Goal: Information Seeking & Learning: Learn about a topic

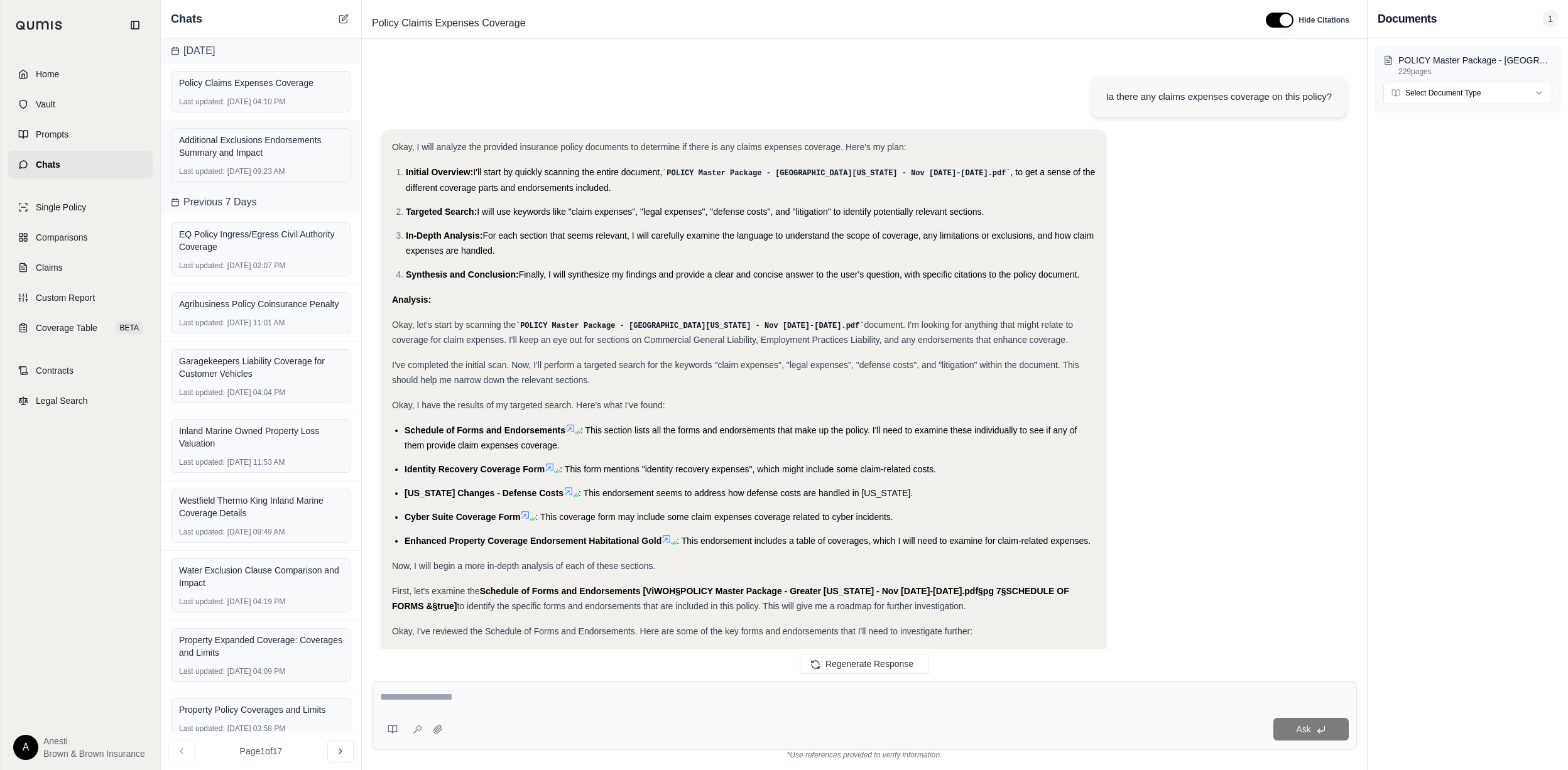
scroll to position [3298, 0]
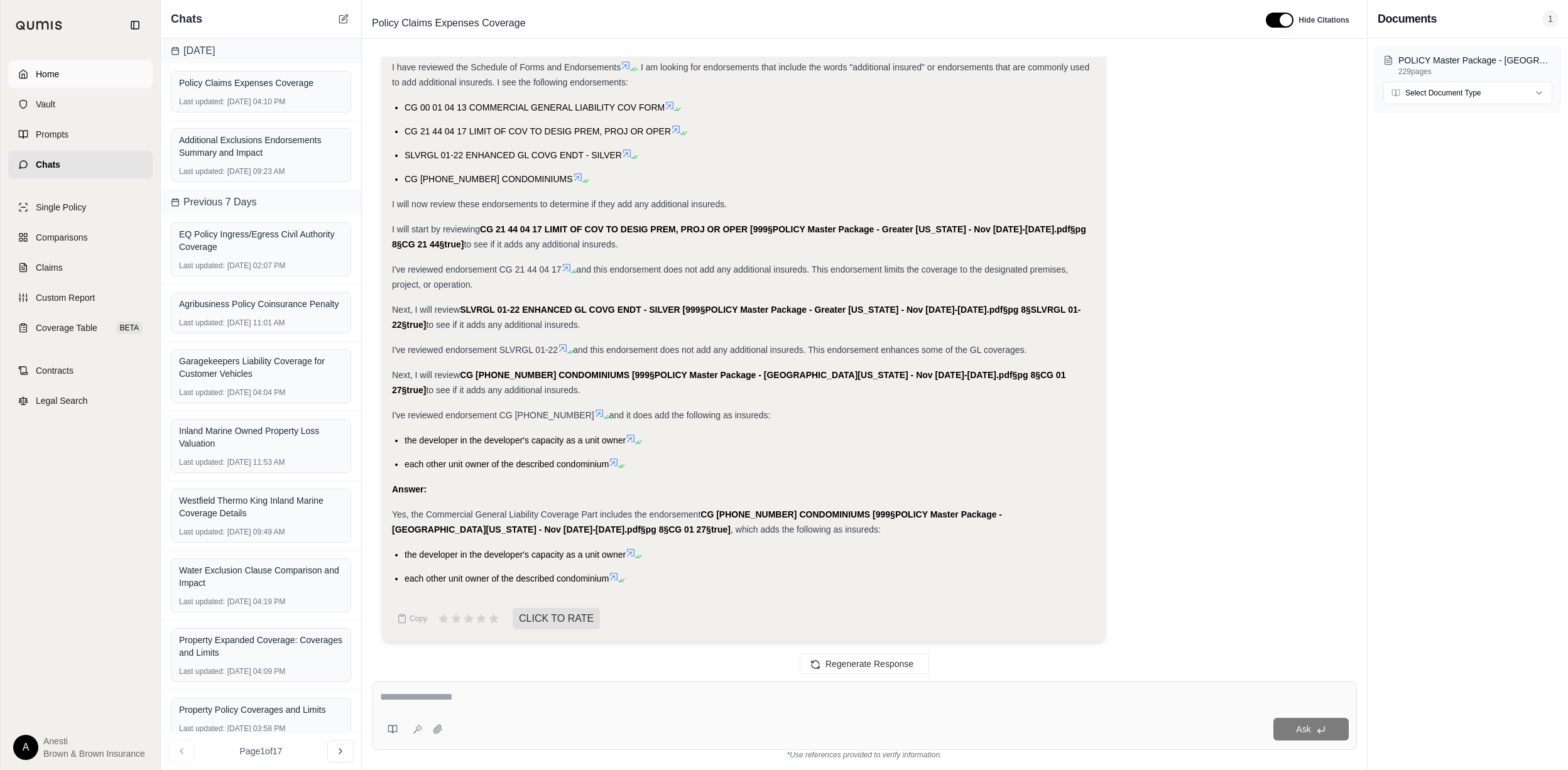
click at [93, 69] on link "Home" at bounding box center [80, 74] width 145 height 28
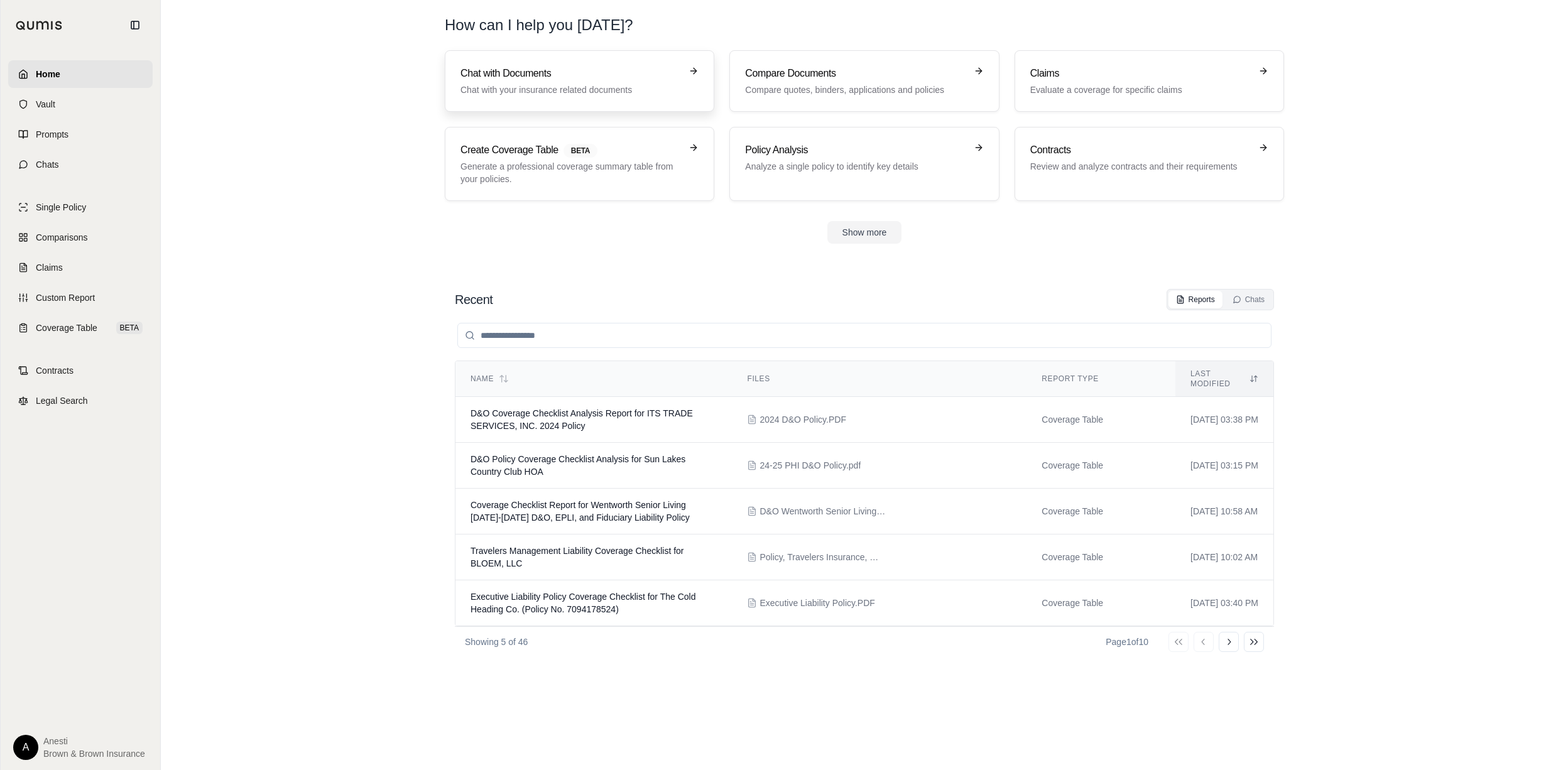
click at [540, 97] on link "Chat with Documents Chat with your insurance related documents" at bounding box center [580, 81] width 269 height 62
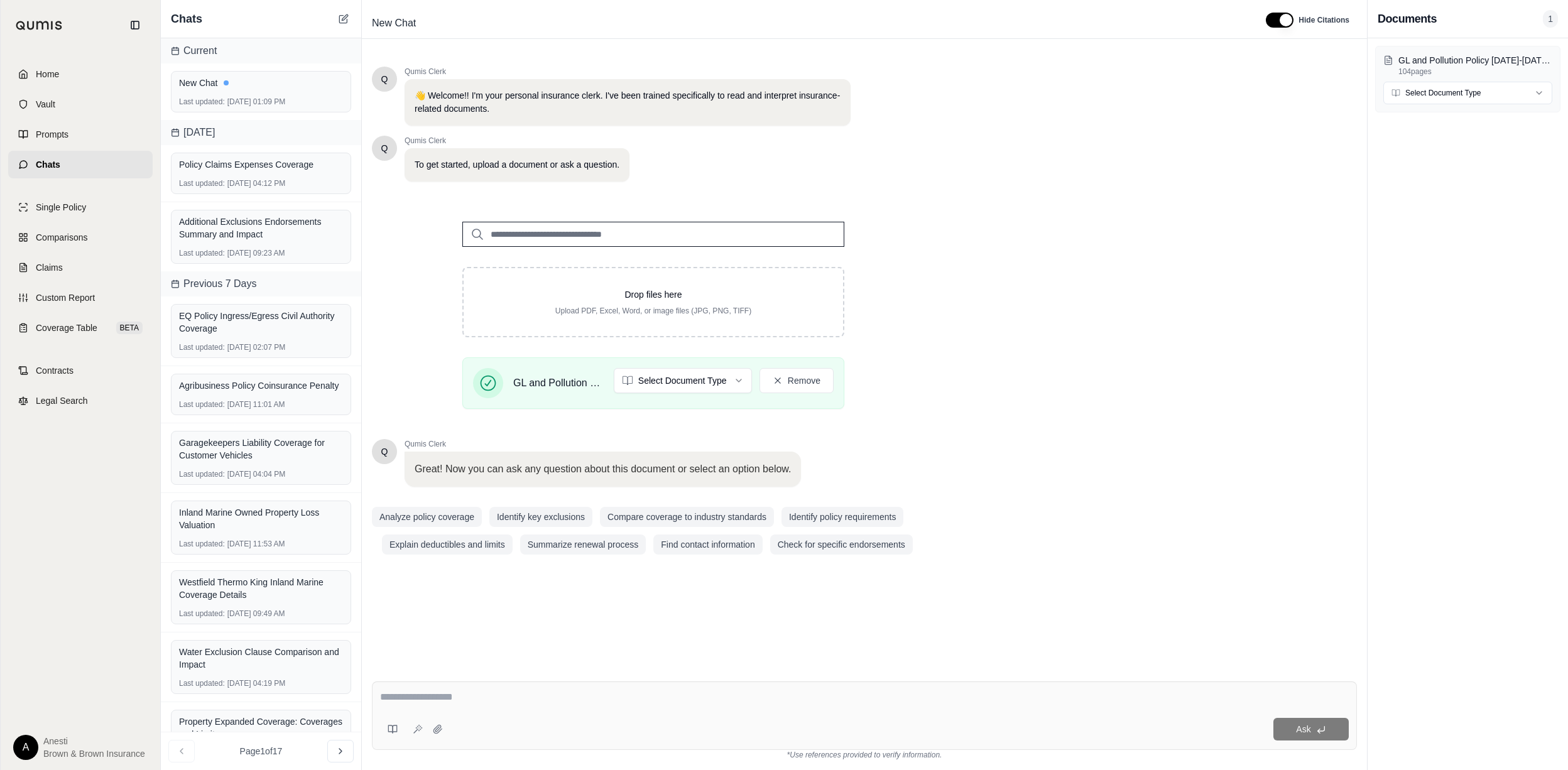
click at [671, 708] on div at bounding box center [864, 698] width 968 height 19
drag, startPoint x: 671, startPoint y: 708, endPoint x: 659, endPoint y: 708, distance: 12.0
click at [666, 709] on div "Ask" at bounding box center [864, 716] width 985 height 69
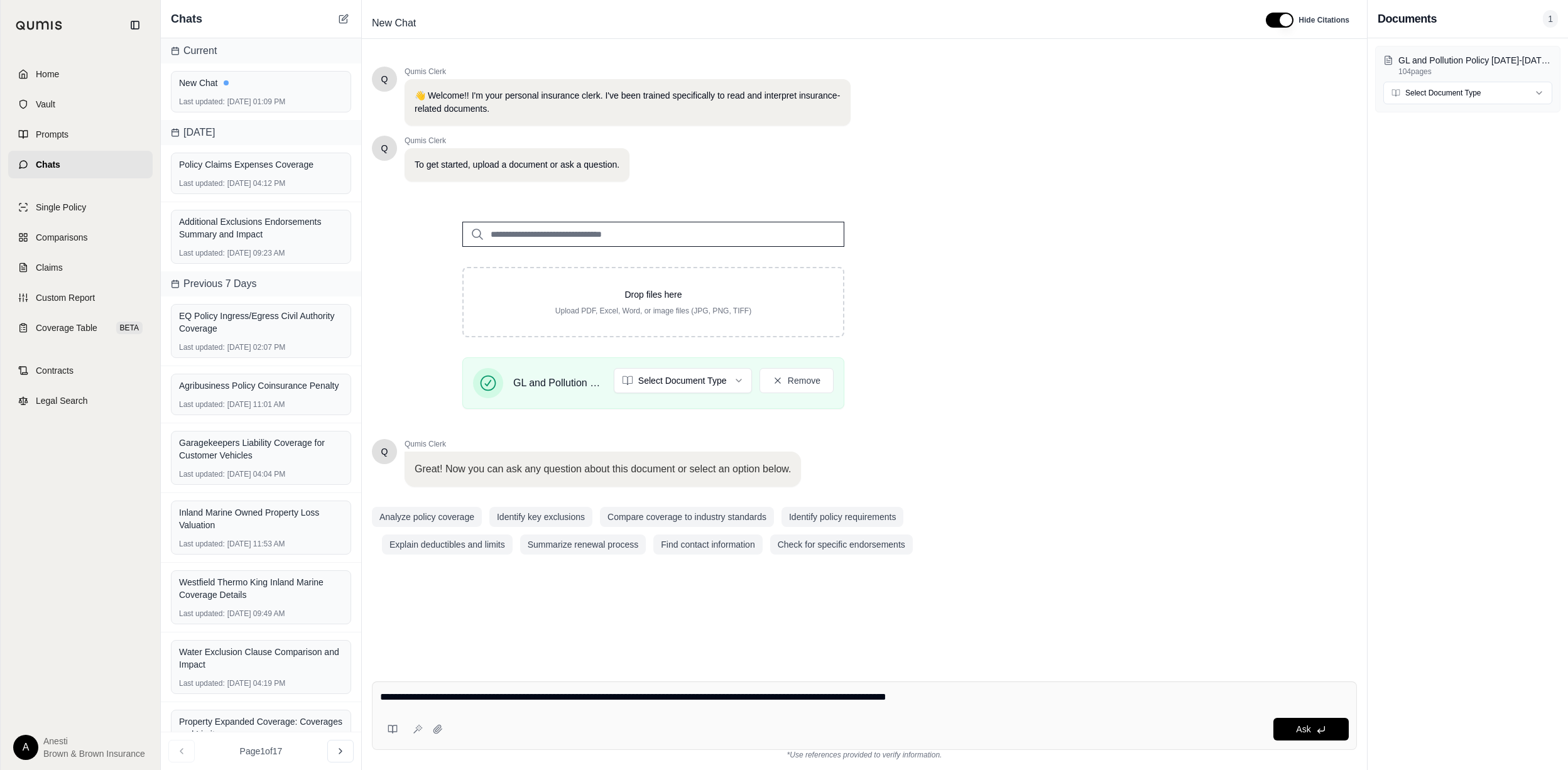
type textarea "**********"
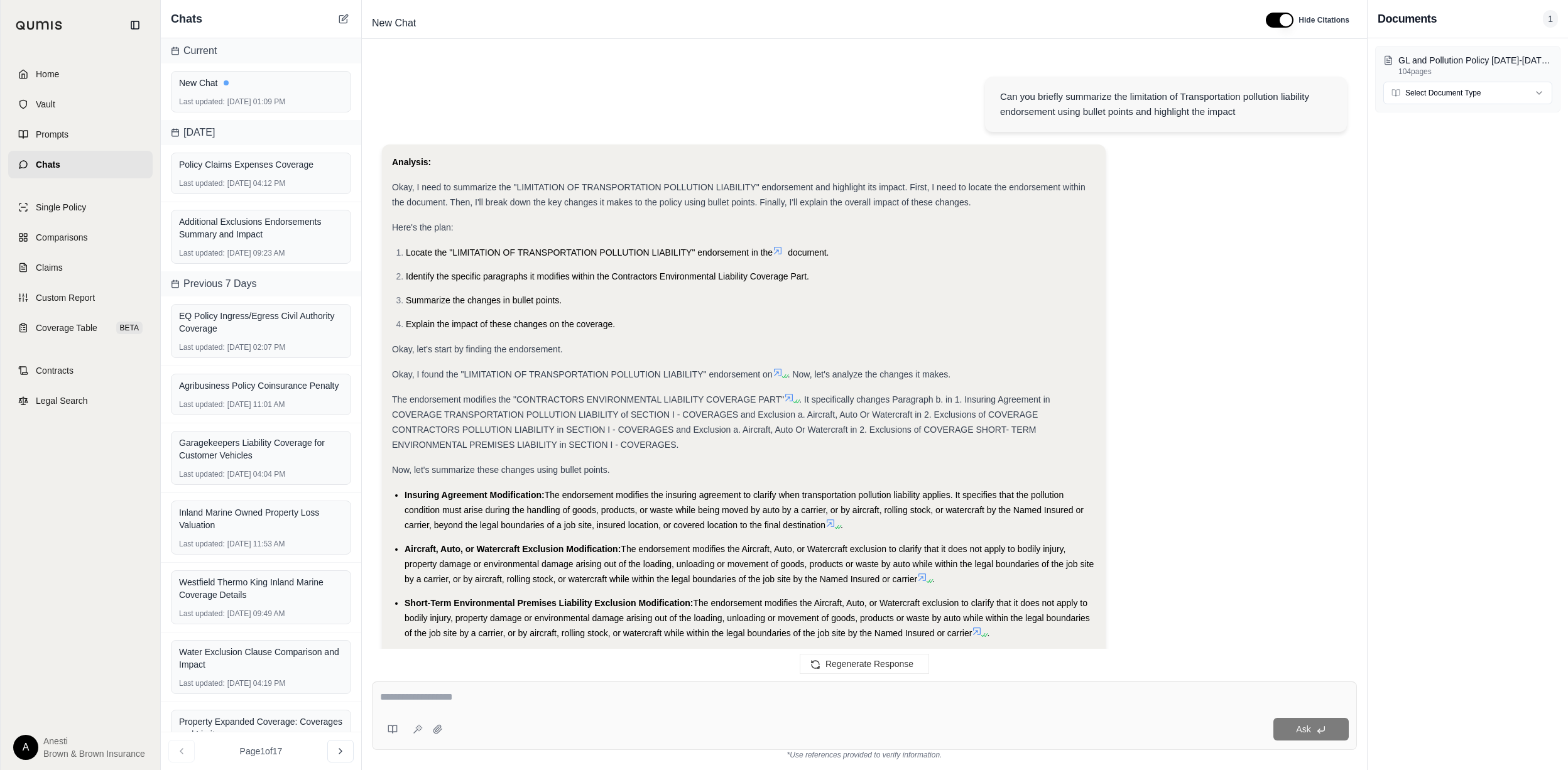
scroll to position [329, 0]
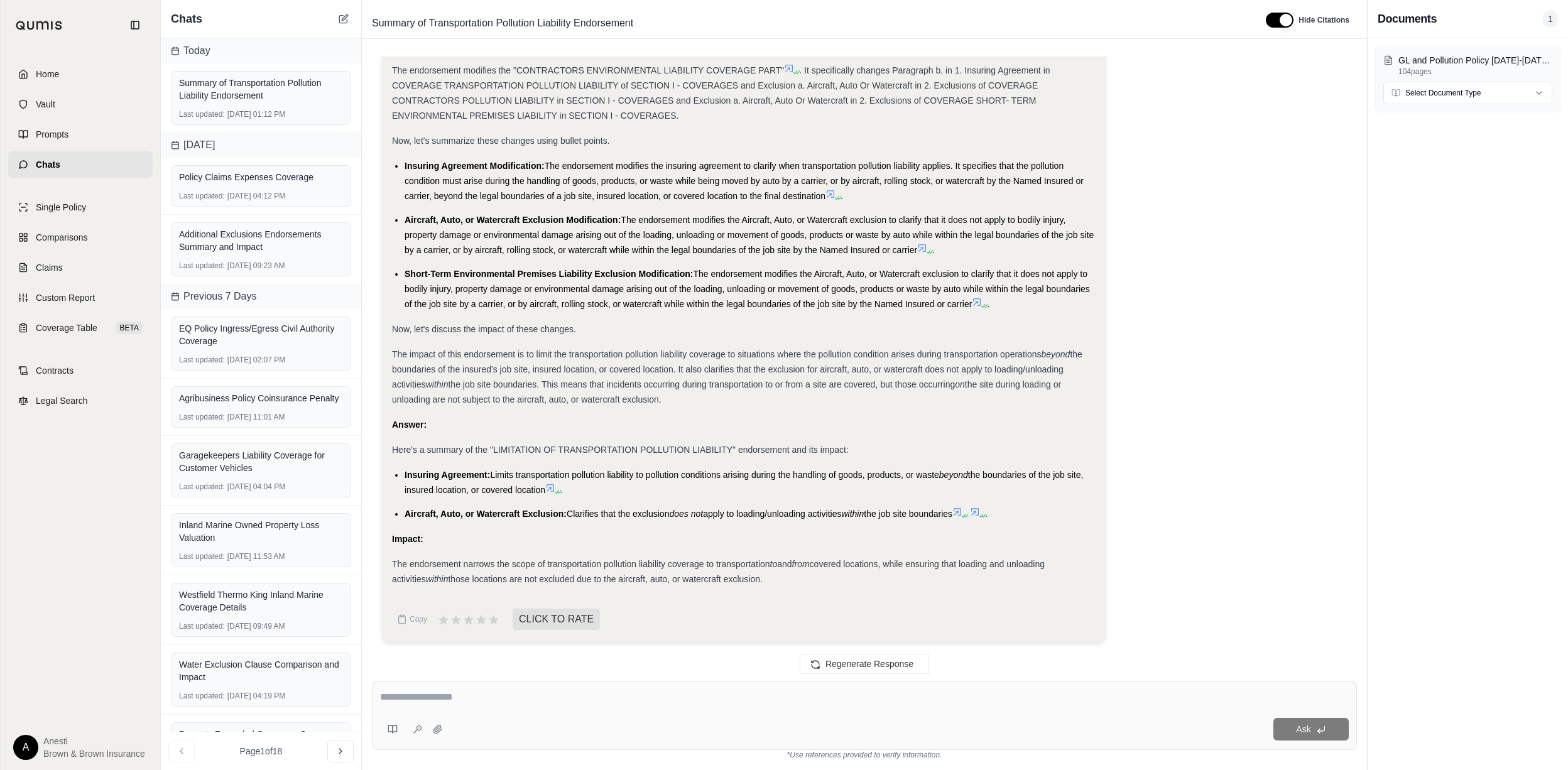
drag, startPoint x: 406, startPoint y: 473, endPoint x: 740, endPoint y: 575, distance: 349.2
click at [740, 575] on div "Analysis: Okay, I need to summarize the "LIMITATION OF TRANSPORTATION POLLUTION…" at bounding box center [744, 206] width 704 height 761
click at [388, 467] on div "Analysis: Okay, I need to summarize the "LIMITATION OF TRANSPORTATION POLLUTION…" at bounding box center [744, 228] width 724 height 826
drag, startPoint x: 402, startPoint y: 470, endPoint x: 865, endPoint y: 593, distance: 479.1
click at [734, 573] on div "Analysis: Okay, I need to summarize the "LIMITATION OF TRANSPORTATION POLLUTION…" at bounding box center [744, 206] width 704 height 761
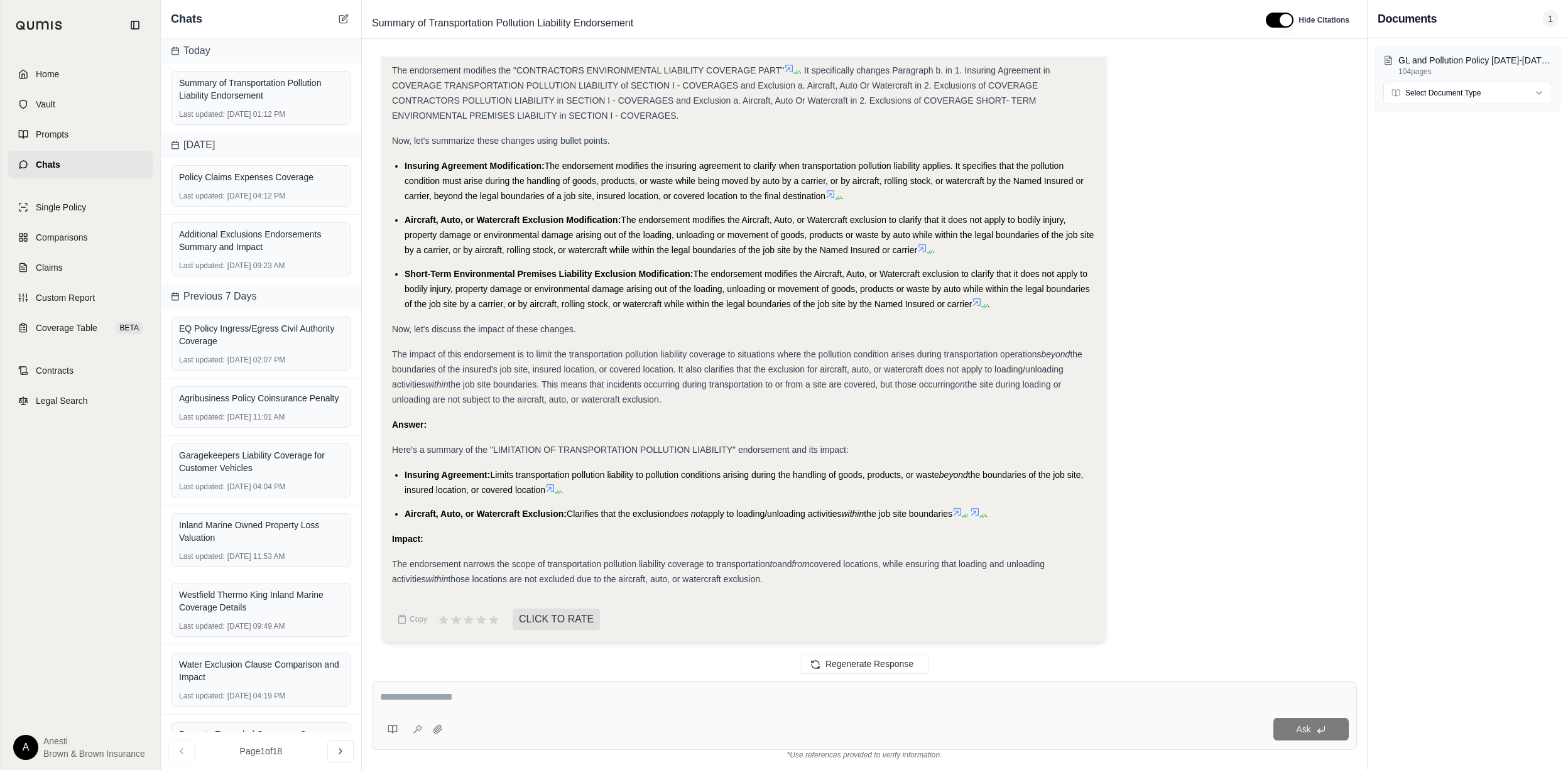
copy div "Insuring Agreement: Limits transportation pollution liability to pollution cond…"
click at [465, 707] on div at bounding box center [864, 698] width 968 height 19
click at [449, 703] on textarea at bounding box center [864, 696] width 968 height 15
type textarea "**********"
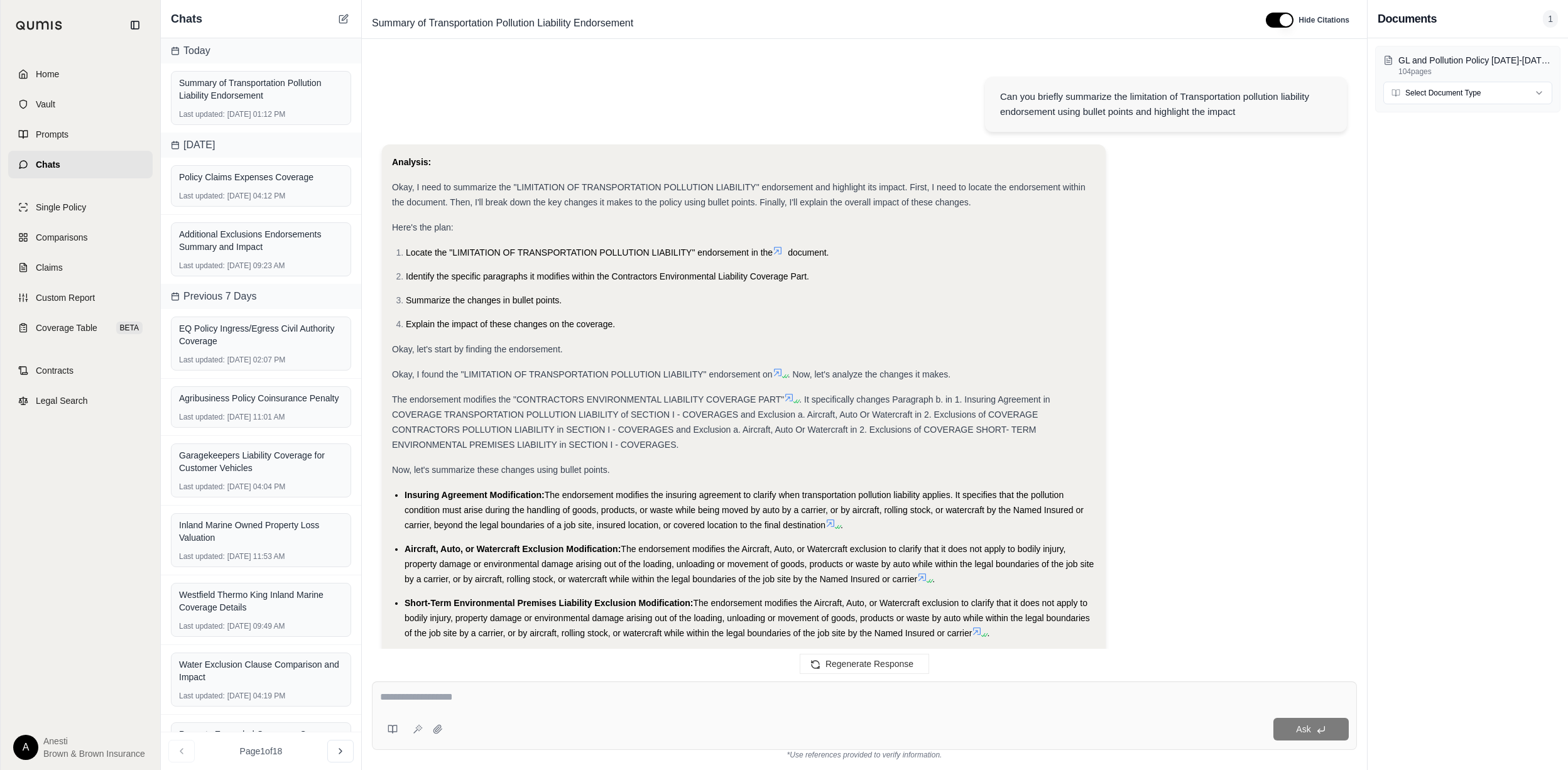
scroll to position [1069, 0]
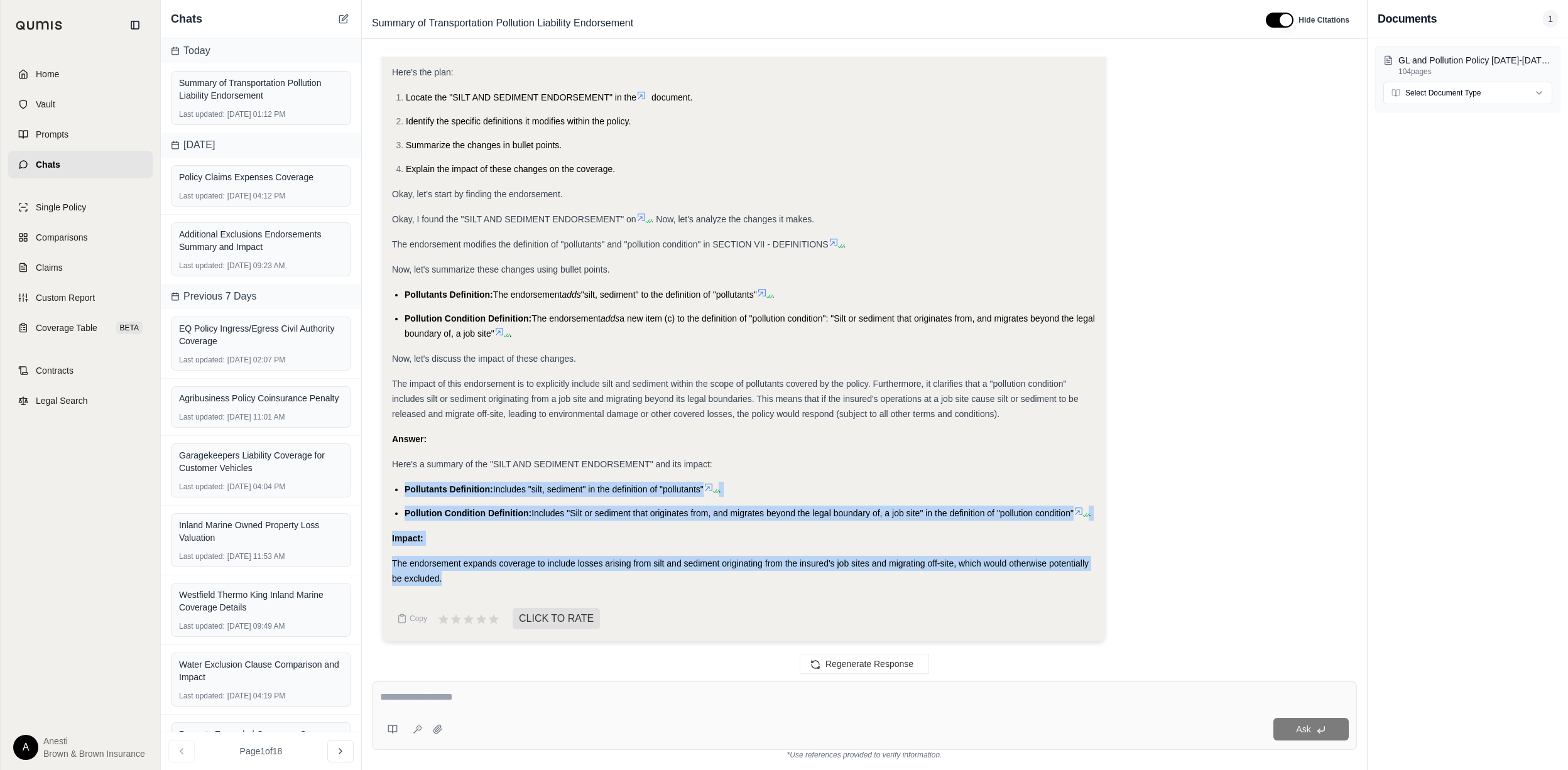
drag, startPoint x: 403, startPoint y: 475, endPoint x: 449, endPoint y: 574, distance: 109.2
click at [449, 574] on div "Analysis: Okay, I need to summarize the "SILT AND SEDIMENT ENDORSEMENT" and hig…" at bounding box center [744, 292] width 704 height 587
copy div "Pollutants Definition: Includes "silt, sediment" in the definition of "pollutan…"
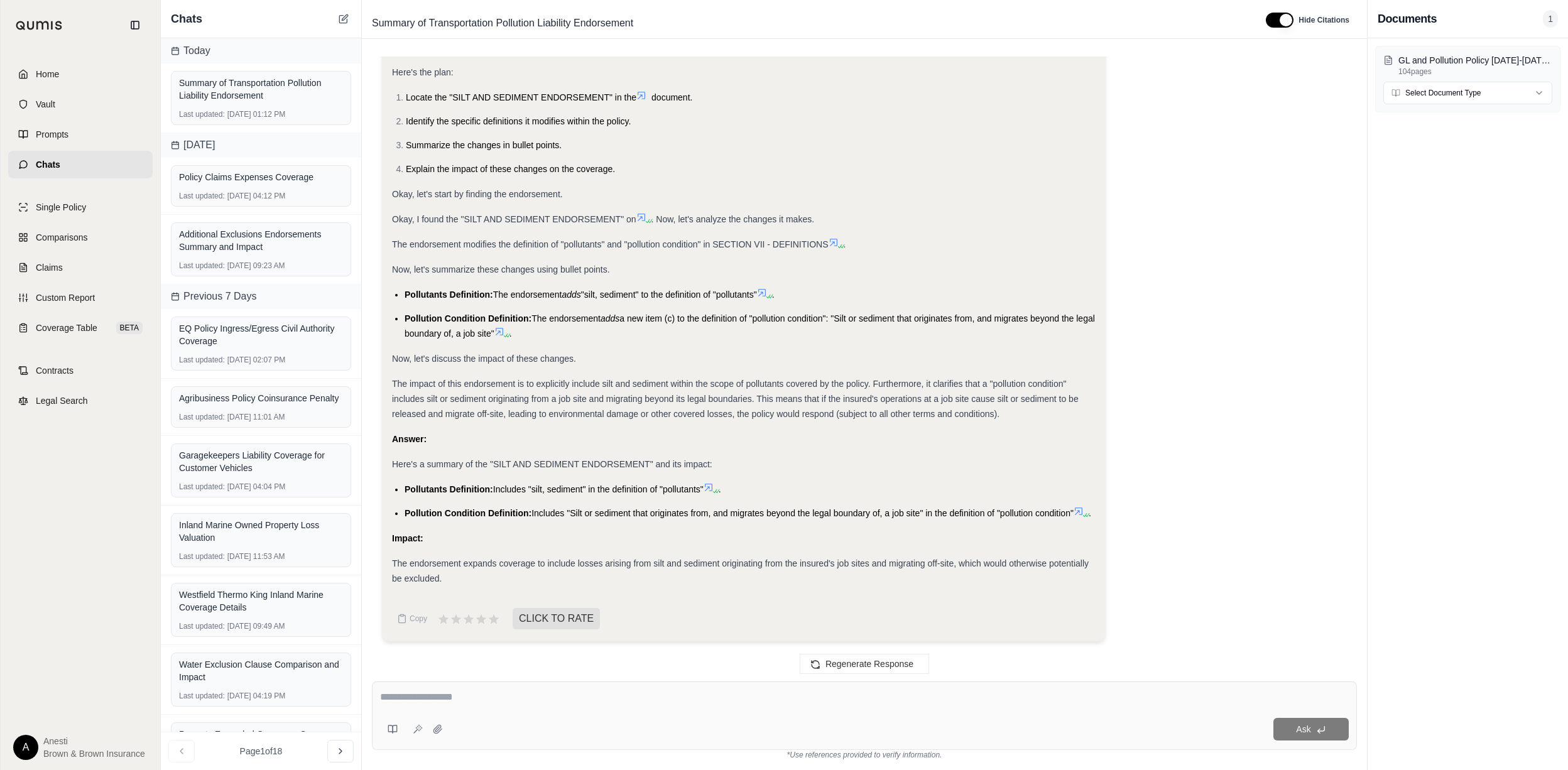
click at [399, 686] on div "Ask" at bounding box center [864, 716] width 985 height 69
type textarea "**********"
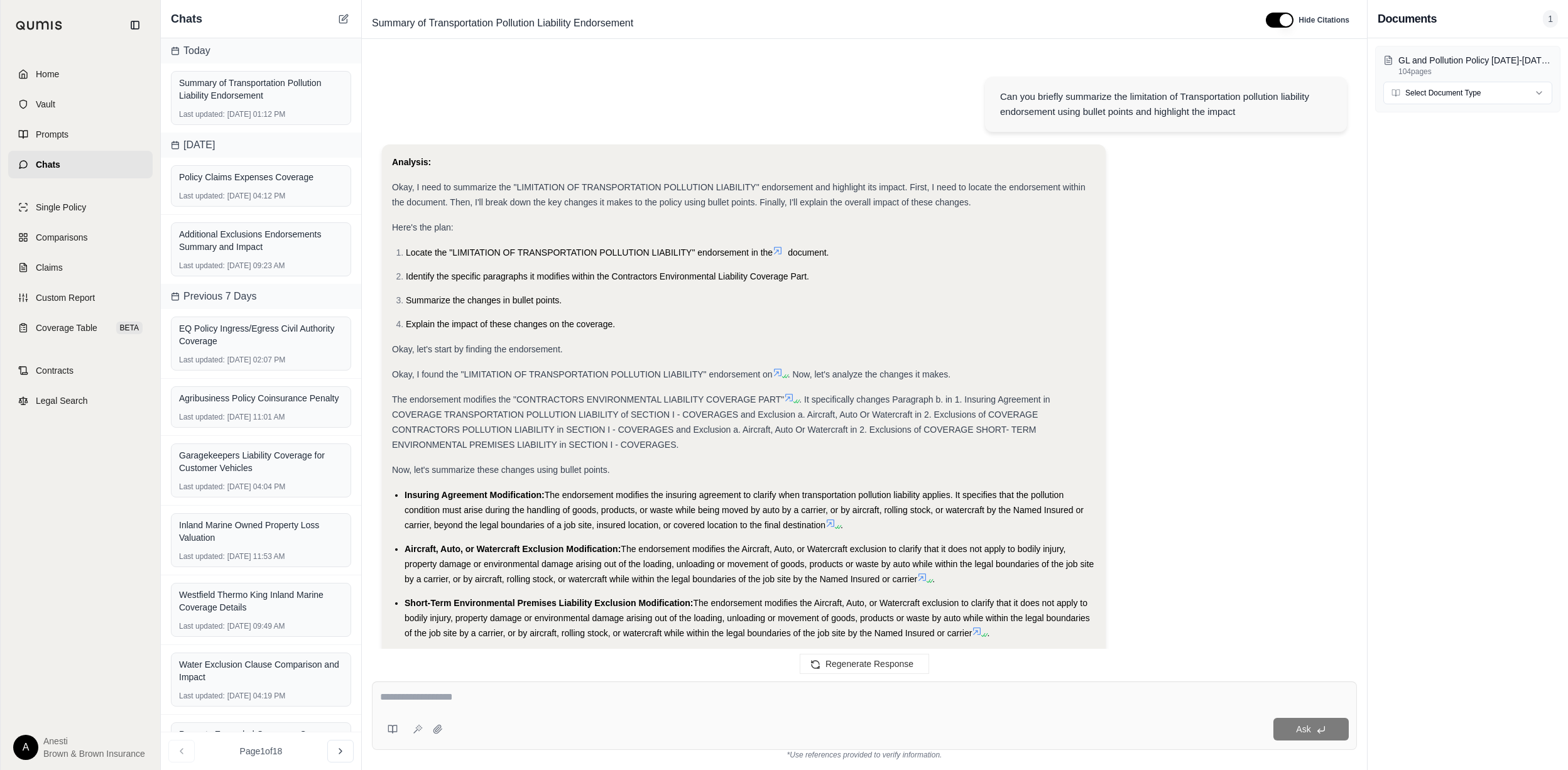
scroll to position [1841, 0]
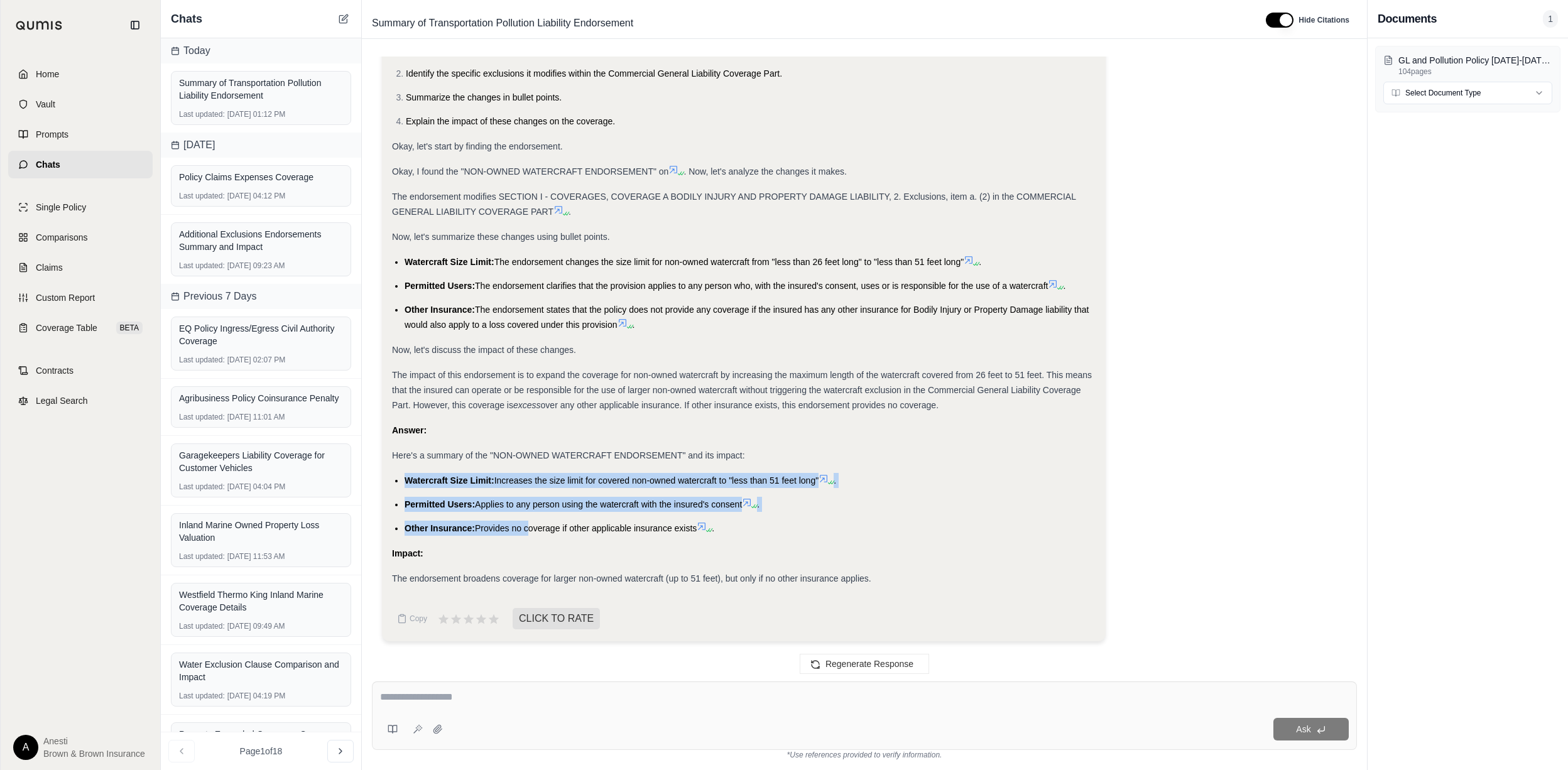
drag, startPoint x: 405, startPoint y: 477, endPoint x: 526, endPoint y: 528, distance: 131.3
click at [526, 528] on ul "Watercraft Size Limit: Increases the size limit for covered non-owned watercraf…" at bounding box center [744, 504] width 704 height 63
drag, startPoint x: 526, startPoint y: 528, endPoint x: 417, endPoint y: 489, distance: 115.8
click at [437, 500] on span "Permitted Users:" at bounding box center [439, 504] width 70 height 10
click at [400, 475] on ul "Watercraft Size Limit: Increases the size limit for covered non-owned watercraf…" at bounding box center [744, 504] width 704 height 63
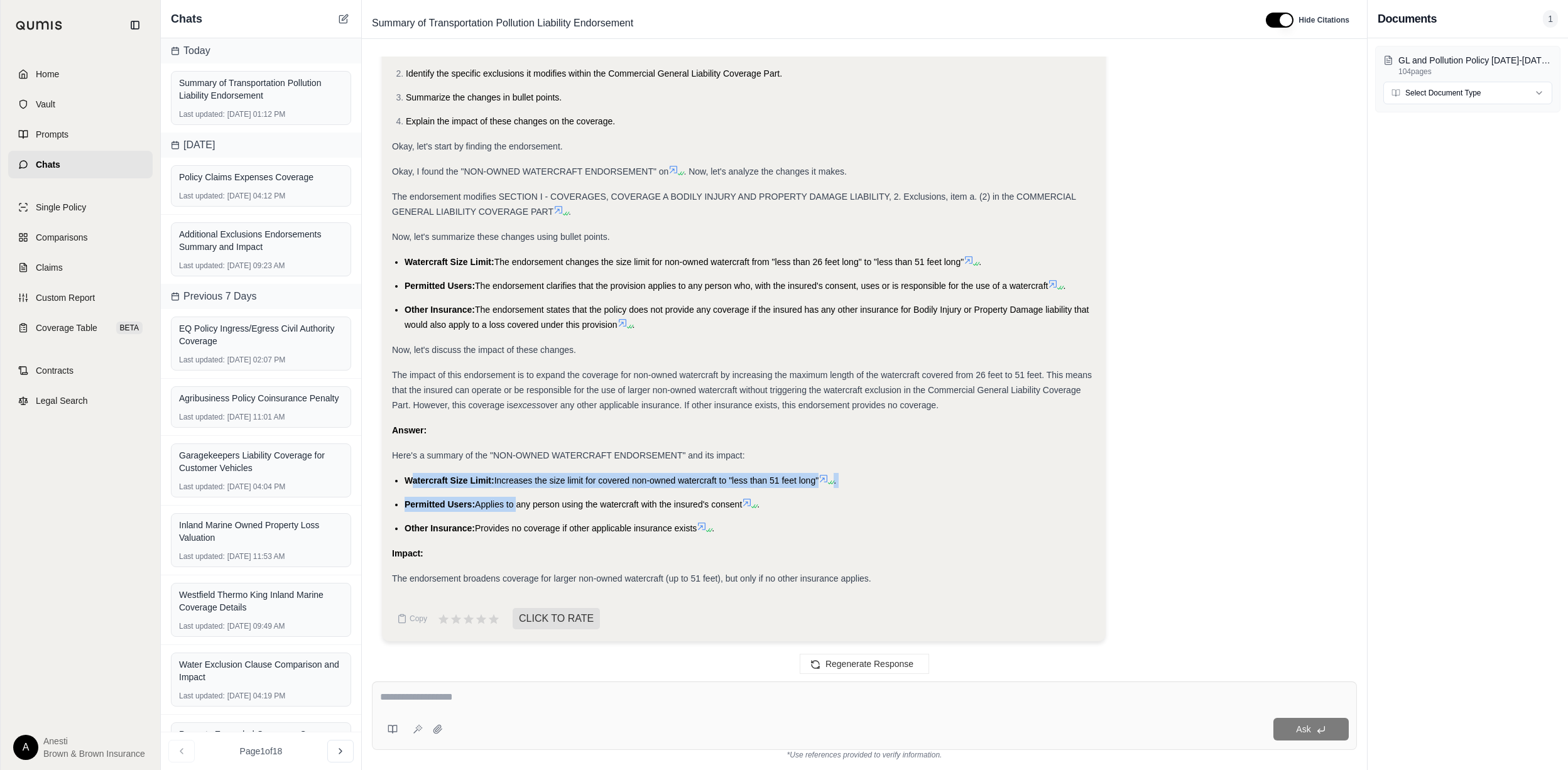
drag, startPoint x: 409, startPoint y: 478, endPoint x: 513, endPoint y: 508, distance: 108.2
click at [513, 508] on ul "Watercraft Size Limit: Increases the size limit for covered non-owned watercraf…" at bounding box center [744, 504] width 704 height 63
drag, startPoint x: 513, startPoint y: 508, endPoint x: 407, endPoint y: 478, distance: 110.2
click at [407, 478] on span "Watercraft Size Limit:" at bounding box center [449, 480] width 90 height 10
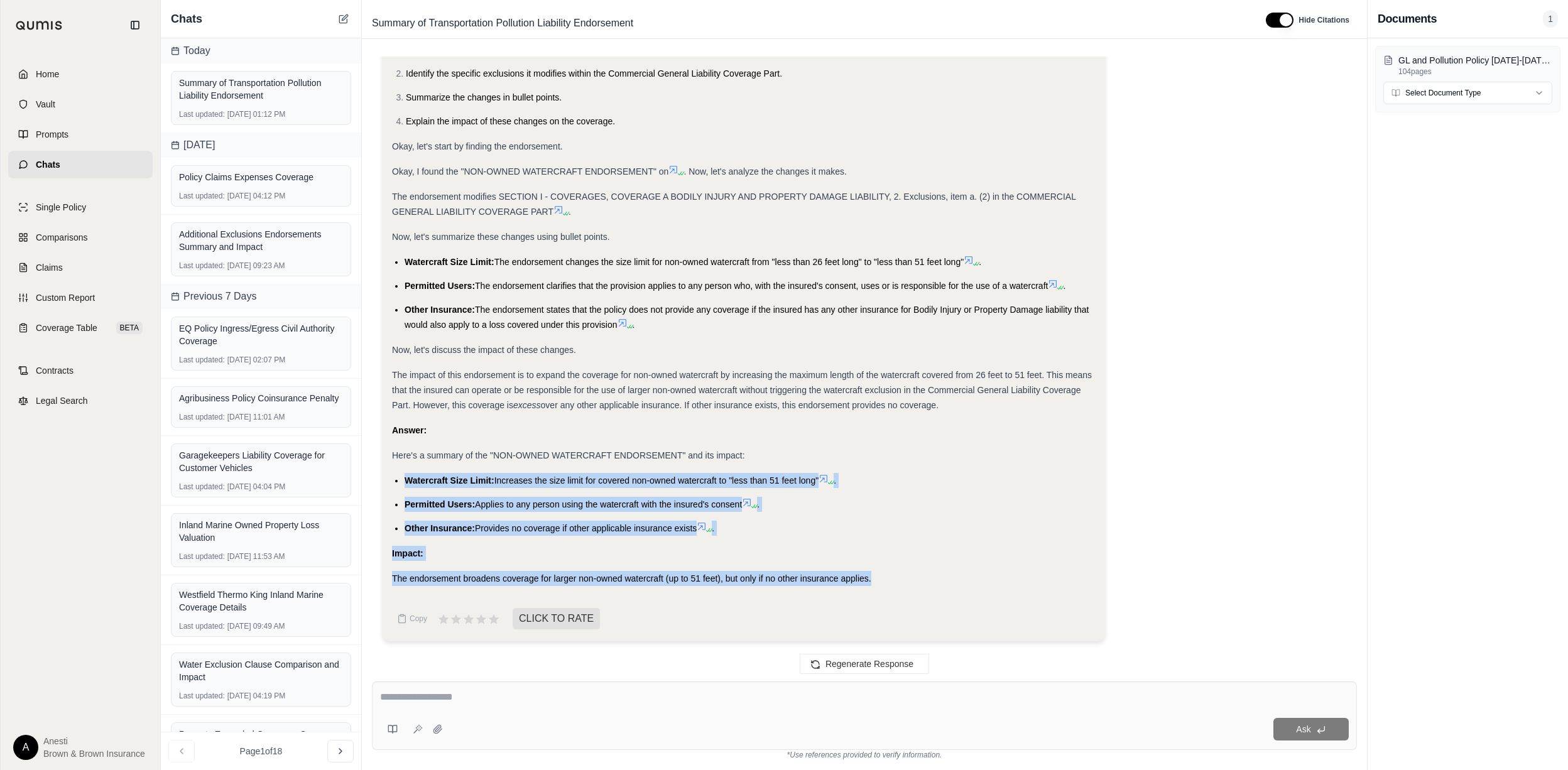
drag, startPoint x: 407, startPoint y: 482, endPoint x: 876, endPoint y: 589, distance: 481.1
click at [876, 589] on div "Analysis: Okay, I need to summarize the "NON-OWNED WATERCRAFT ENDORSEMENT" and …" at bounding box center [744, 274] width 704 height 644
copy div "Watercraft Size Limit: Increases the size limit for covered non-owned watercraf…"
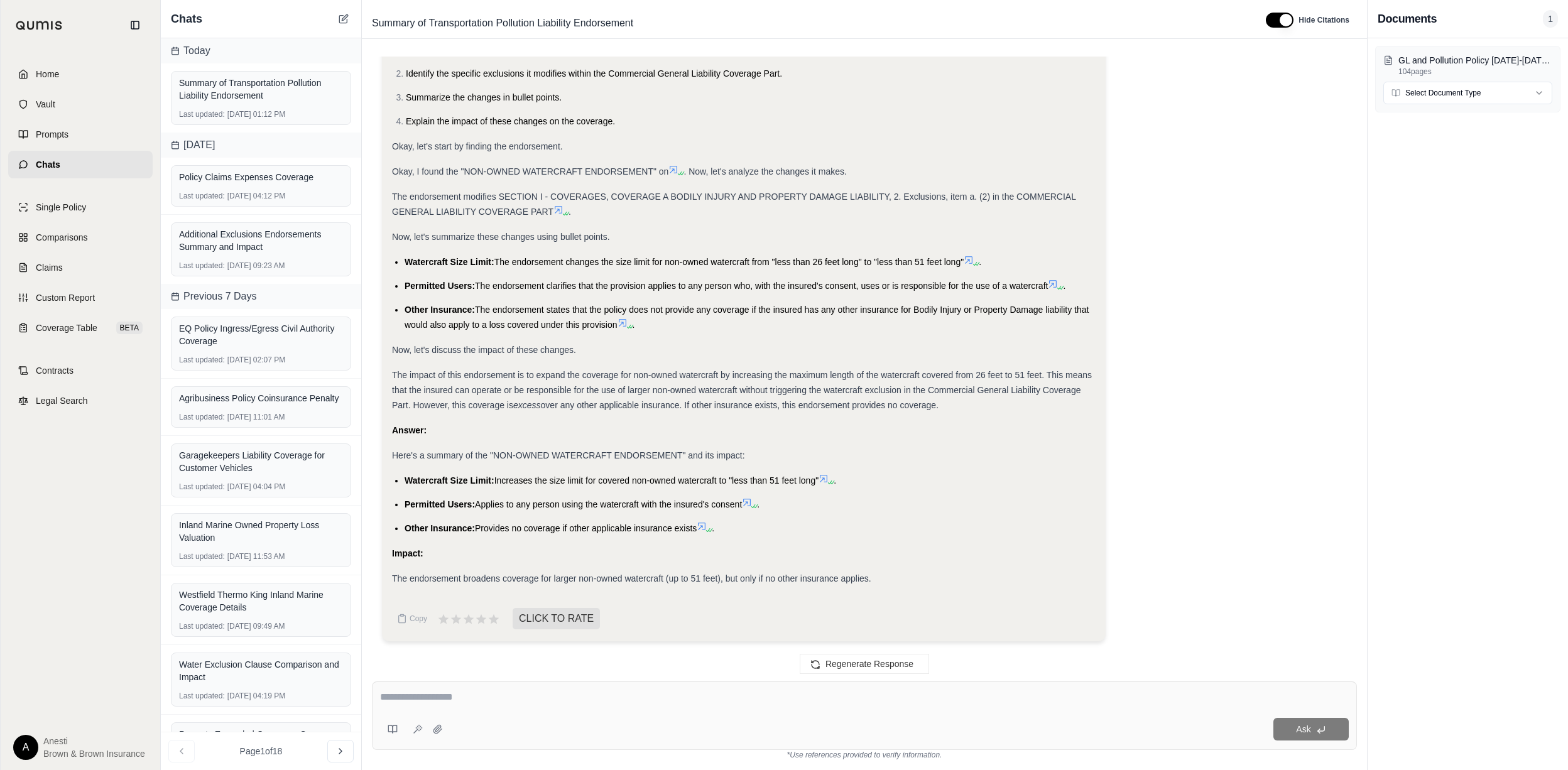
click at [523, 707] on div at bounding box center [864, 698] width 968 height 19
click at [511, 703] on textarea at bounding box center [864, 696] width 968 height 15
type textarea "**********"
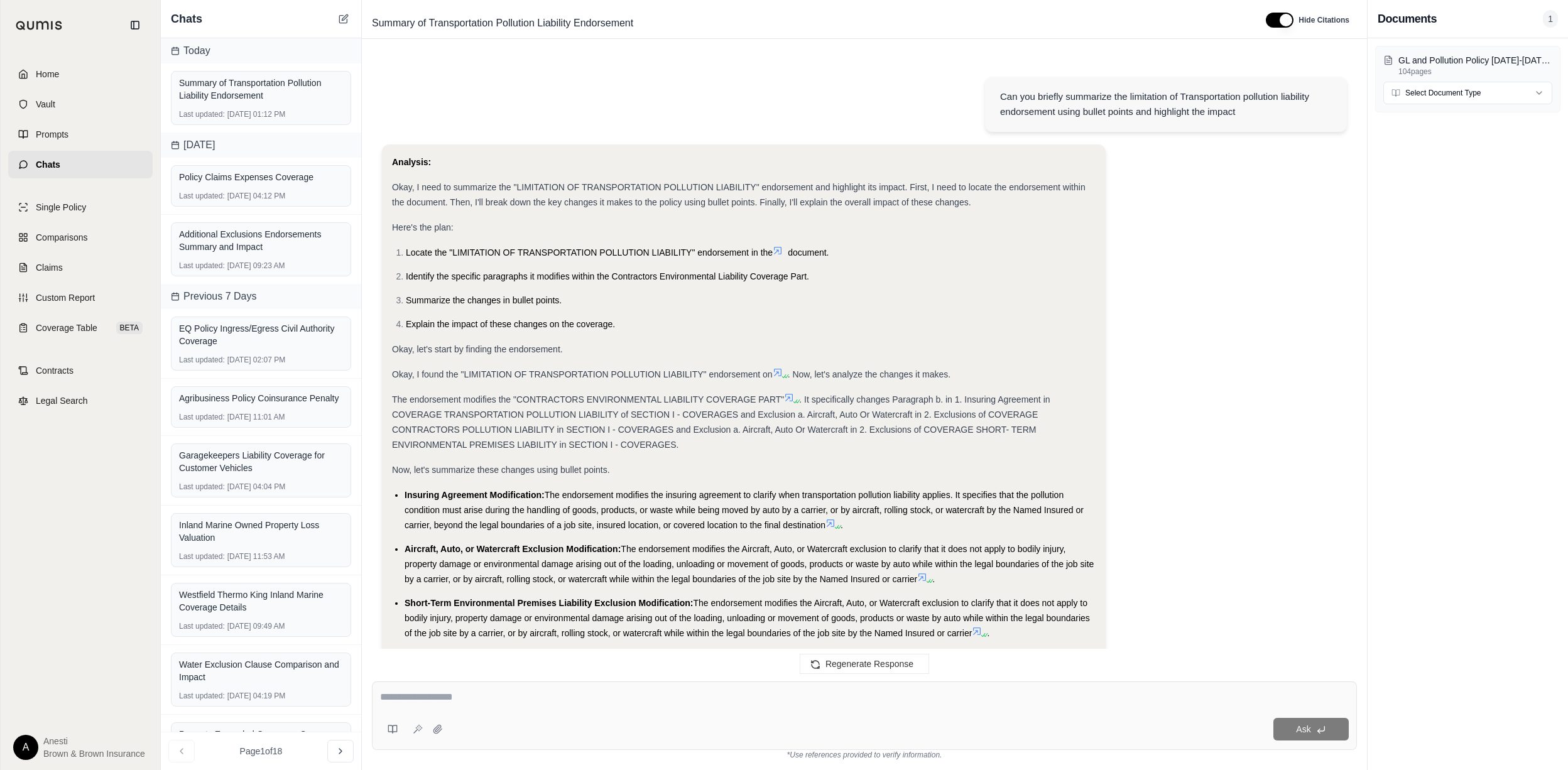
scroll to position [2736, 0]
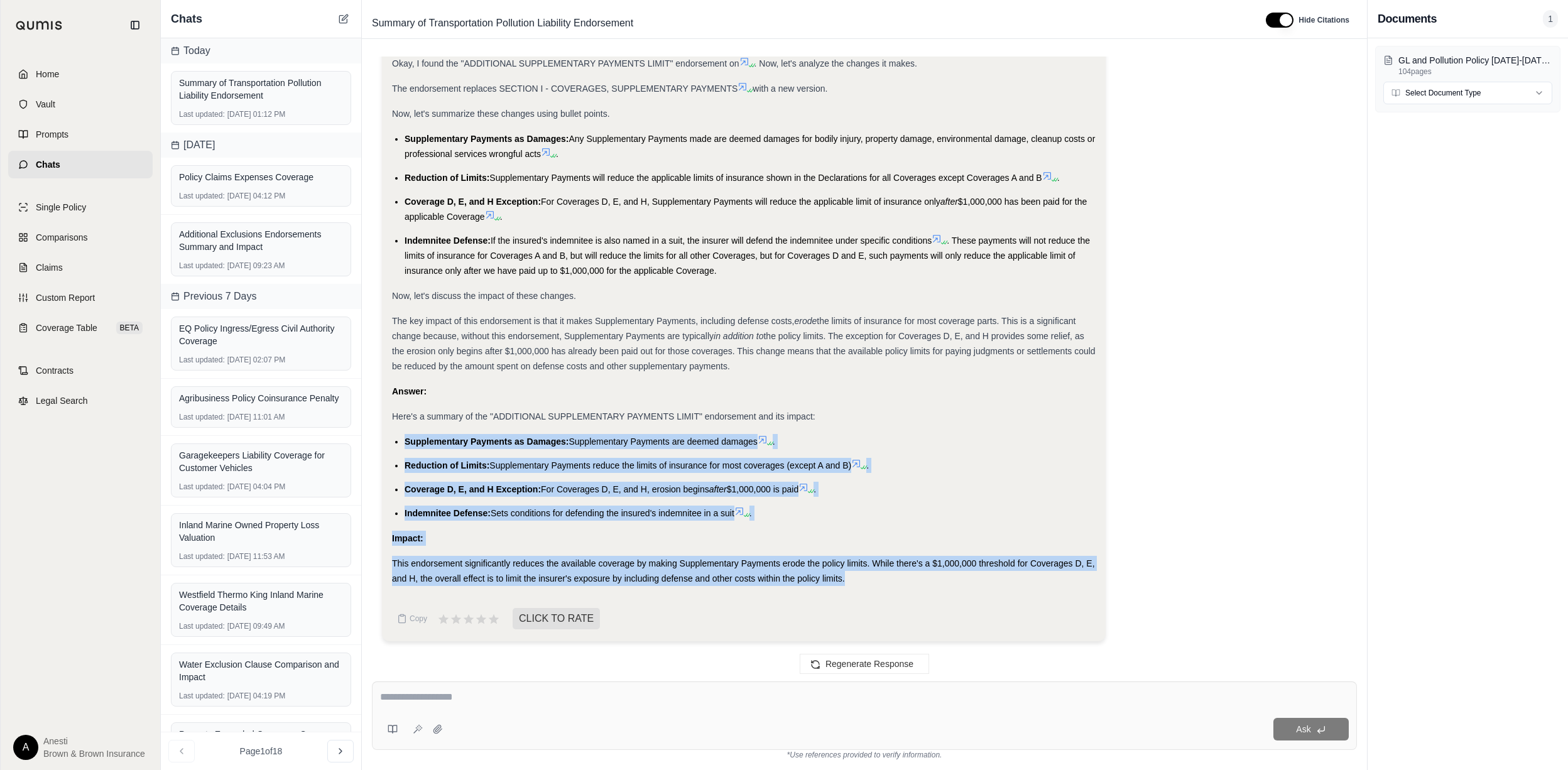
drag, startPoint x: 402, startPoint y: 442, endPoint x: 850, endPoint y: 582, distance: 469.4
click at [850, 582] on div "Analysis: Okay, I need to summarize the "ADDITIONAL SUPPLEMENTARY PAYMENTS LIMI…" at bounding box center [744, 215] width 704 height 742
copy div "Supplementary Payments as Damages: Supplementary Payments are deemed damages . …"
click at [443, 702] on textarea at bounding box center [864, 696] width 968 height 15
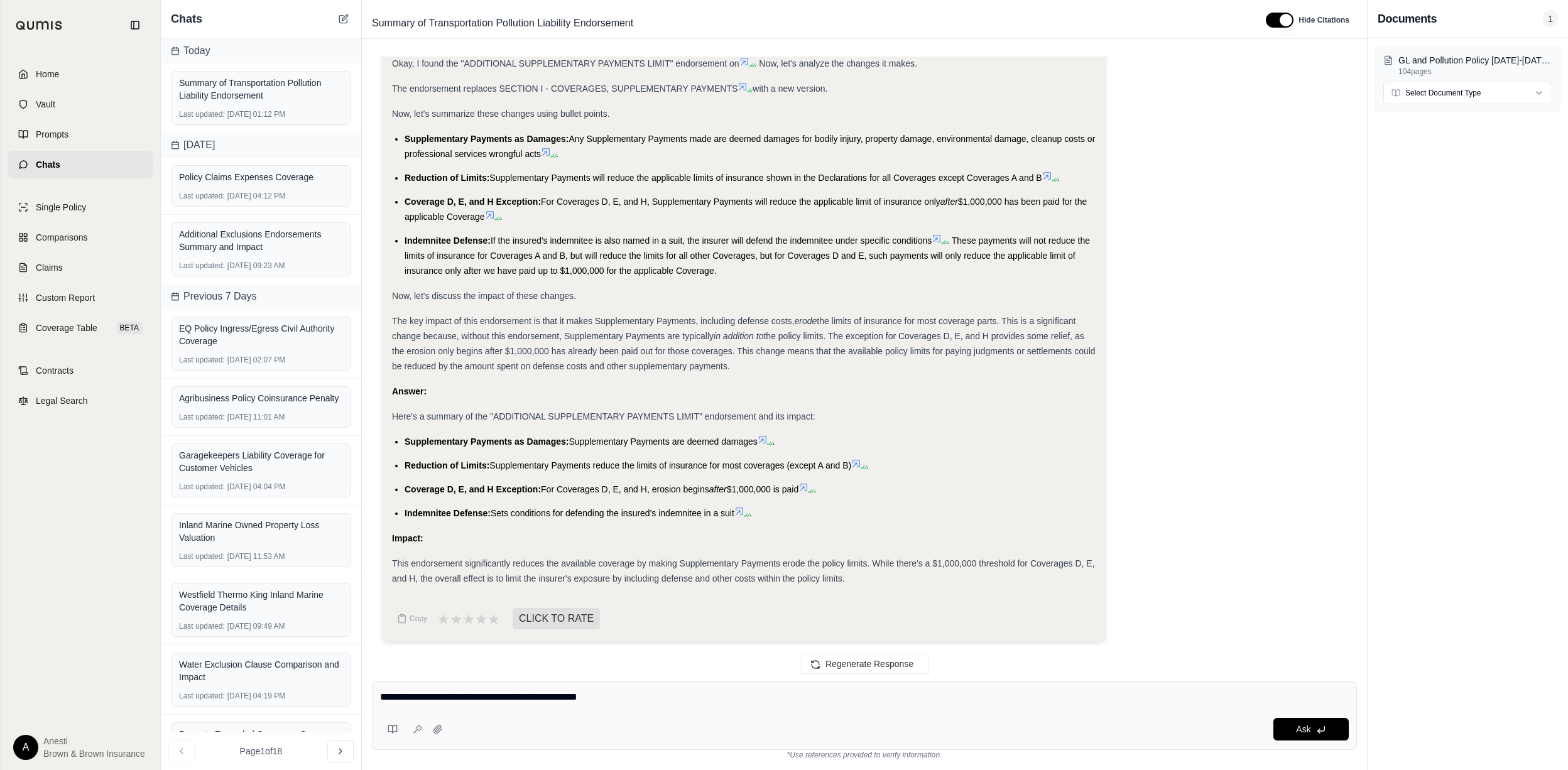
type textarea "**********"
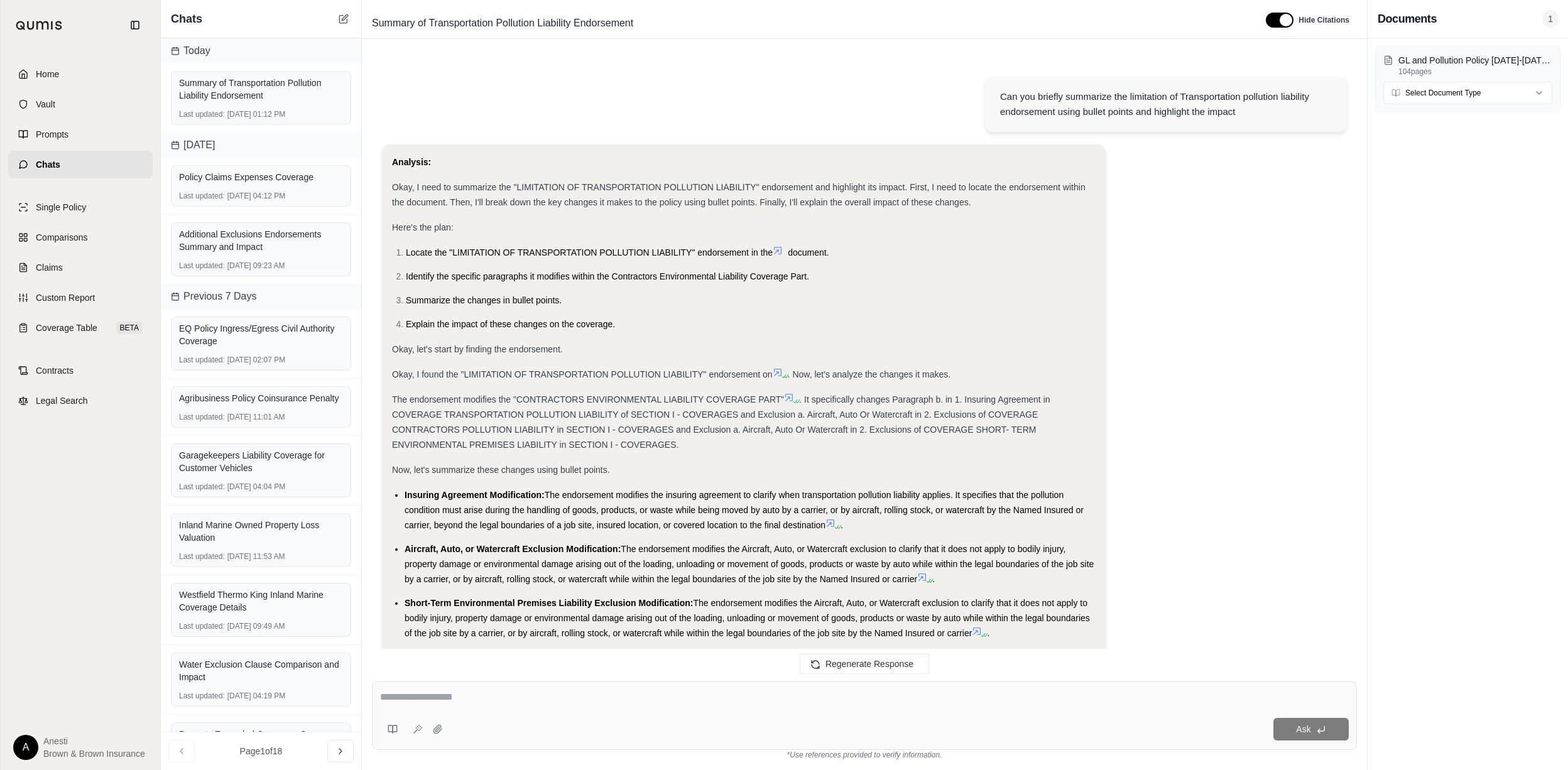
scroll to position [3475, 0]
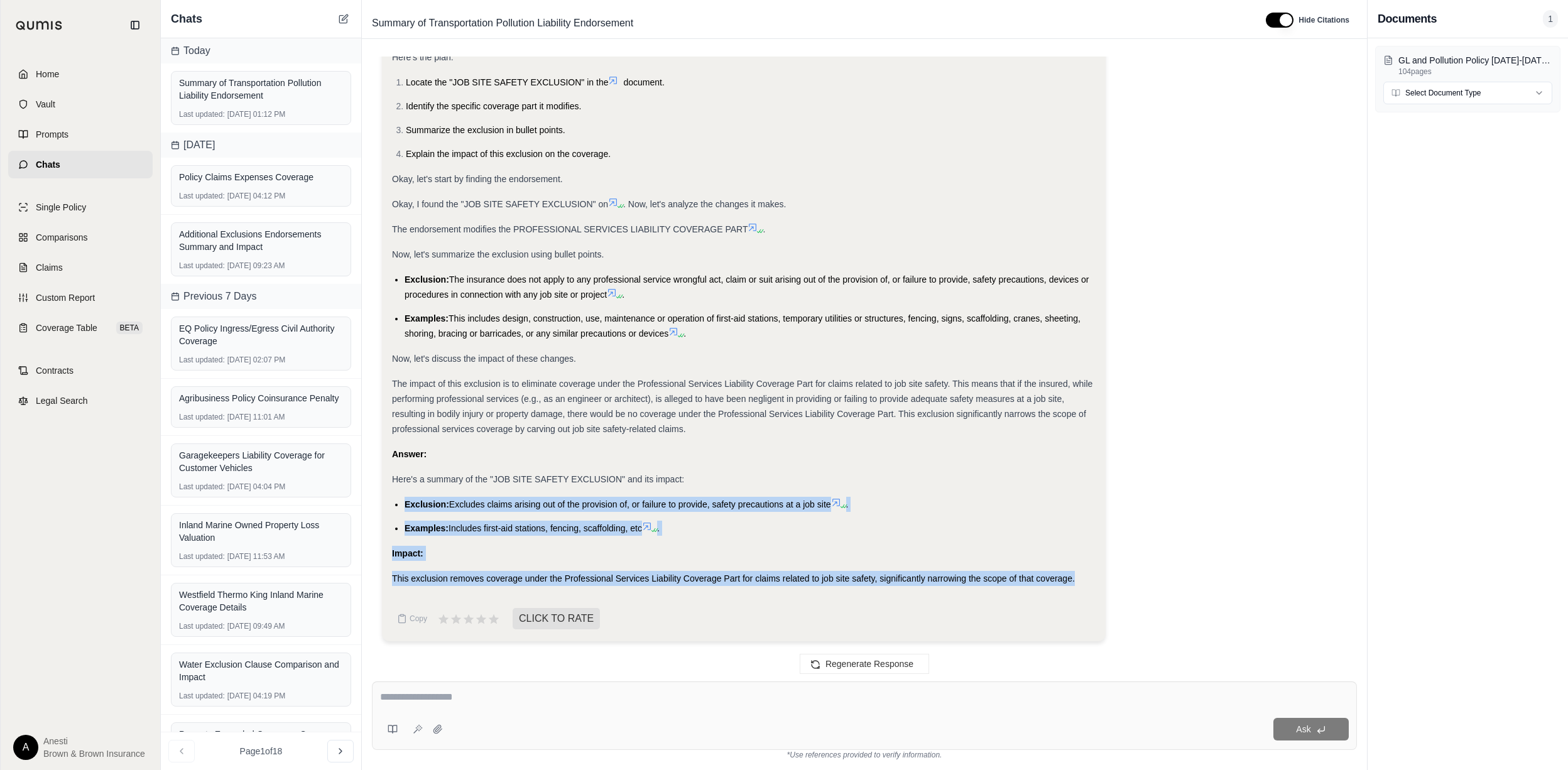
drag, startPoint x: 404, startPoint y: 504, endPoint x: 1078, endPoint y: 572, distance: 677.4
click at [1078, 572] on div "Analysis: Okay, I need to summarize the "JOB SITE SAFETY EXCLUSION" and highlig…" at bounding box center [744, 285] width 704 height 602
copy div "Exclusion: Excludes claims arising out of the provision of, or failure to provi…"
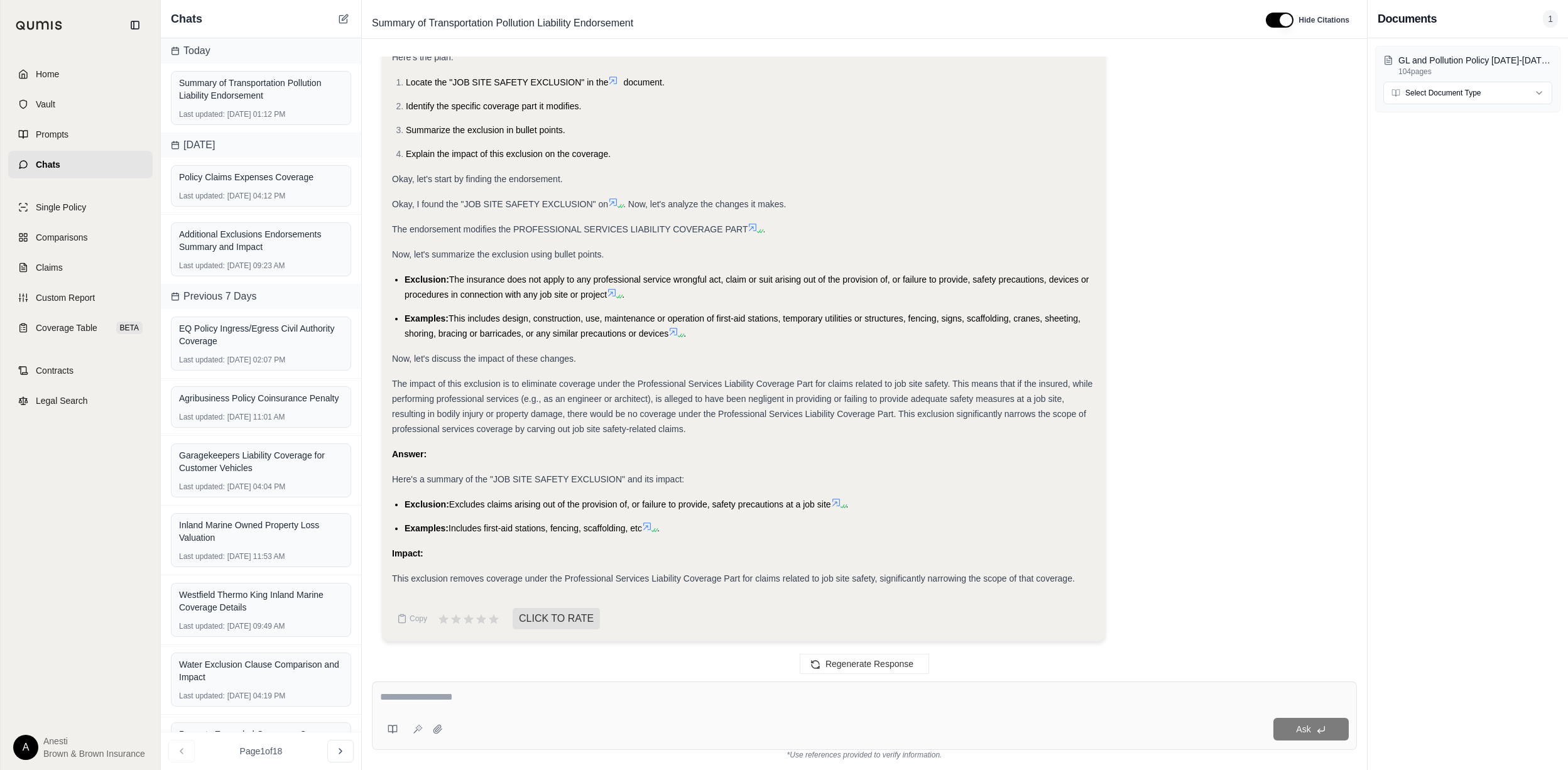
click at [501, 693] on textarea at bounding box center [864, 696] width 968 height 15
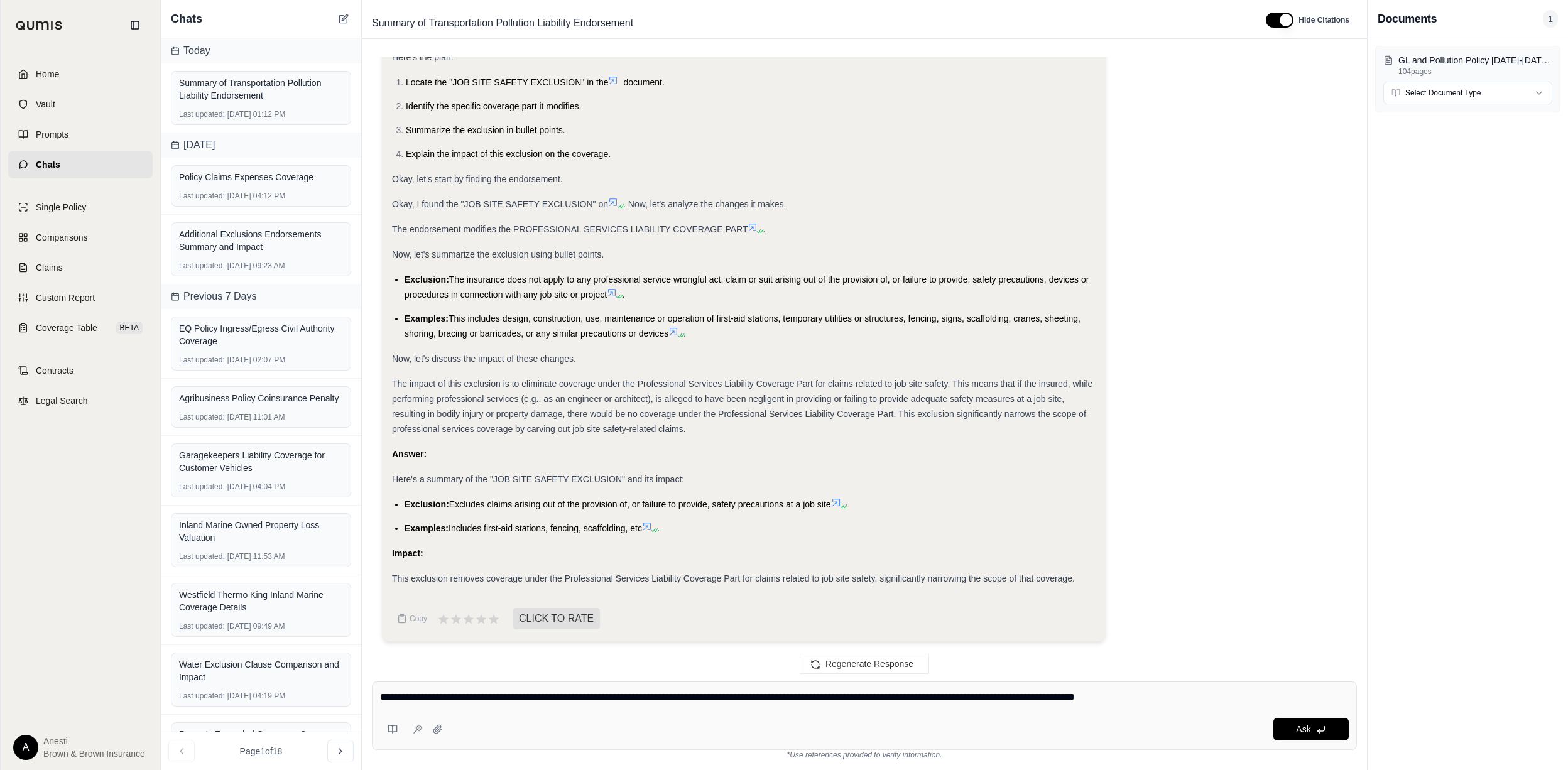
type textarea "**********"
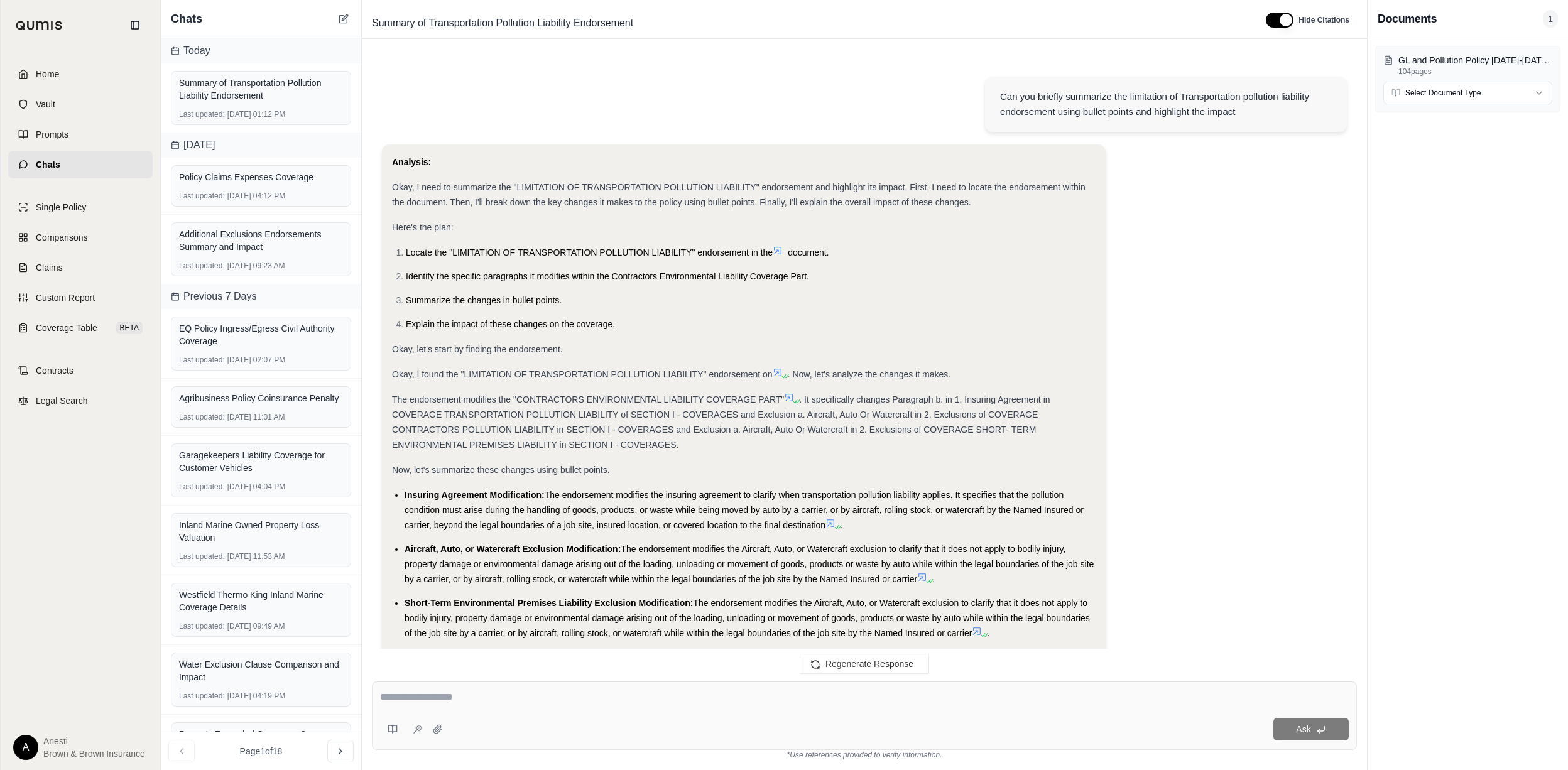
scroll to position [5704, 0]
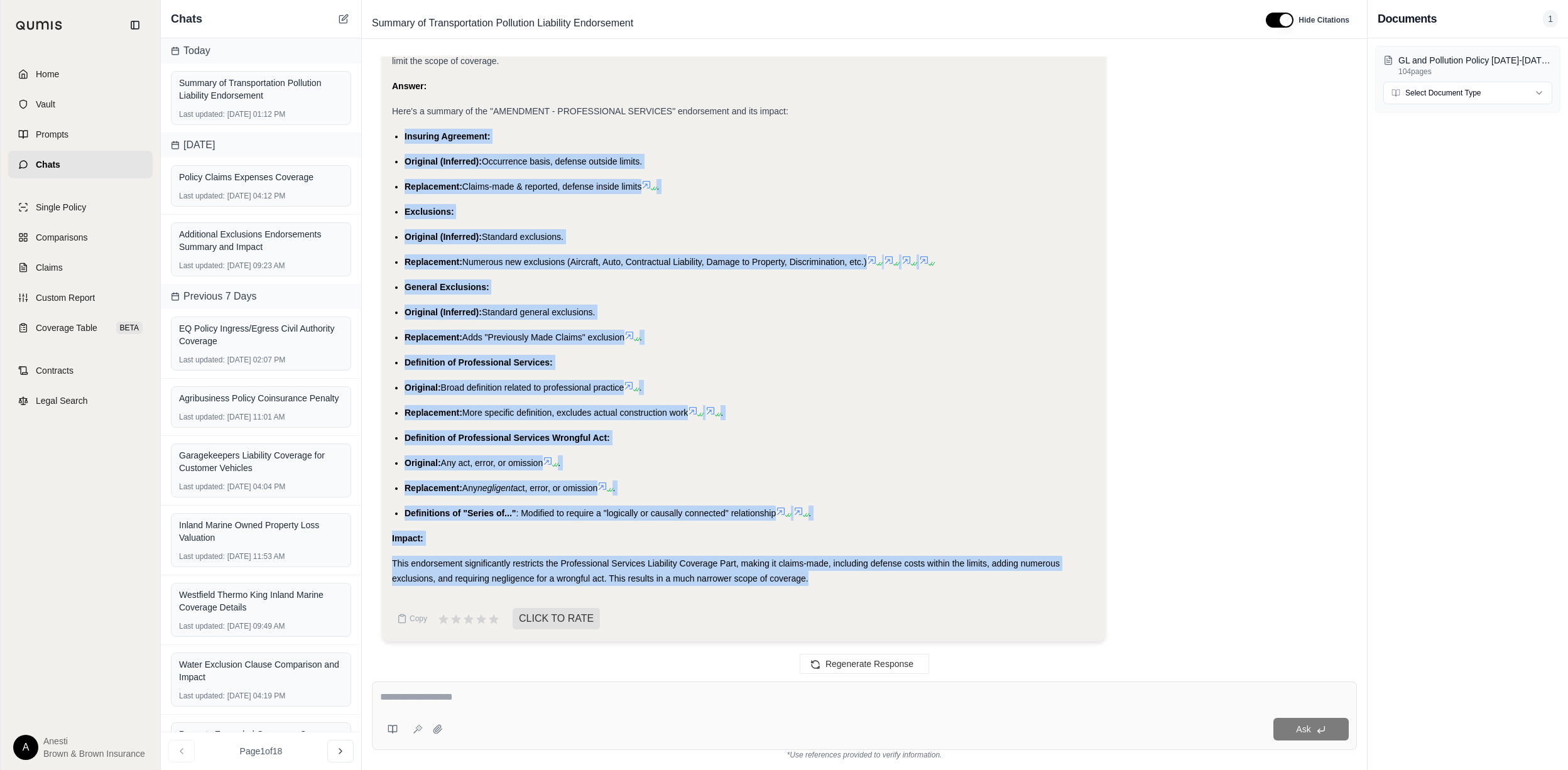
drag, startPoint x: 402, startPoint y: 134, endPoint x: 816, endPoint y: 577, distance: 606.3
copy div "Insuring Agreement: Original (Inferred): Occurrence basis, defense outside limi…"
click at [492, 706] on div at bounding box center [864, 698] width 968 height 19
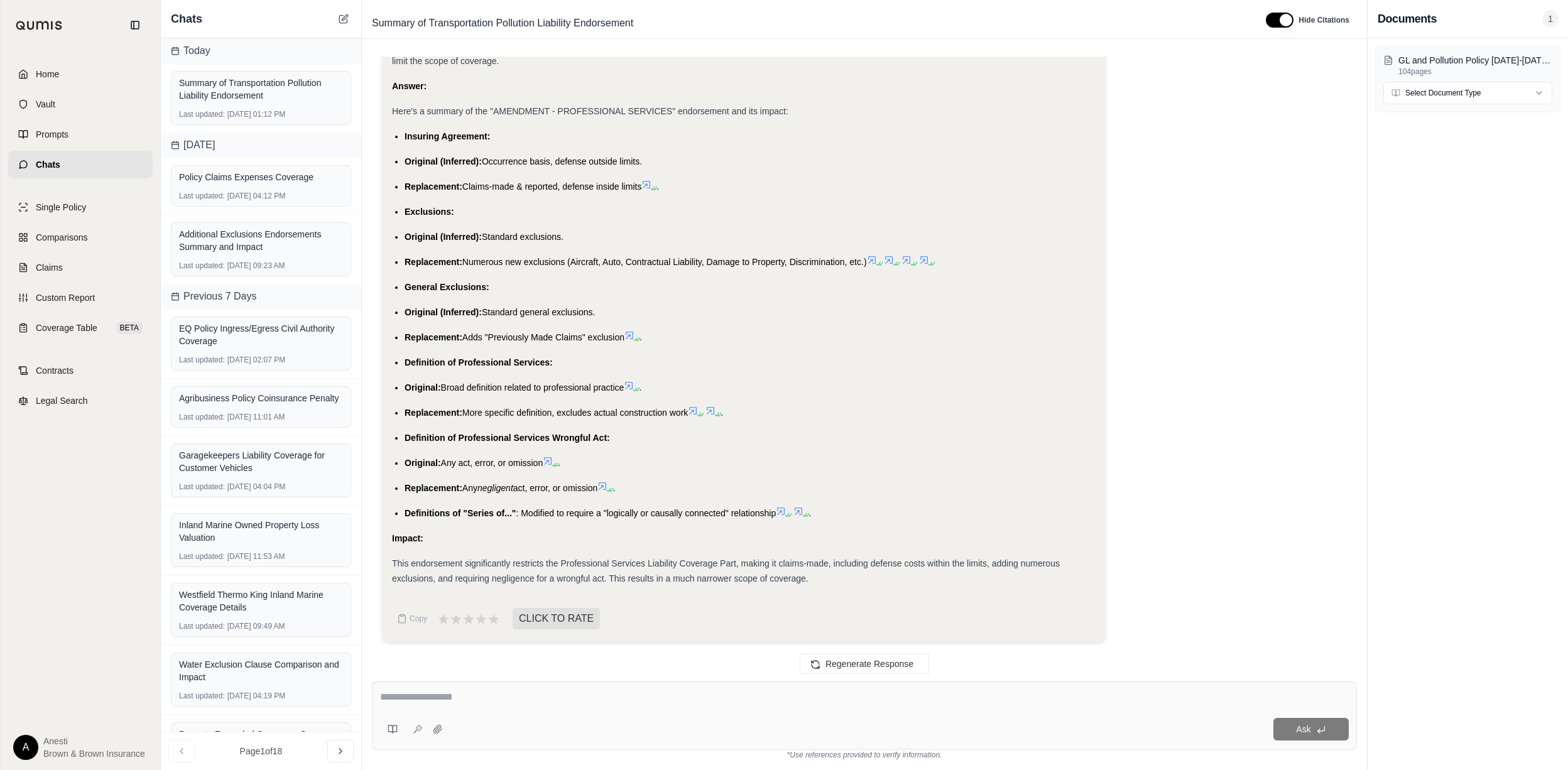
click at [407, 689] on textarea at bounding box center [864, 696] width 968 height 15
type textarea "**********"
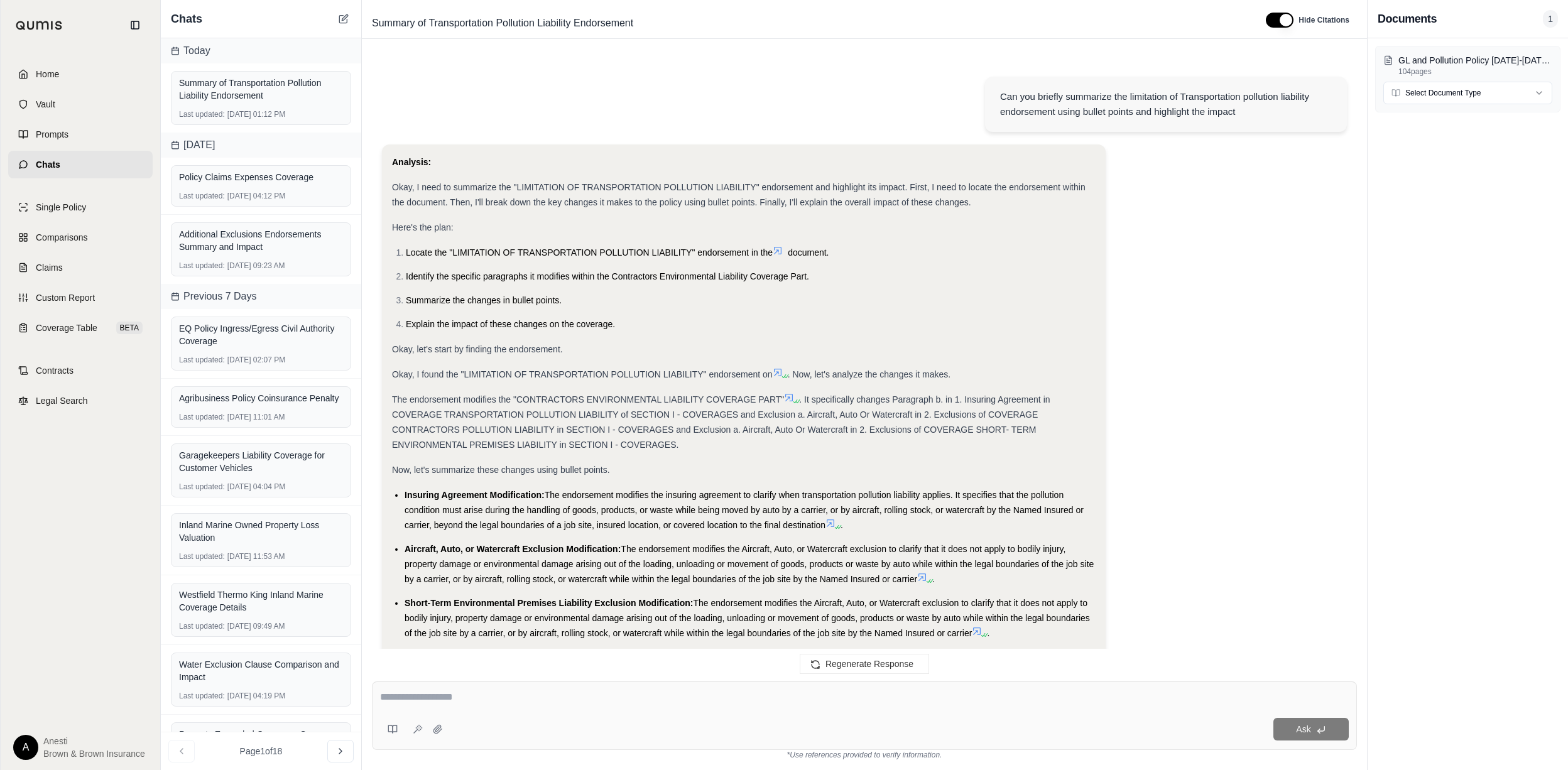
scroll to position [6746, 0]
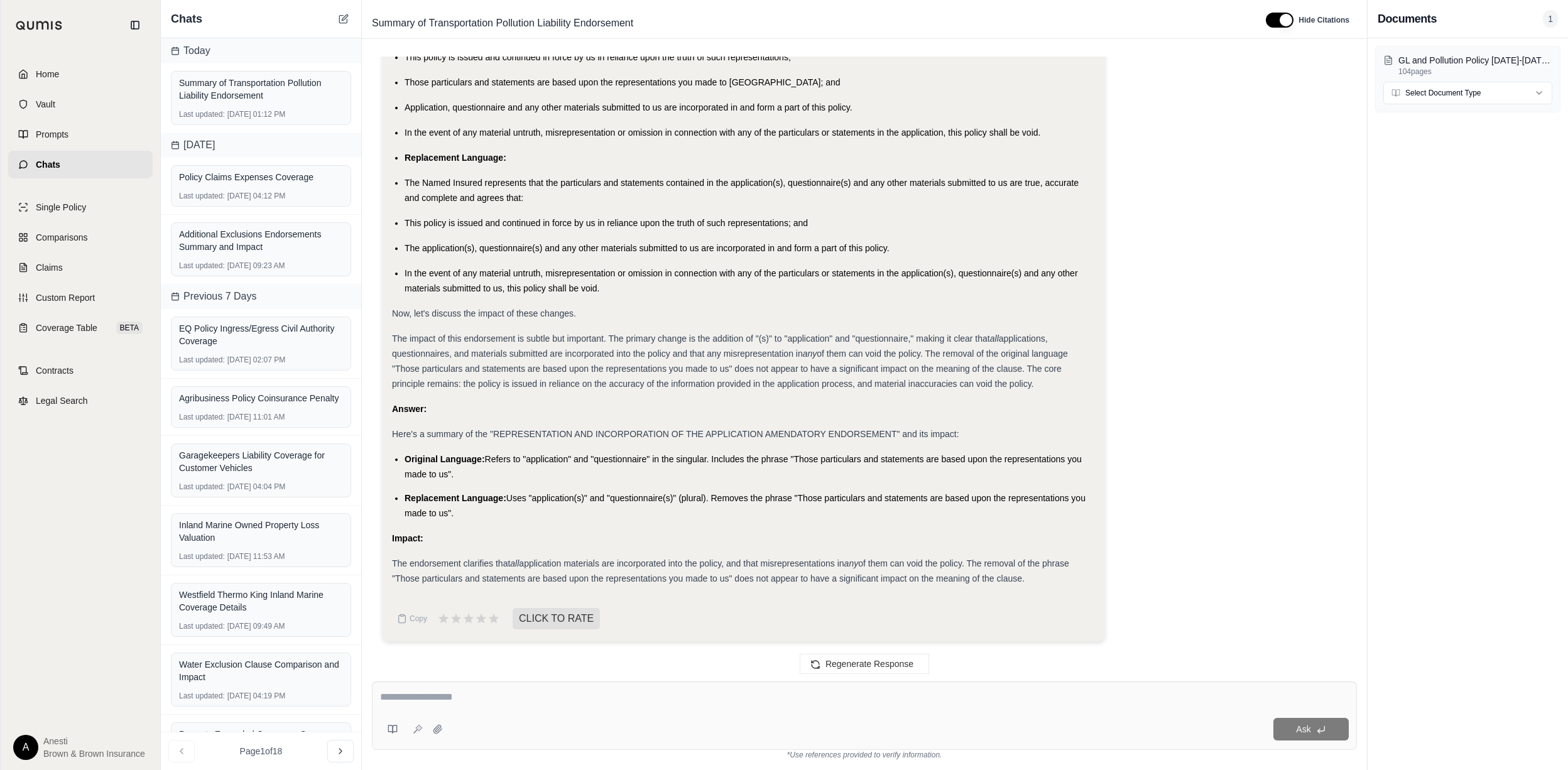
drag, startPoint x: 402, startPoint y: 453, endPoint x: 1051, endPoint y: 582, distance: 661.7
click at [1051, 582] on div "Analysis: Okay, I need to summarize the "REPRESENTATION AND INCORPORATION OF TH…" at bounding box center [744, 141] width 704 height 889
copy div "Original Language: Refers to "application" and "questionnaire" in the singular.…"
click at [473, 699] on textarea at bounding box center [864, 696] width 968 height 15
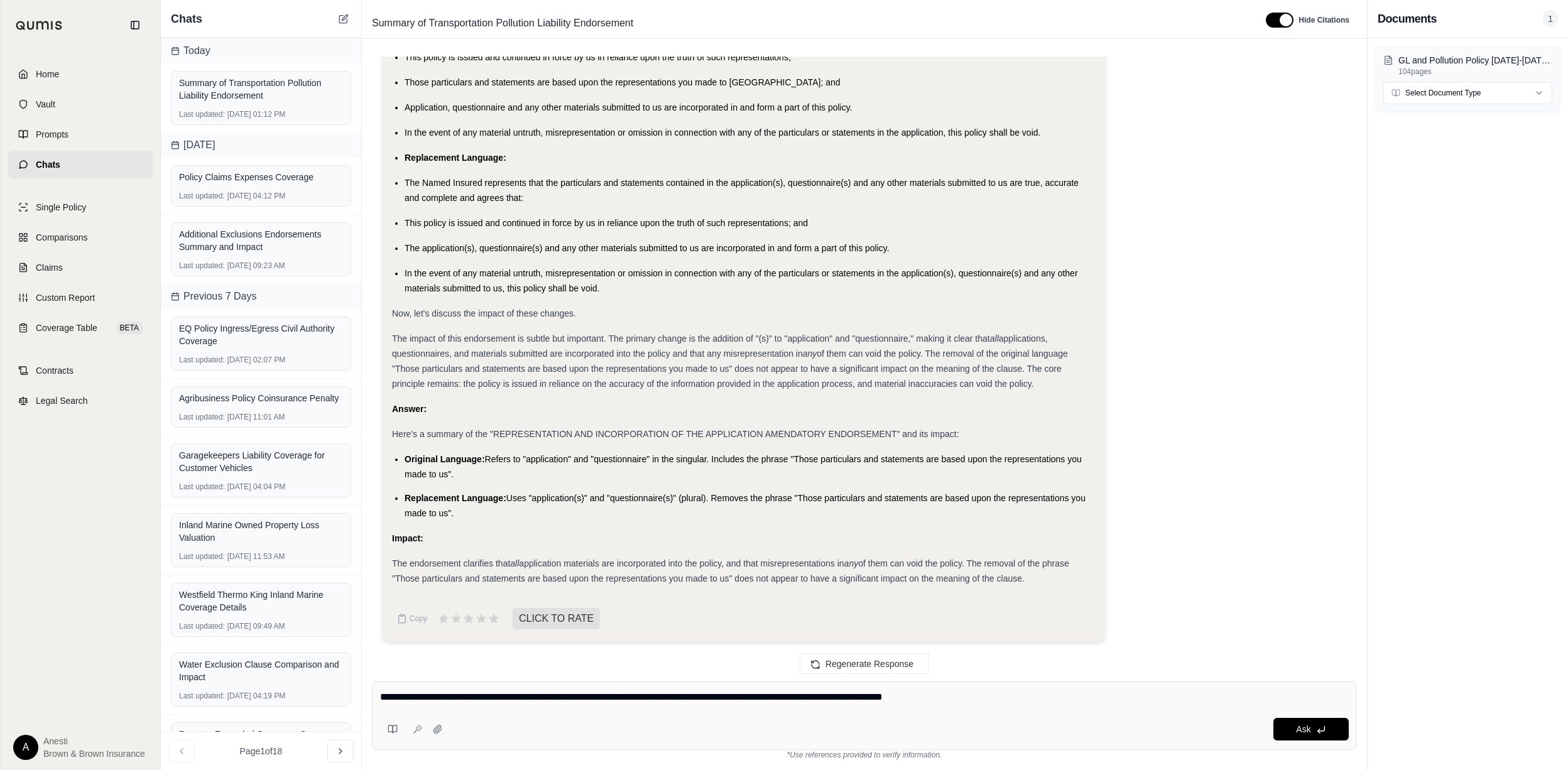
type textarea "**********"
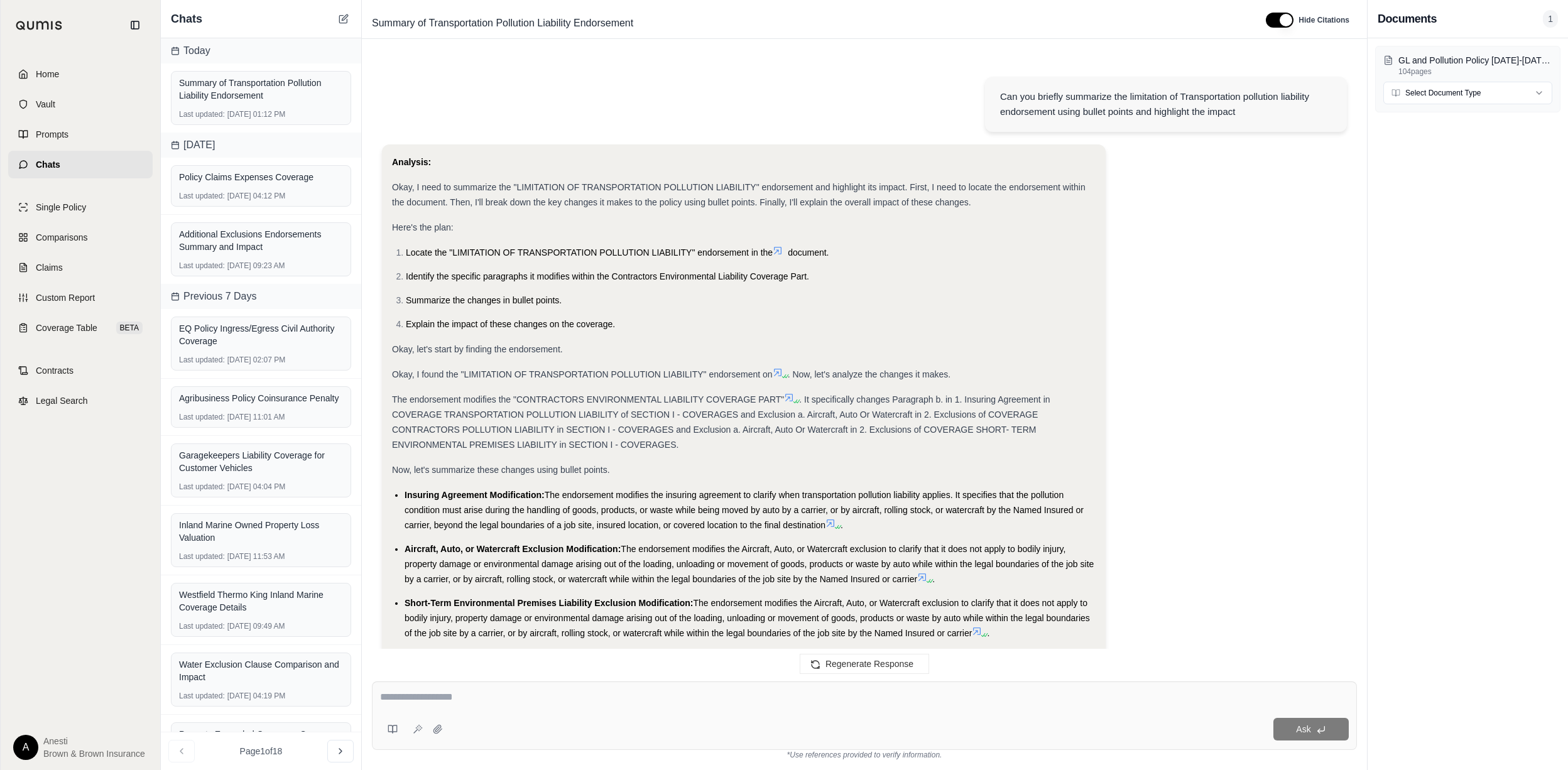
scroll to position [7945, 0]
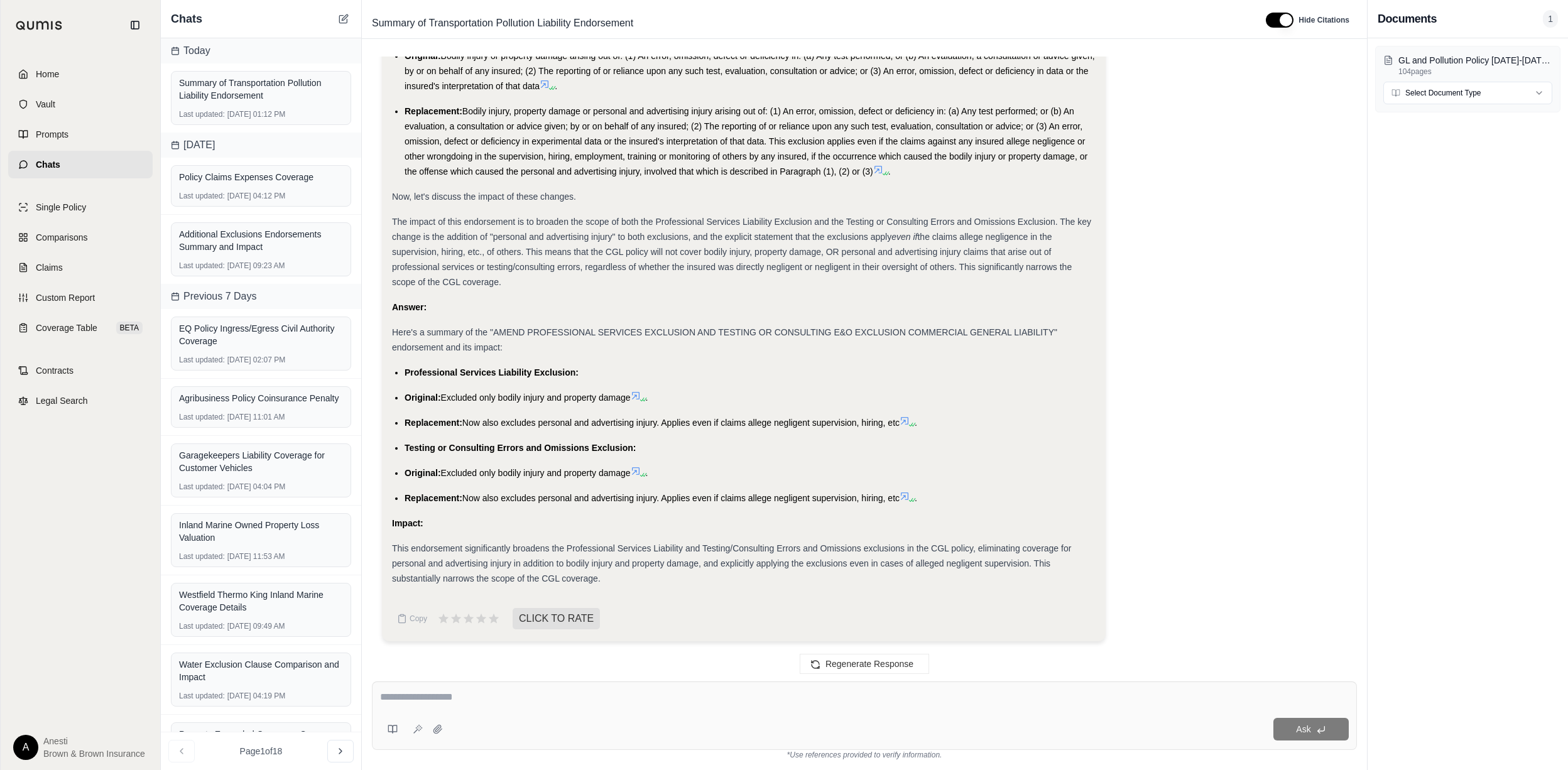
click at [404, 408] on ul "Professional Services Liability Exclusion: Original: Excluded only bodily injur…" at bounding box center [744, 435] width 704 height 140
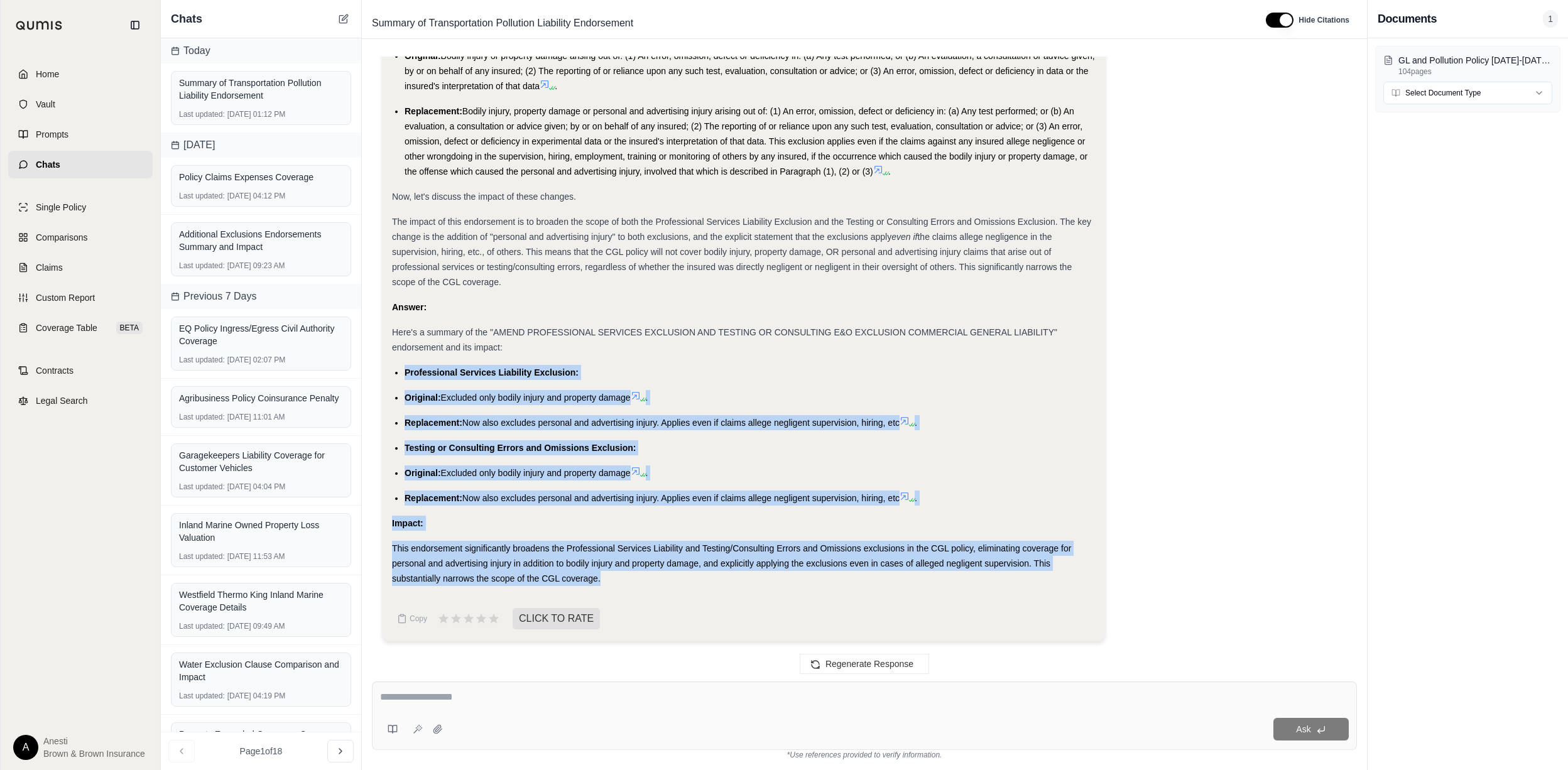
drag, startPoint x: 404, startPoint y: 375, endPoint x: 614, endPoint y: 577, distance: 291.4
click at [614, 577] on div "Analysis: Okay, I need to summarize the "AMEND PROFESSIONAL SERVICES EXCLUSION …" at bounding box center [744, 63] width 704 height 1046
copy div "Professional Services Liability Exclusion: Original: Excluded only bodily injur…"
click at [121, 60] on link "Home" at bounding box center [80, 74] width 145 height 28
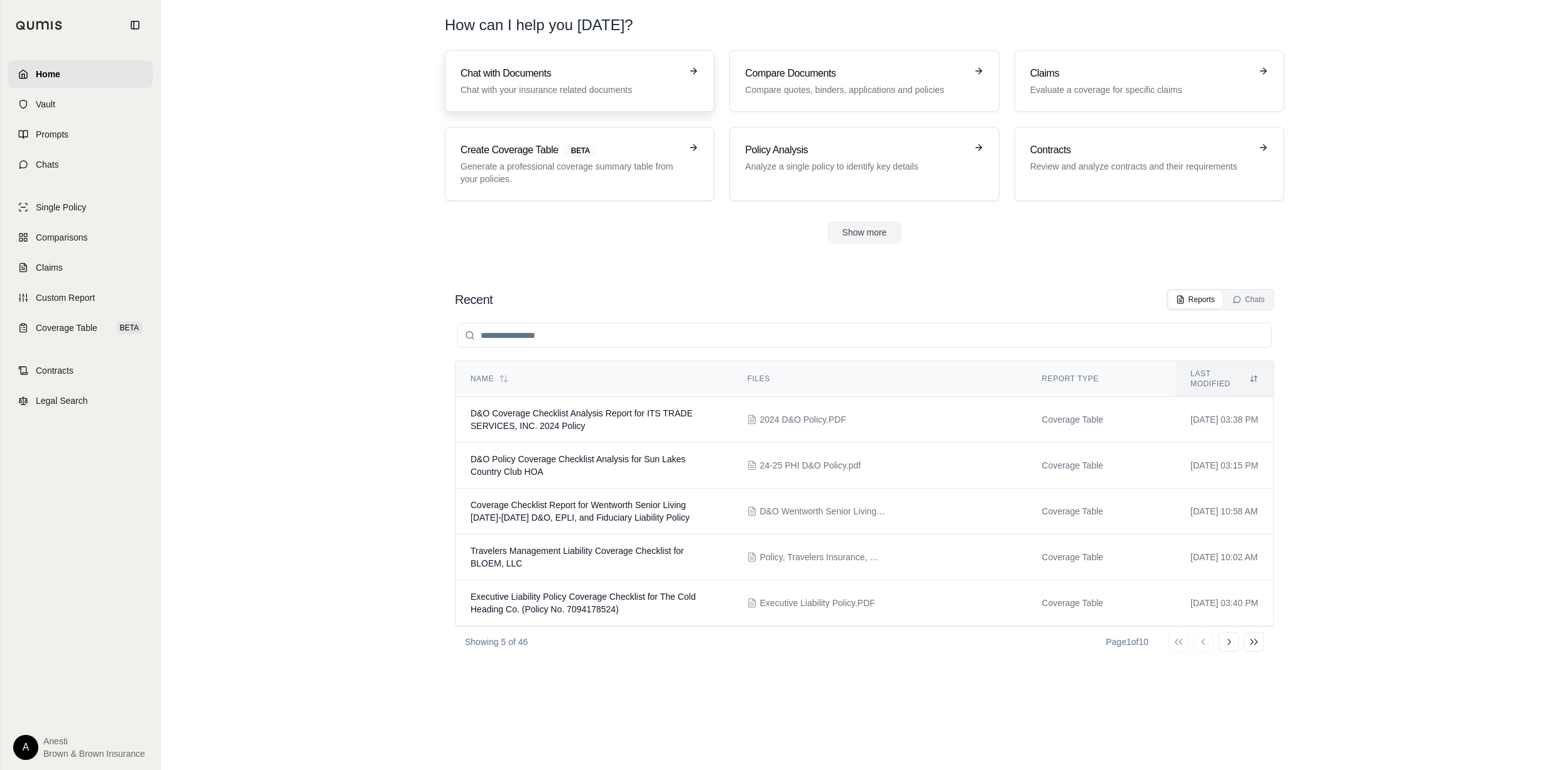
click at [541, 99] on link "Chat with Documents Chat with your insurance related documents" at bounding box center [580, 81] width 269 height 62
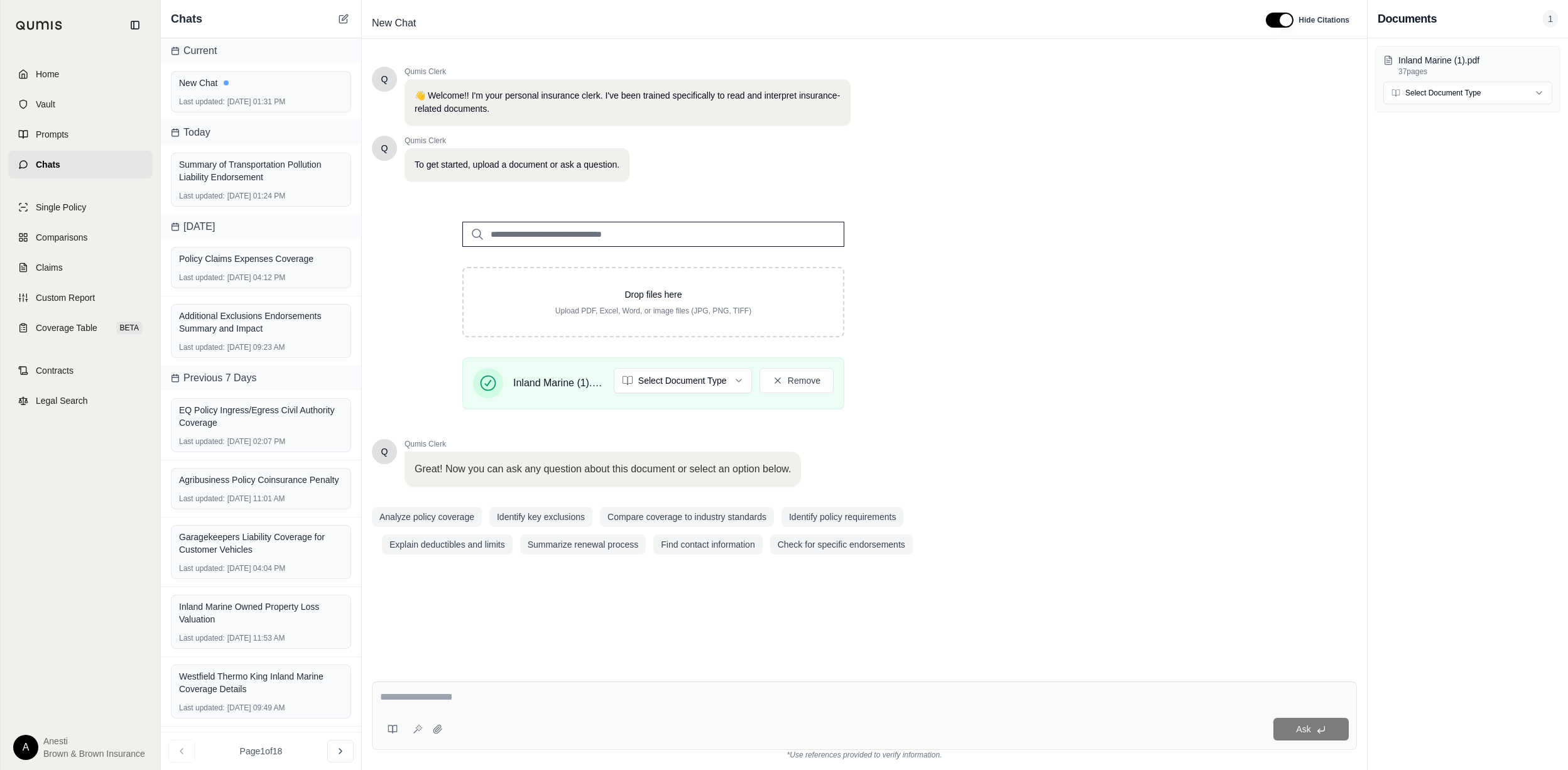
click at [456, 709] on div "Ask" at bounding box center [864, 716] width 985 height 69
drag, startPoint x: 460, startPoint y: 704, endPoint x: 960, endPoint y: 709, distance: 500.0
click at [970, 726] on div "Ask" at bounding box center [898, 729] width 901 height 23
click at [958, 706] on div "**********" at bounding box center [864, 698] width 968 height 19
click at [860, 671] on div "**********" at bounding box center [864, 721] width 1005 height 99
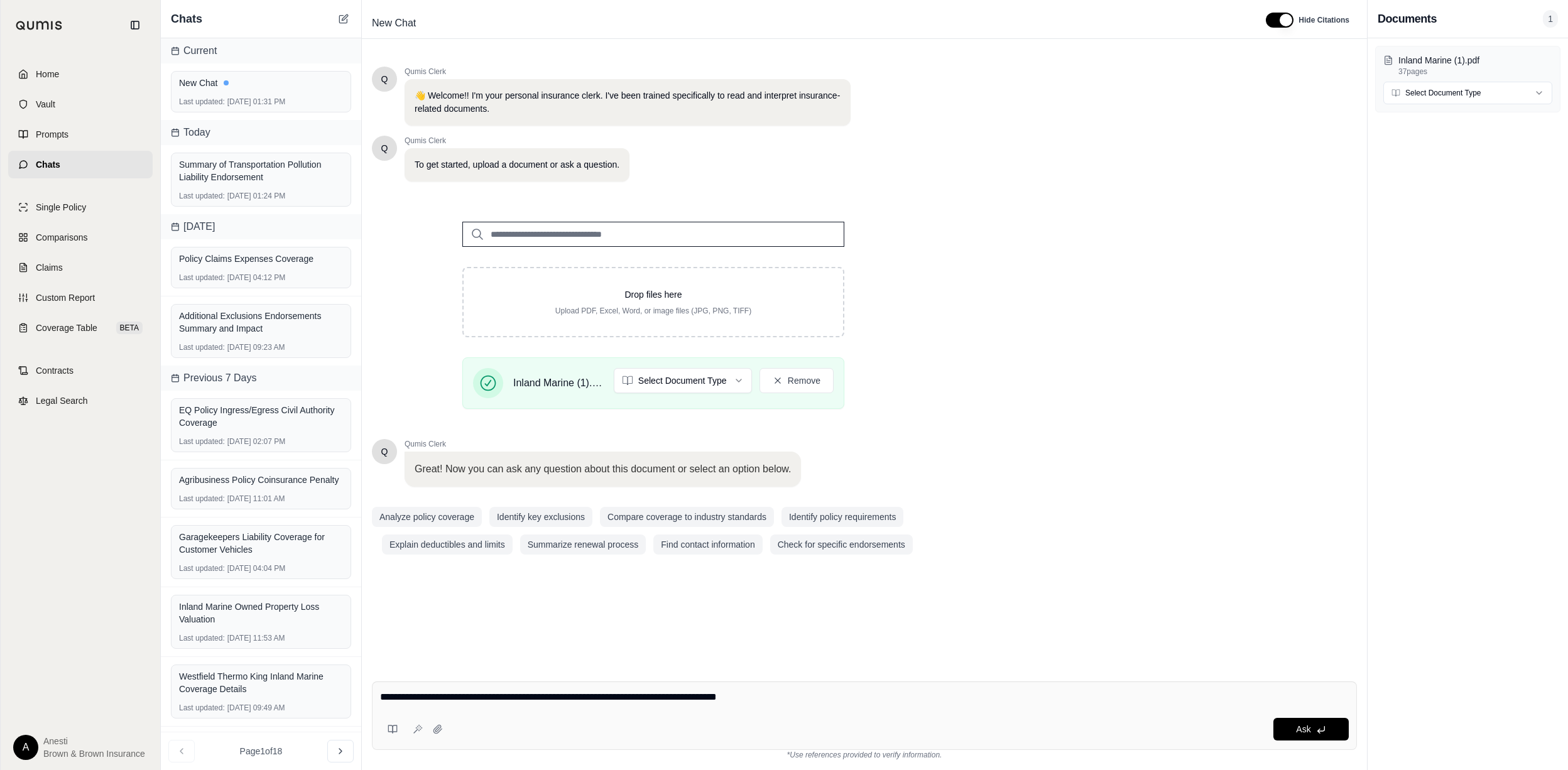
click at [850, 683] on div "**********" at bounding box center [864, 716] width 985 height 69
paste textarea "**********"
type textarea "**********"
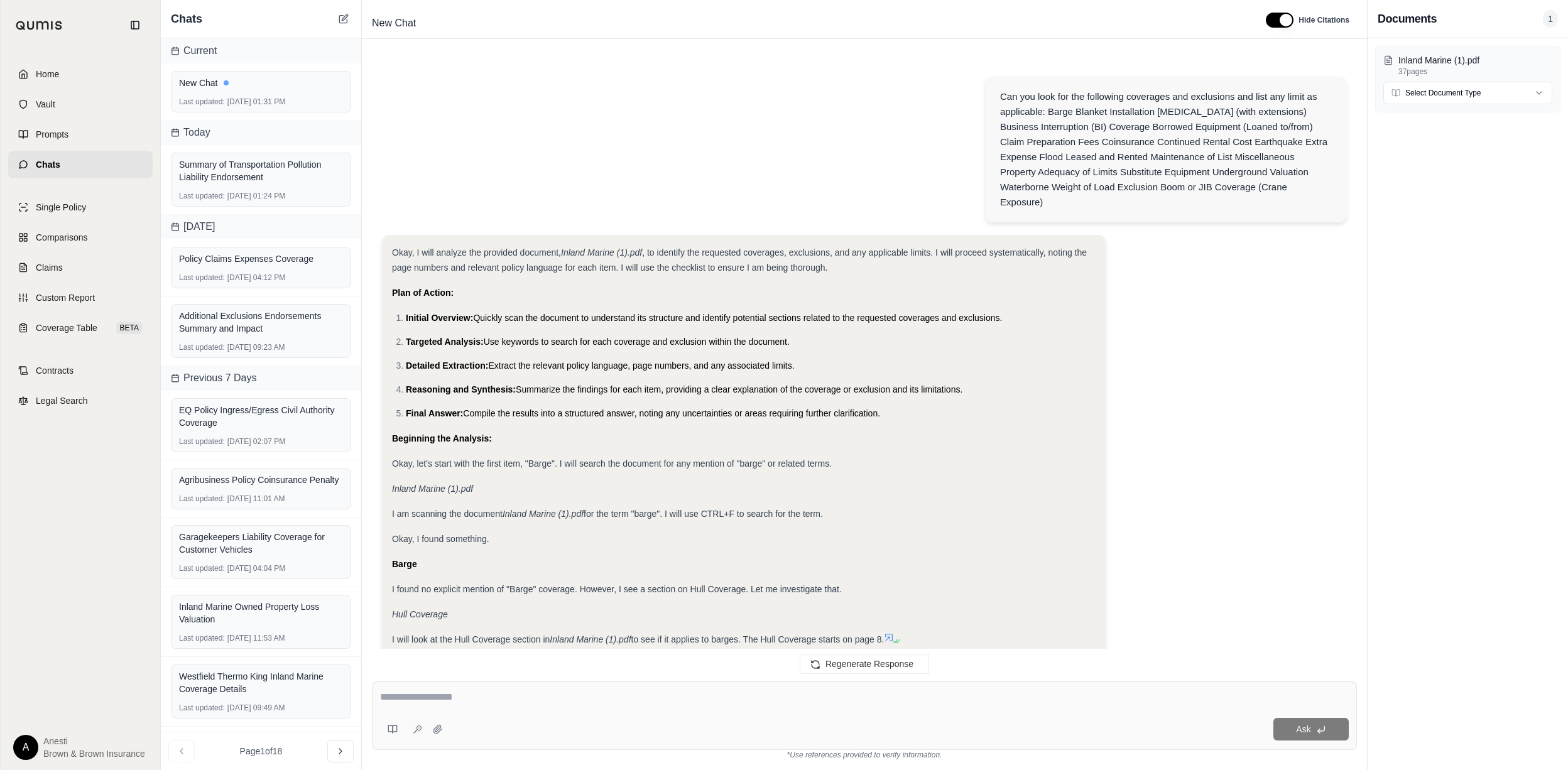
scroll to position [3712, 0]
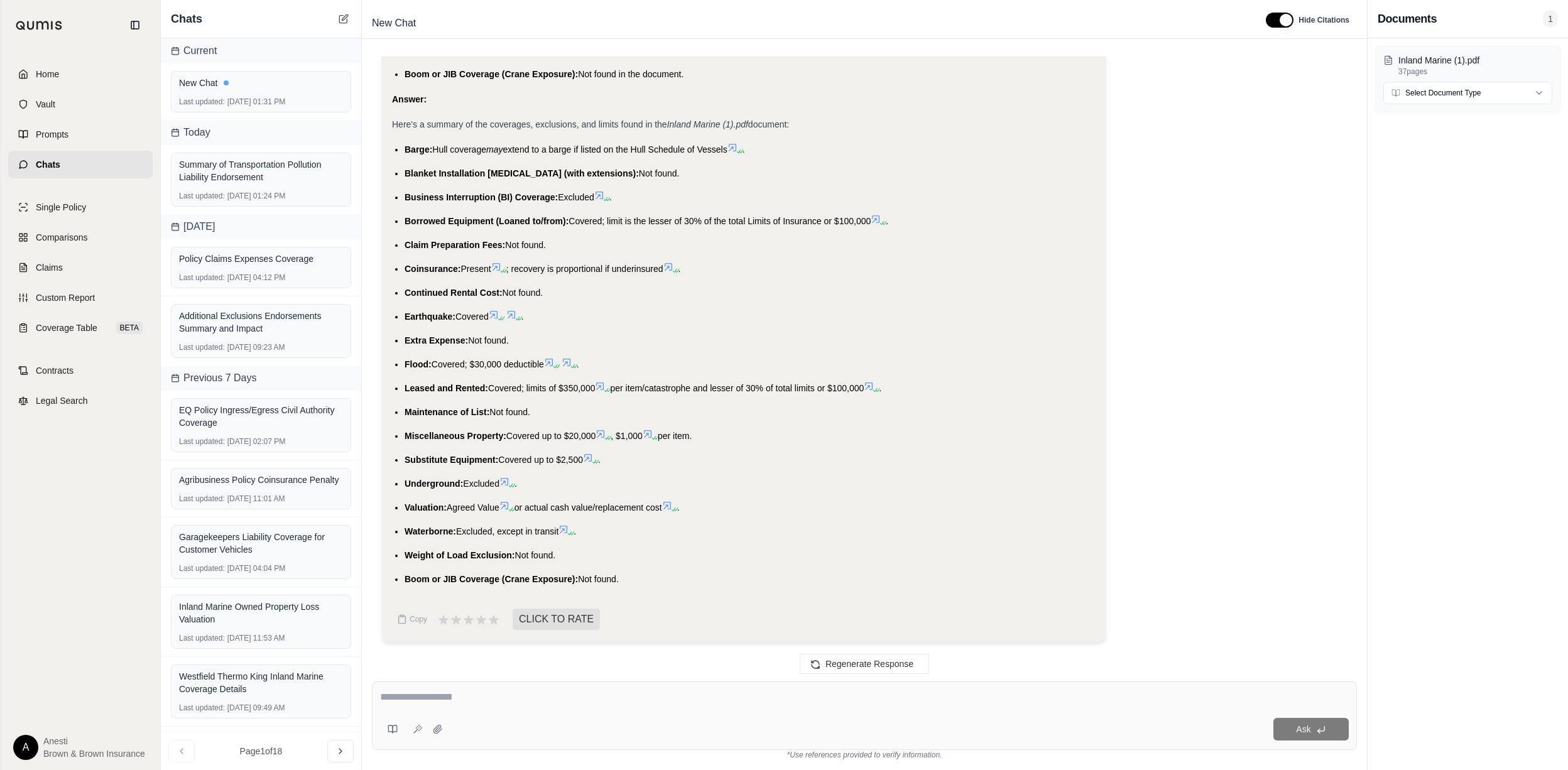
click at [403, 182] on ul "Barge: Hull coverage may extend to a barge if listed on the Hull Schedule of Ve…" at bounding box center [744, 364] width 704 height 445
drag, startPoint x: 404, startPoint y: 152, endPoint x: 634, endPoint y: 574, distance: 480.6
click at [634, 574] on ul "Barge: Hull coverage may extend to a barge if listed on the Hull Schedule of Ve…" at bounding box center [744, 364] width 704 height 445
copy ul "Barge: Hull coverage may extend to a barge if listed on the Hull Schedule of Ve…"
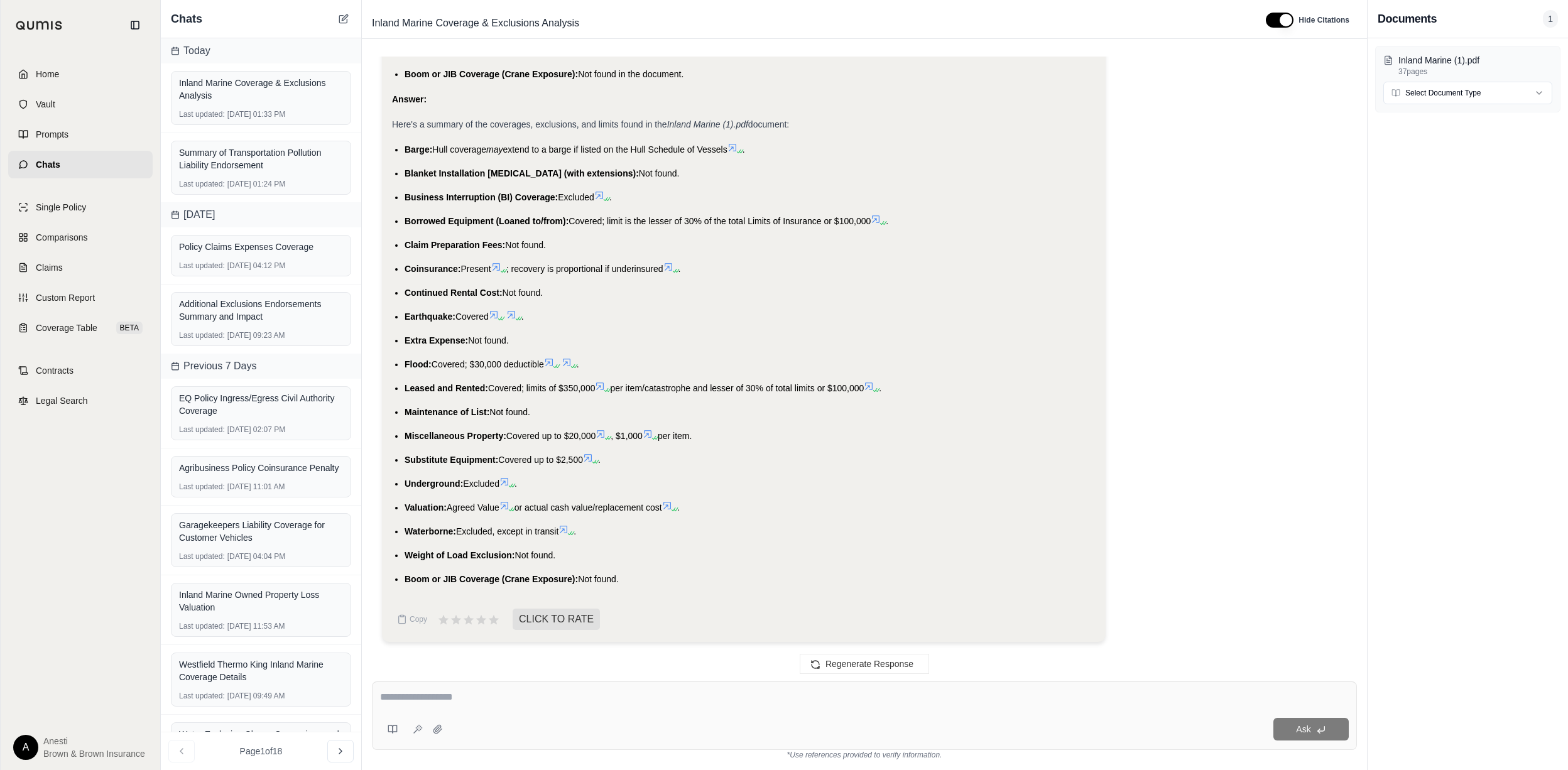
click at [573, 683] on div "Ask" at bounding box center [864, 716] width 985 height 69
type textarea "**********"
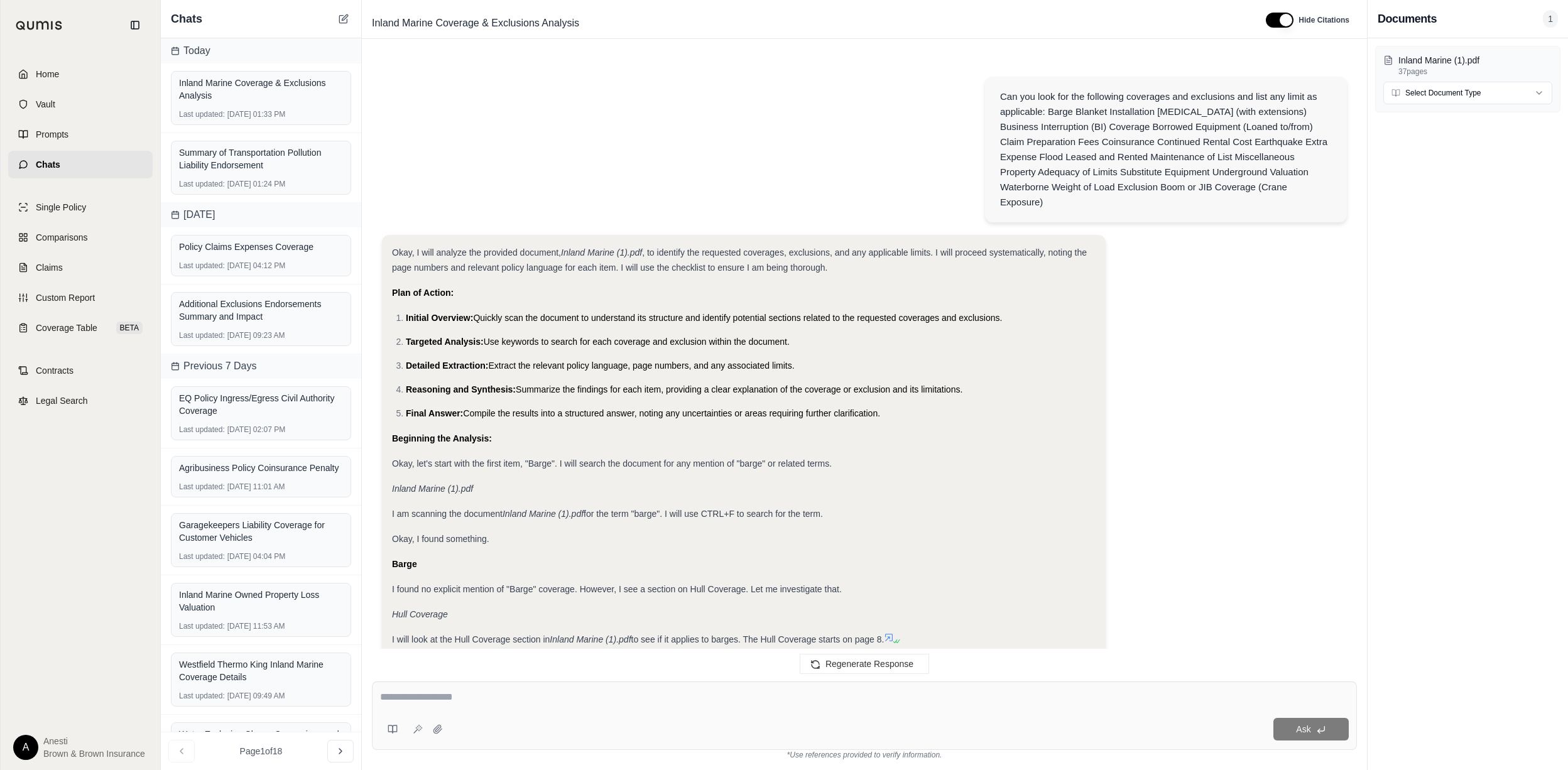
scroll to position [4963, 0]
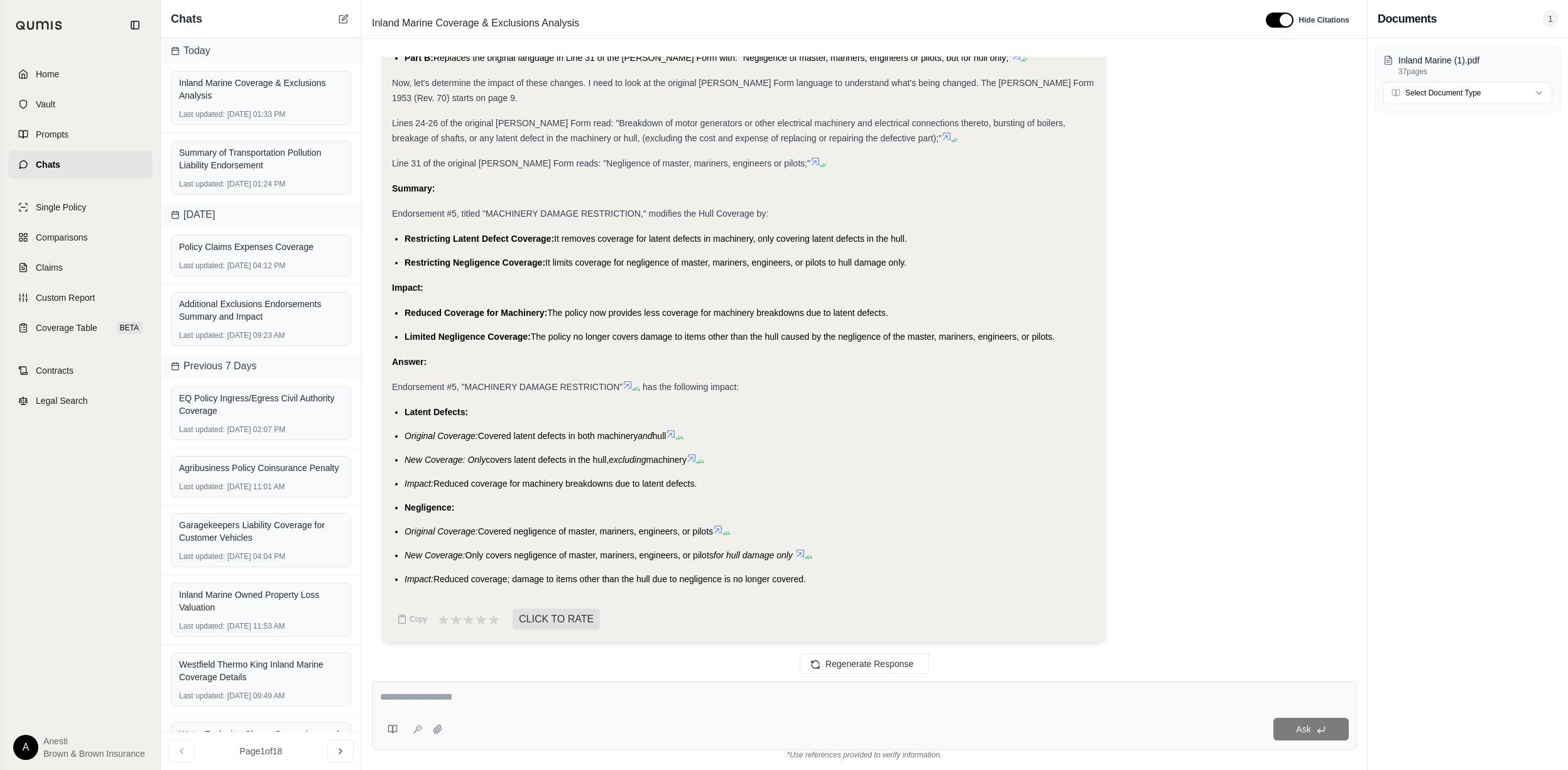
drag, startPoint x: 402, startPoint y: 408, endPoint x: 822, endPoint y: 581, distance: 454.2
click at [822, 581] on ul "Latent Defects: Original Coverage: Covered latent defects in both machinery and…" at bounding box center [744, 495] width 704 height 182
copy ul "Latent Defects: Original Coverage: Covered latent defects in both machinery and…"
click at [437, 692] on textarea at bounding box center [864, 696] width 968 height 15
type textarea "**********"
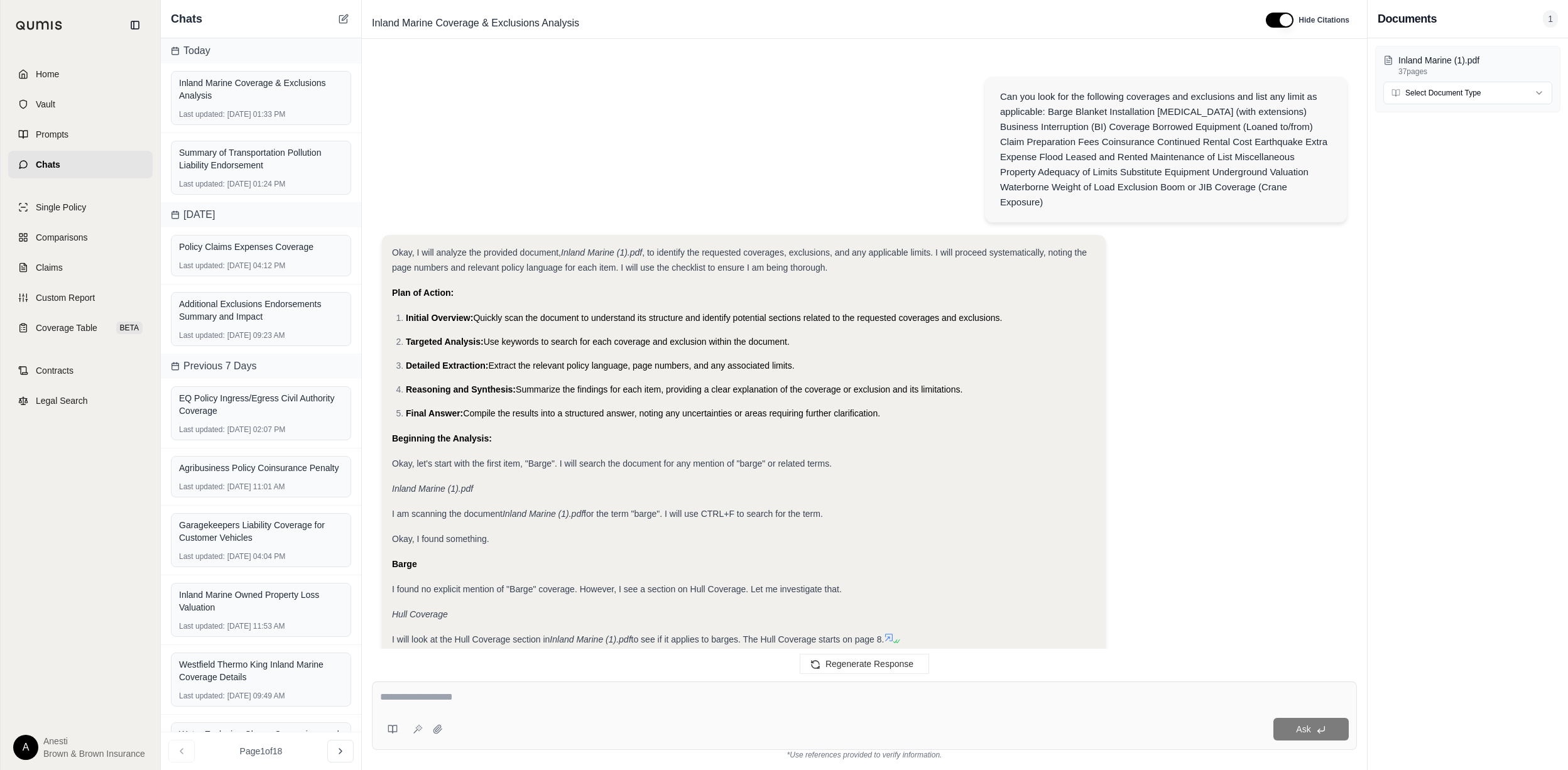
scroll to position [6642, 0]
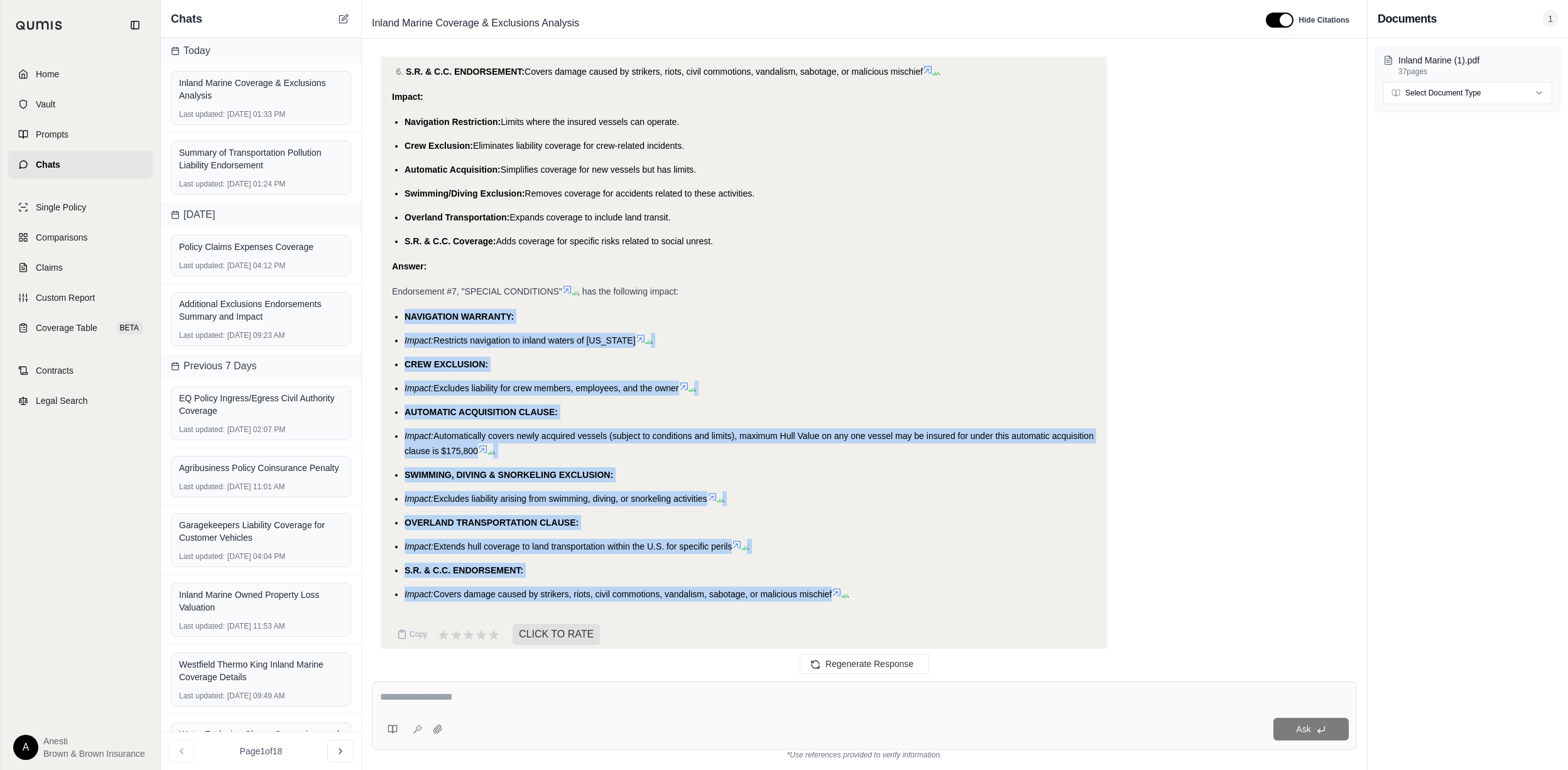
drag, startPoint x: 405, startPoint y: 299, endPoint x: 836, endPoint y: 581, distance: 515.1
click at [836, 581] on ul "NAVIGATION WARRANTY: Impact: Restricts navigation to inland waters of [US_STATE…" at bounding box center [744, 455] width 704 height 292
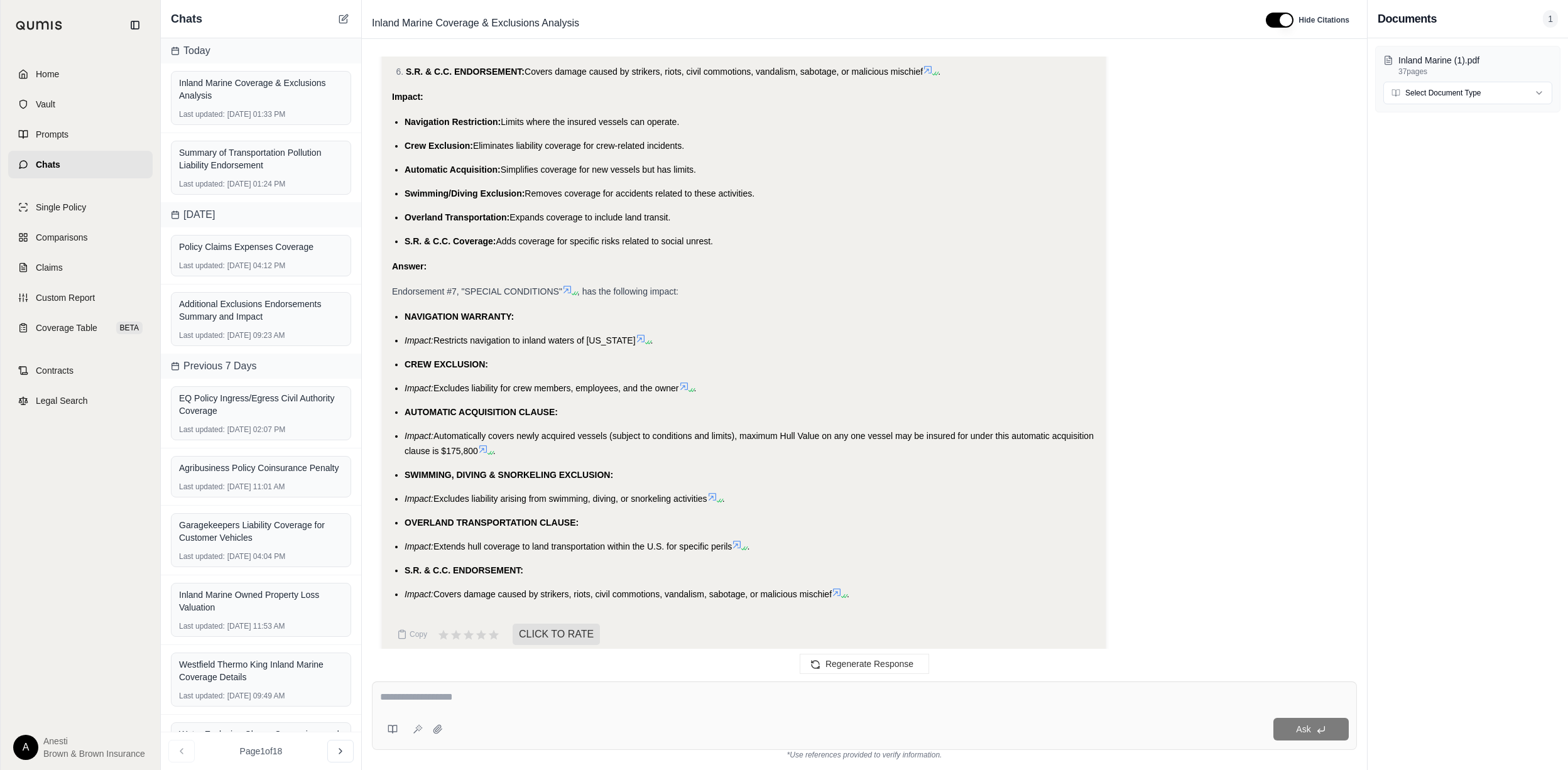
click at [455, 711] on div "Ask" at bounding box center [864, 716] width 985 height 69
type textarea "**********"
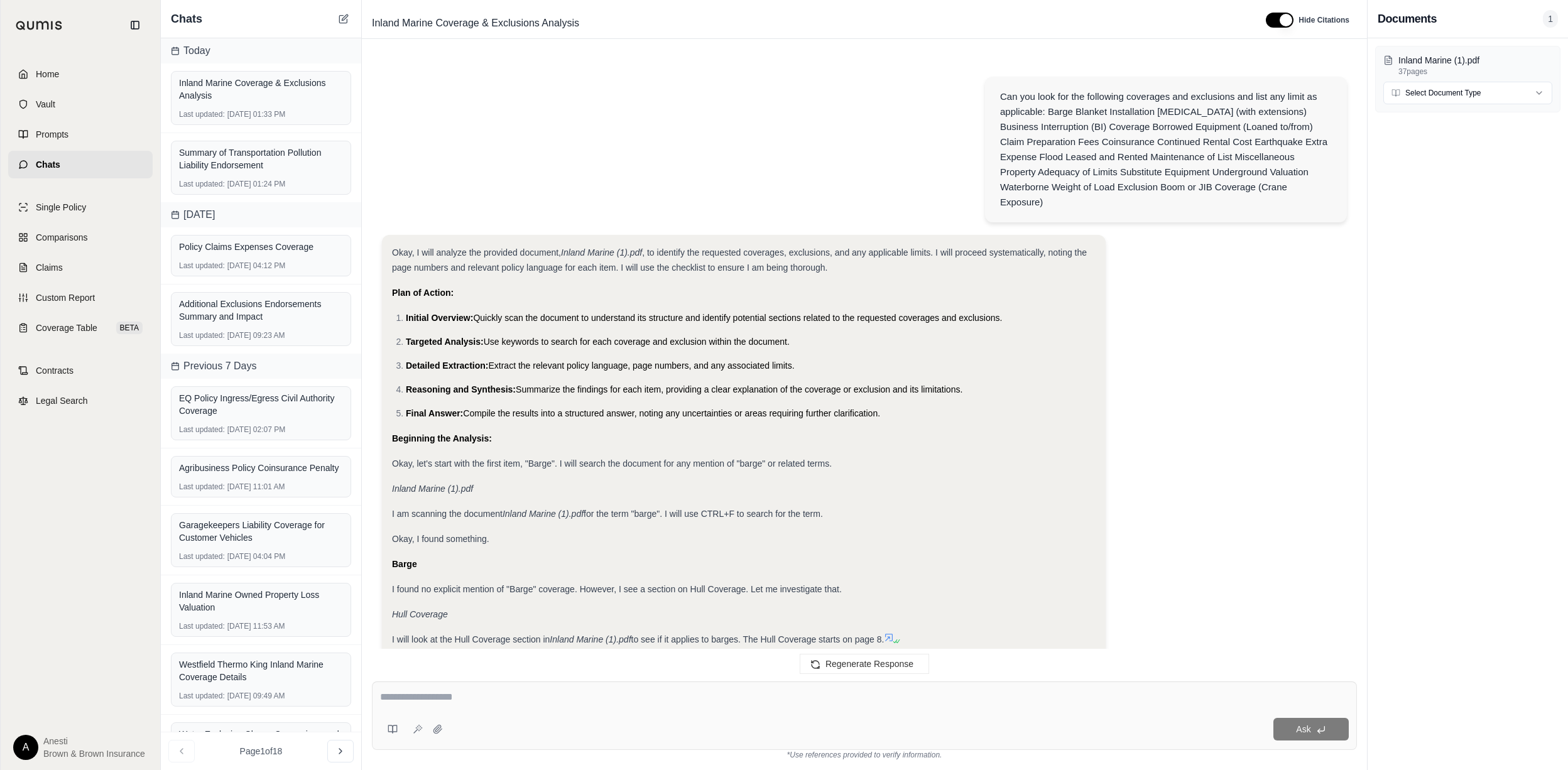
scroll to position [7586, 0]
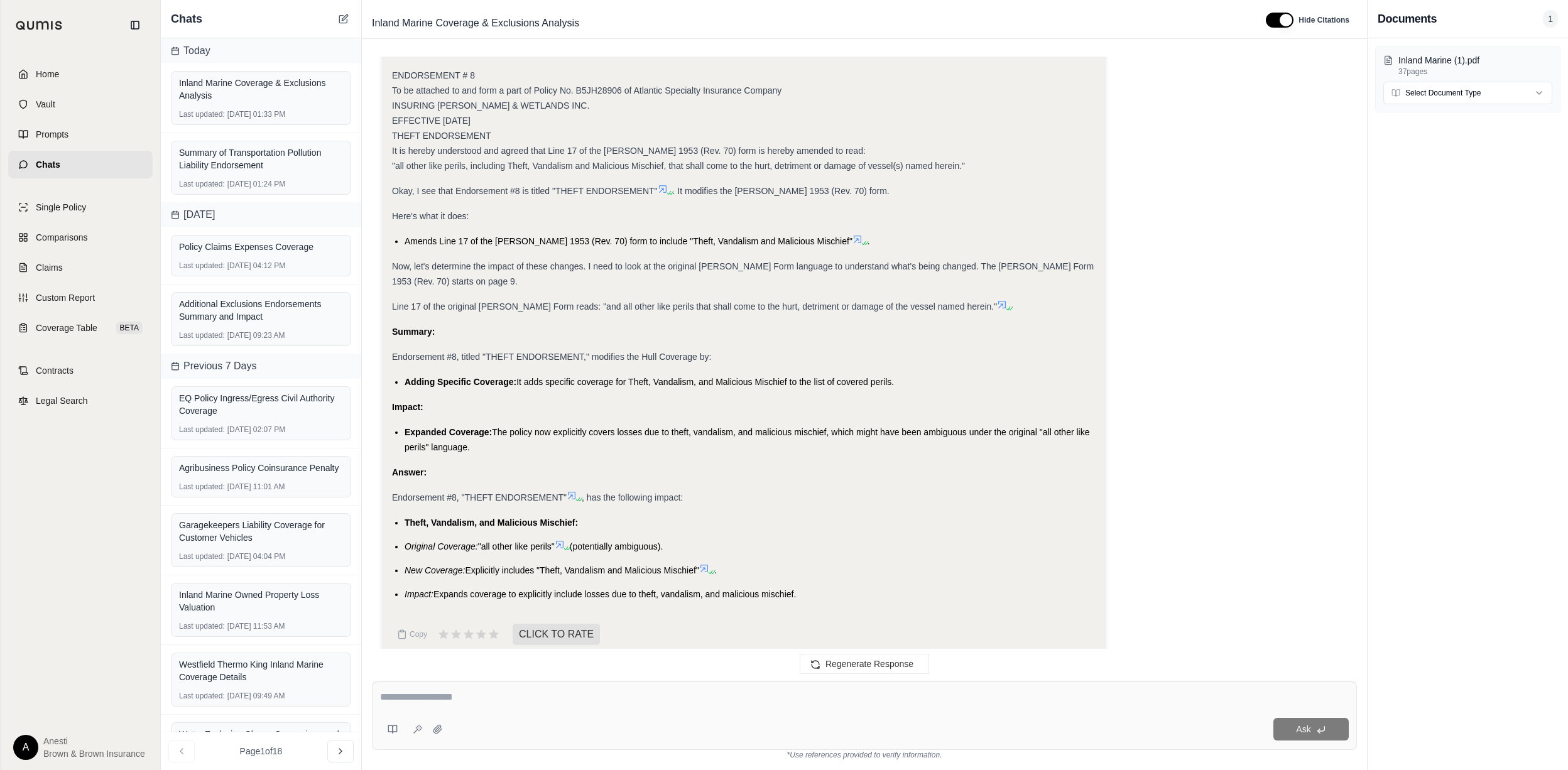
drag, startPoint x: 403, startPoint y: 501, endPoint x: 807, endPoint y: 580, distance: 411.7
click at [807, 580] on ul "Theft, Vandalism, and Malicious Mischief: Original Coverage: "all other like pe…" at bounding box center [744, 558] width 704 height 87
click at [759, 701] on textarea at bounding box center [864, 696] width 968 height 15
type textarea "**********"
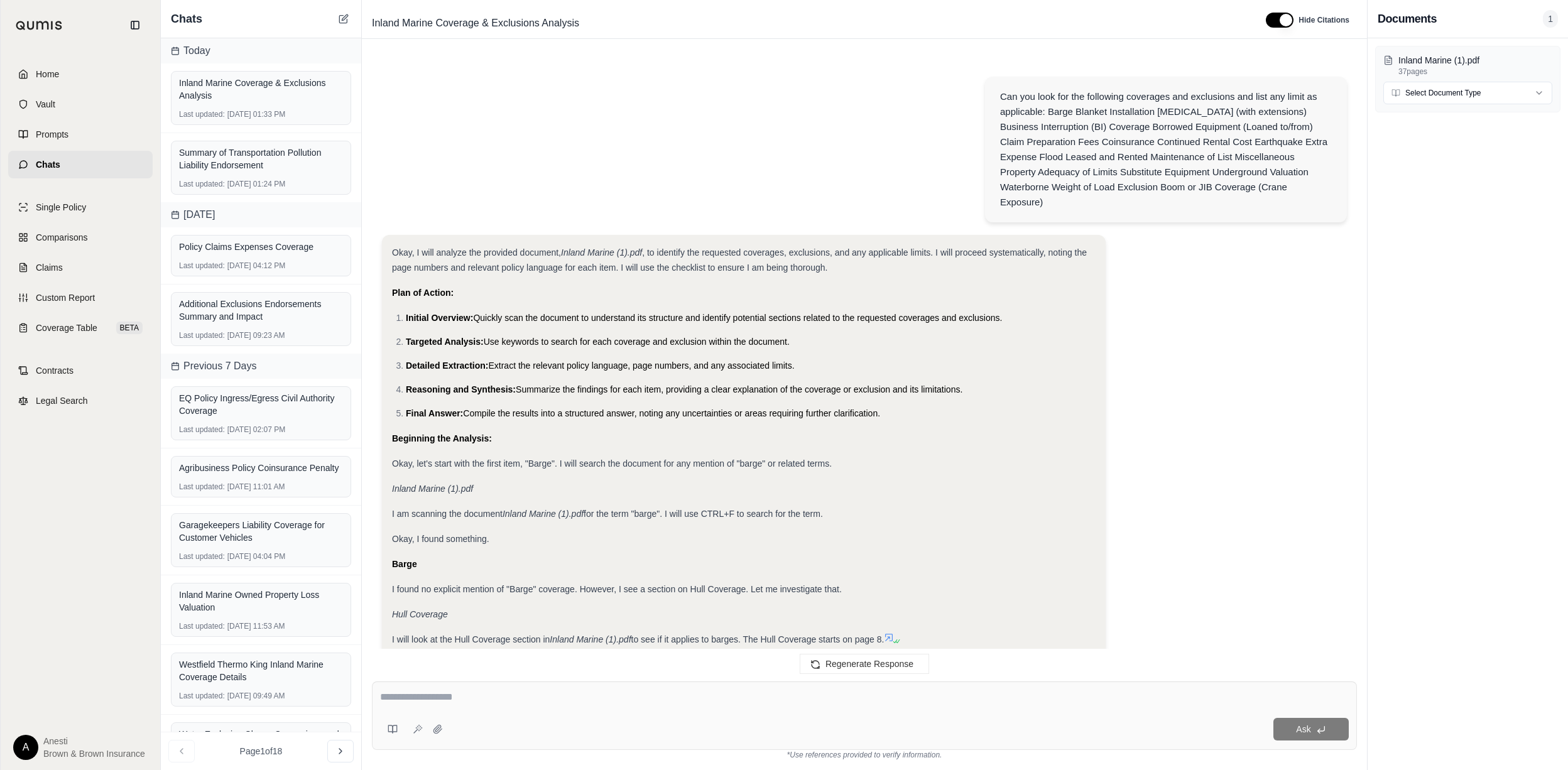
scroll to position [8508, 0]
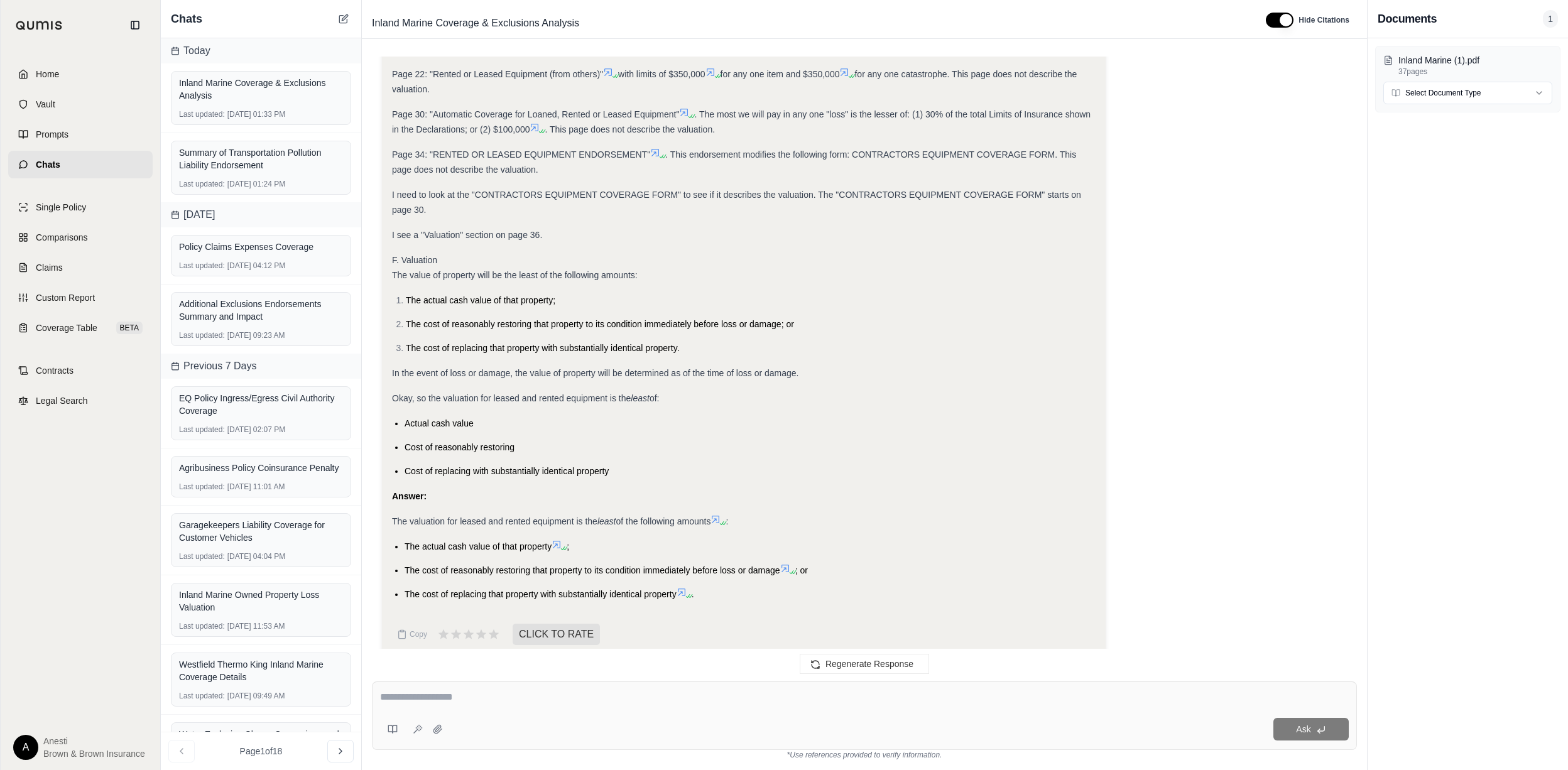
click at [720, 514] on icon at bounding box center [715, 519] width 10 height 10
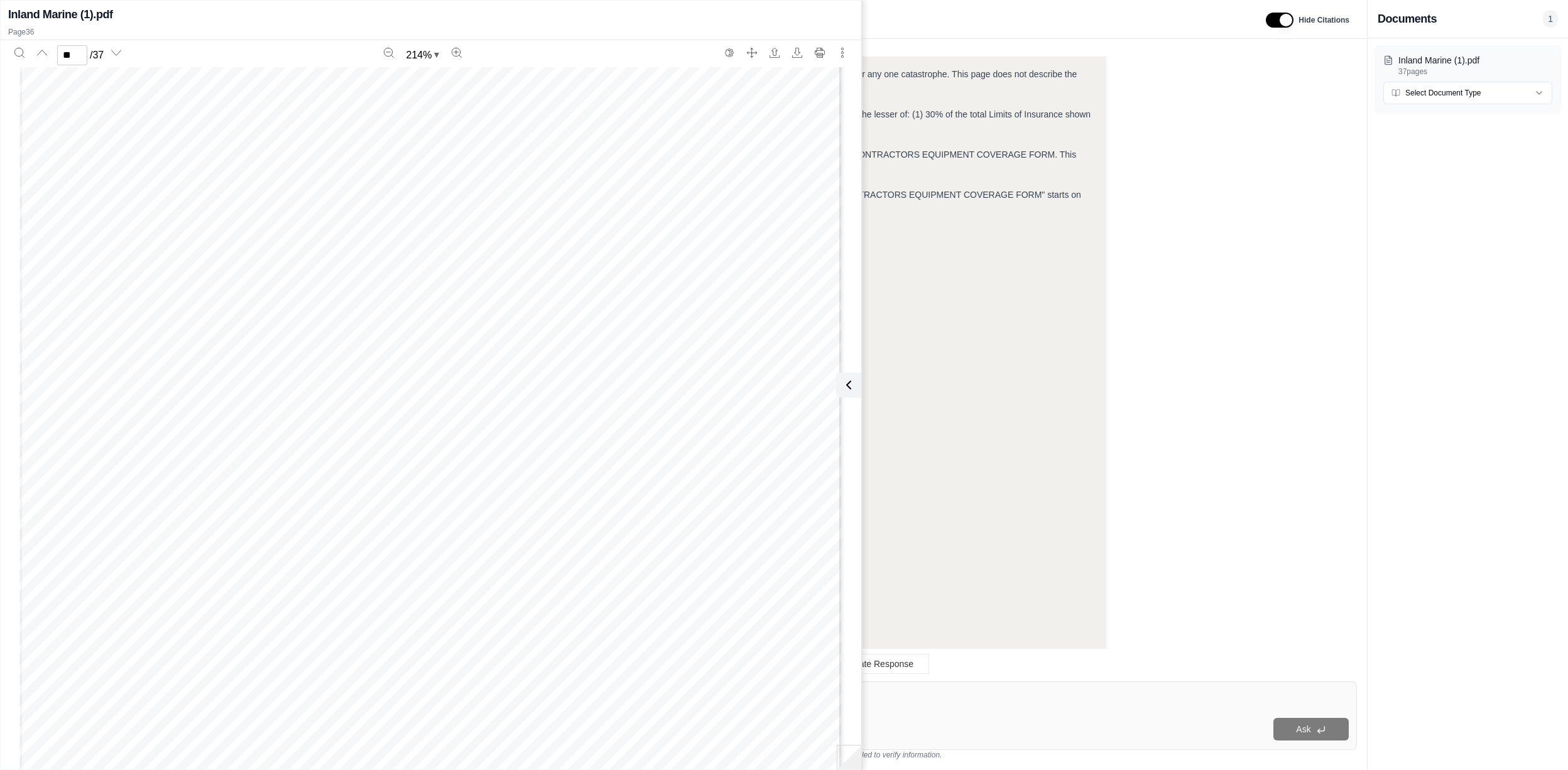
scroll to position [32216, 0]
type input "**"
click at [849, 382] on icon at bounding box center [846, 385] width 15 height 15
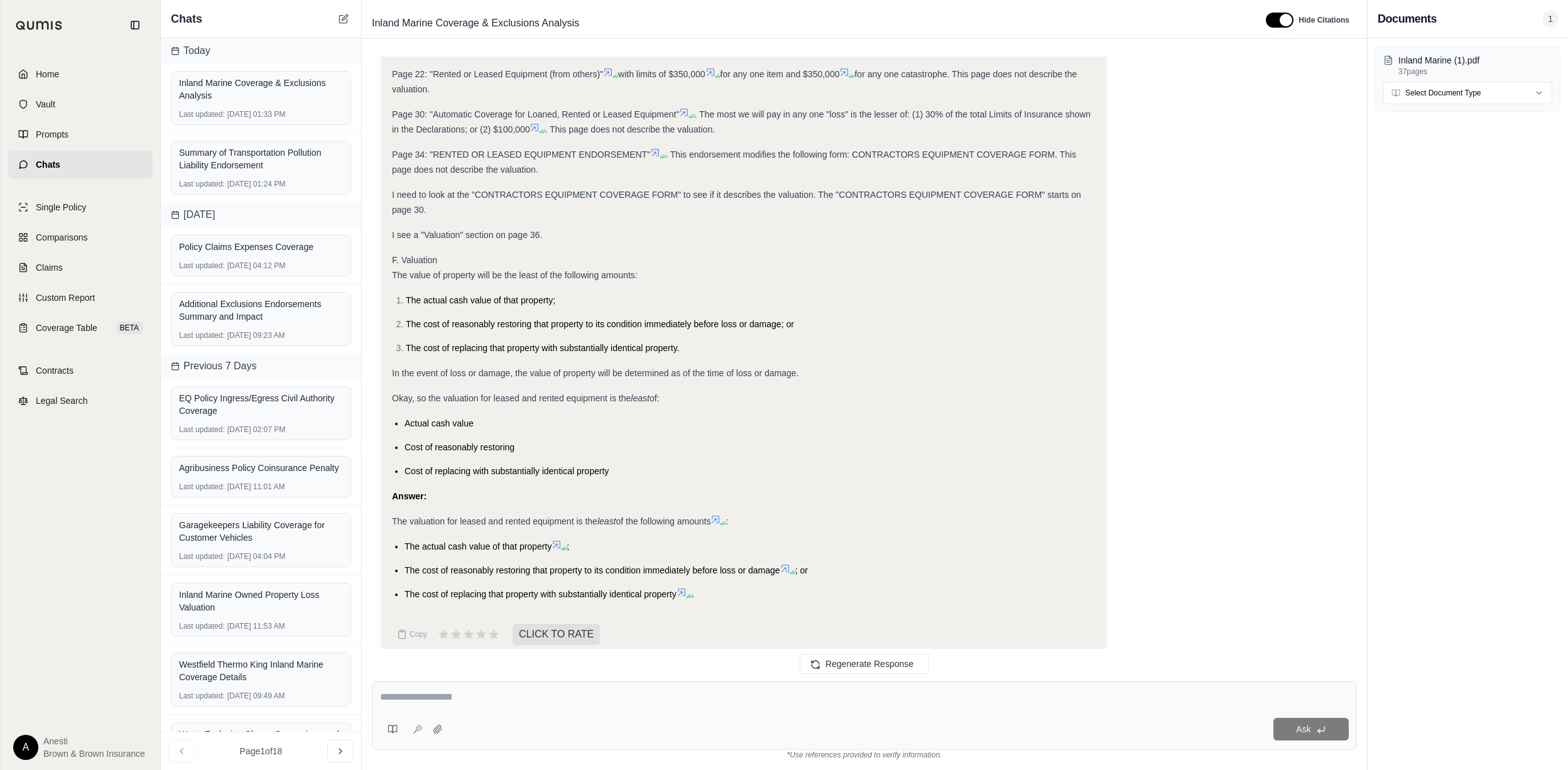
click at [618, 724] on div "Ask" at bounding box center [898, 729] width 901 height 23
click at [619, 724] on div "Ask" at bounding box center [898, 729] width 901 height 23
drag, startPoint x: 619, startPoint y: 724, endPoint x: 535, endPoint y: 688, distance: 91.4
click at [535, 688] on div "Ask" at bounding box center [864, 716] width 985 height 69
type textarea "**********"
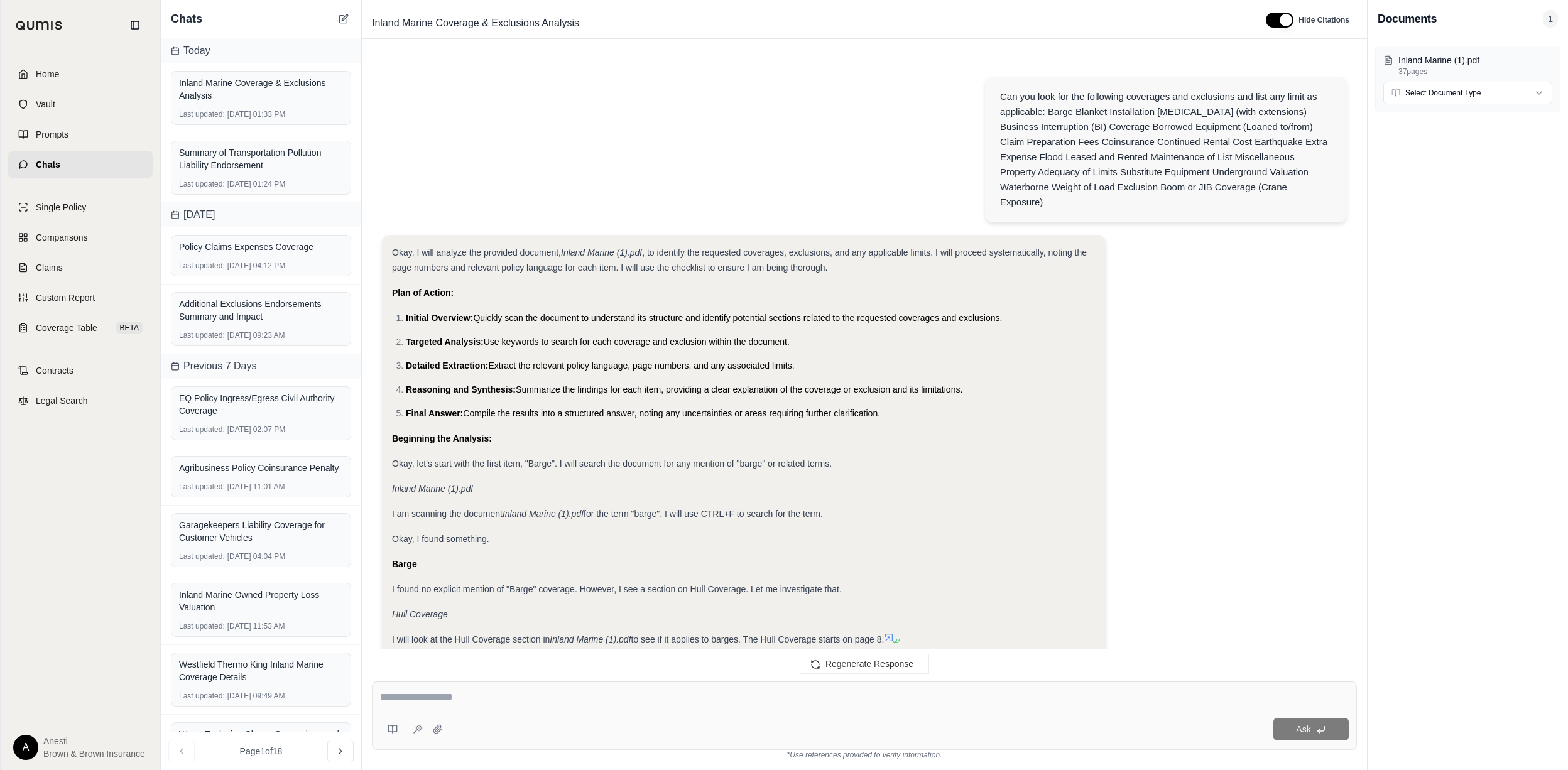
scroll to position [9362, 0]
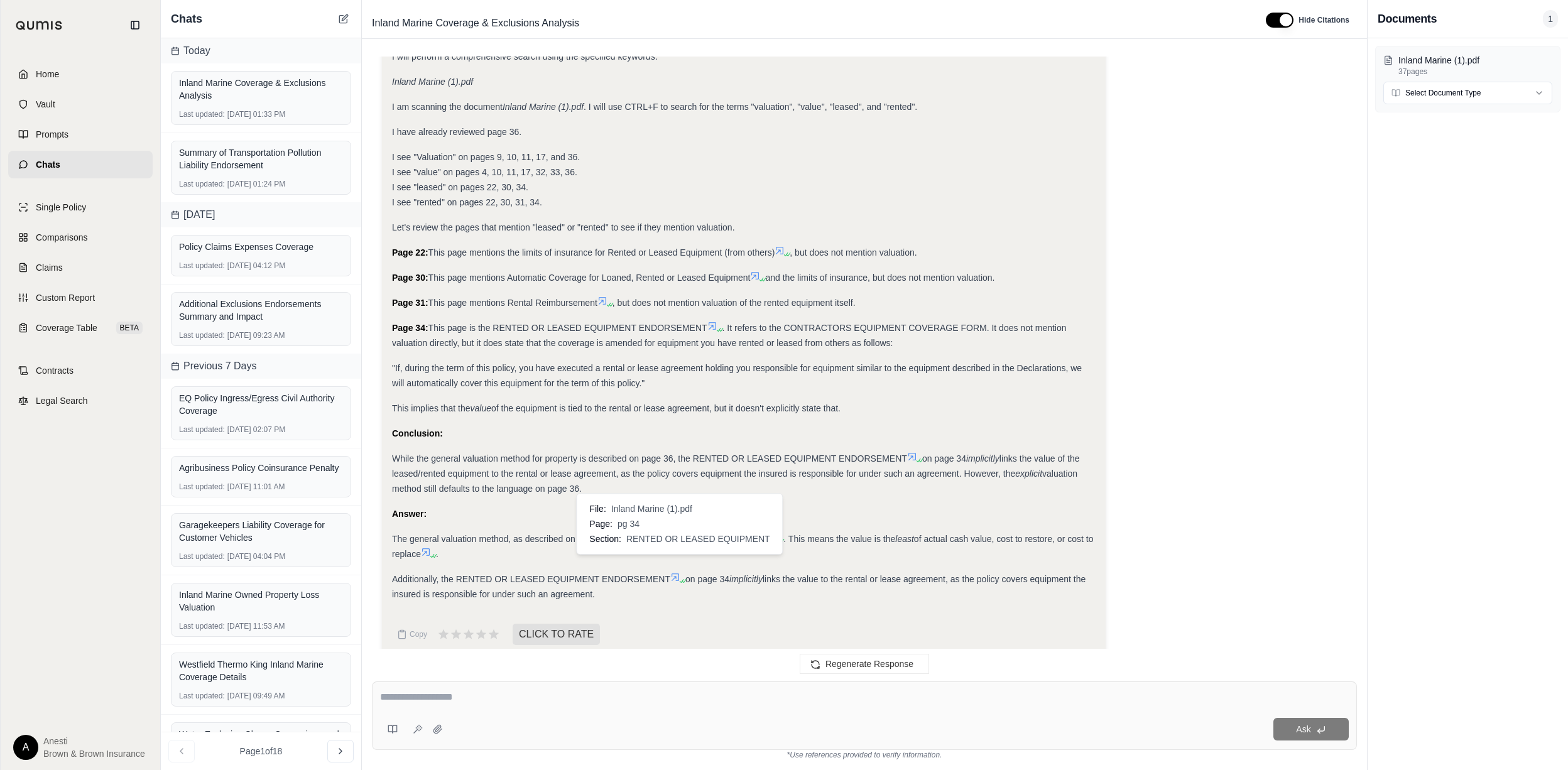
click at [677, 572] on icon at bounding box center [675, 577] width 10 height 10
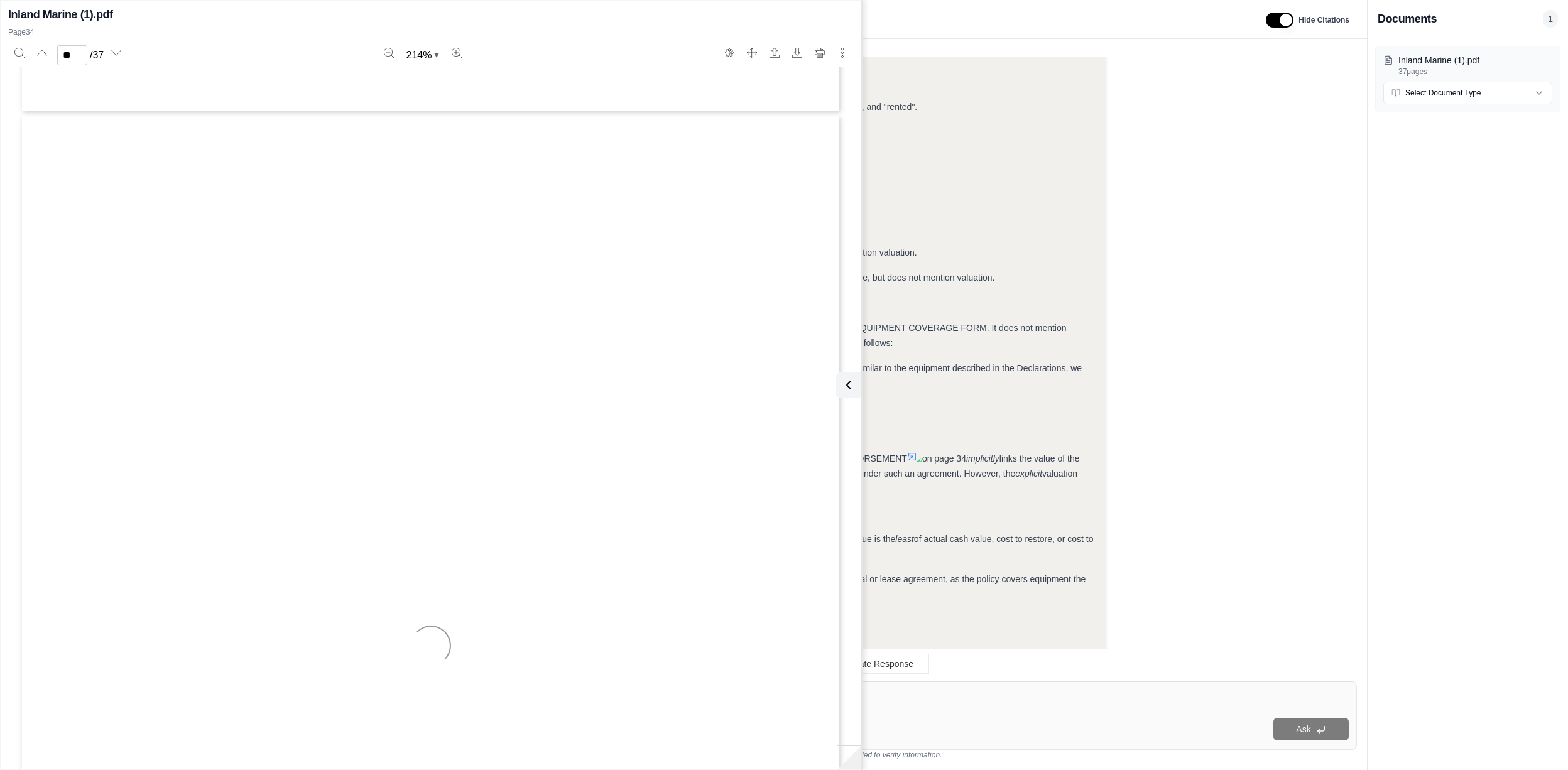
type input "**"
click at [856, 383] on button at bounding box center [846, 385] width 25 height 25
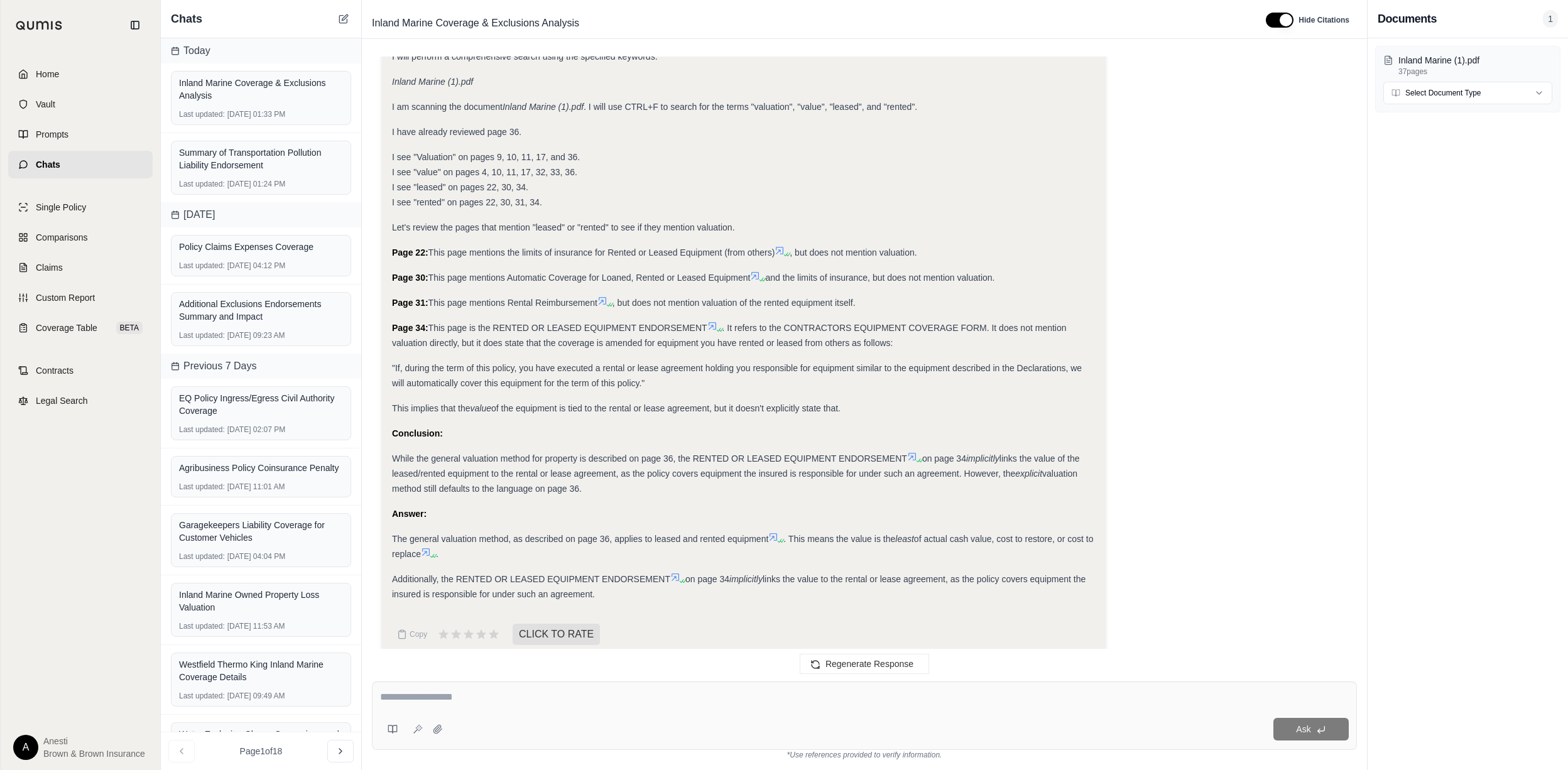
click at [777, 531] on icon at bounding box center [773, 536] width 10 height 10
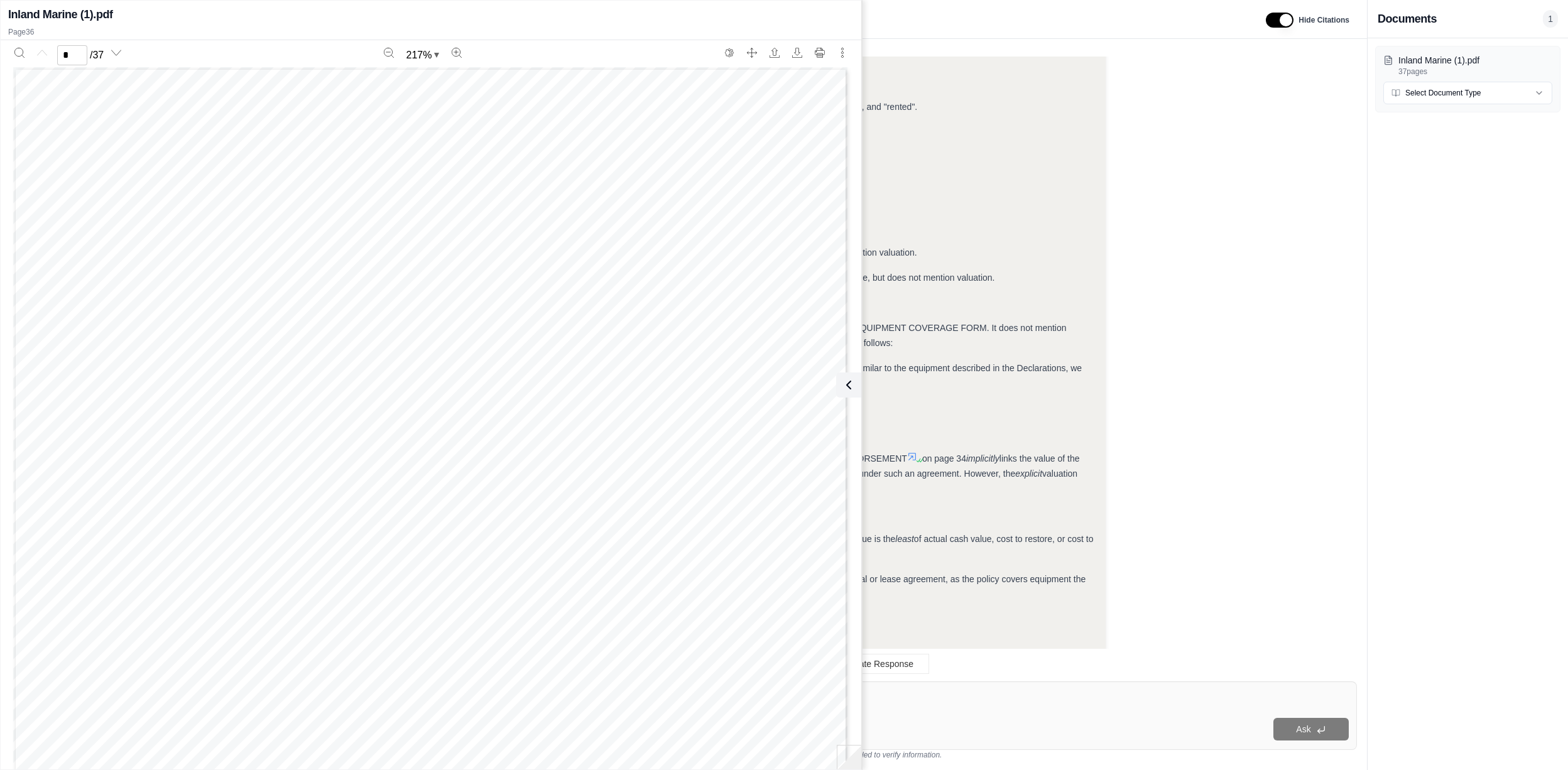
scroll to position [0, 0]
type input "**"
drag, startPoint x: 856, startPoint y: 372, endPoint x: 790, endPoint y: 678, distance: 313.0
click at [856, 372] on button at bounding box center [848, 385] width 25 height 25
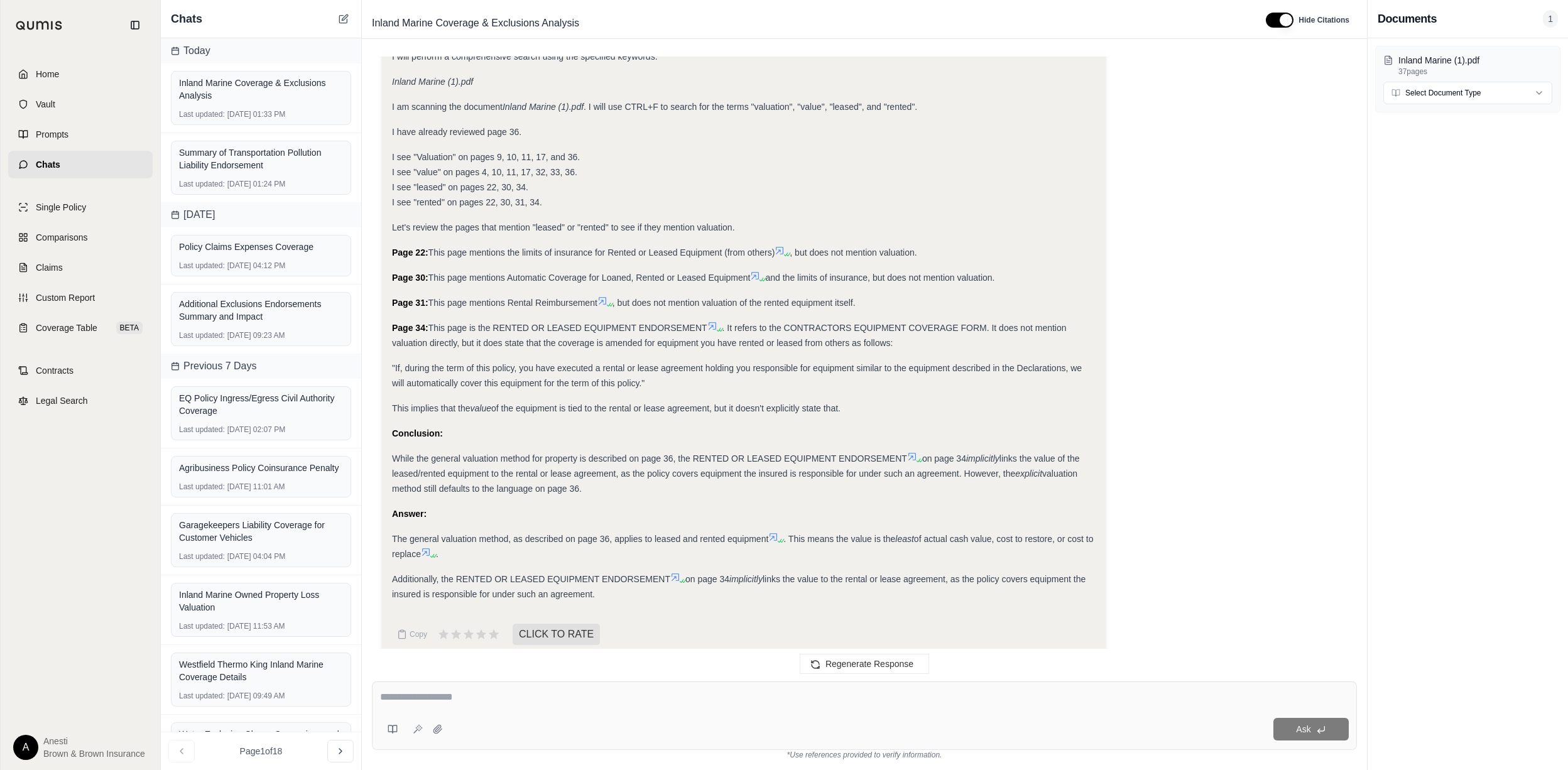
click at [639, 693] on textarea at bounding box center [864, 696] width 968 height 15
click at [674, 691] on textarea "**********" at bounding box center [864, 696] width 968 height 15
type textarea "**********"
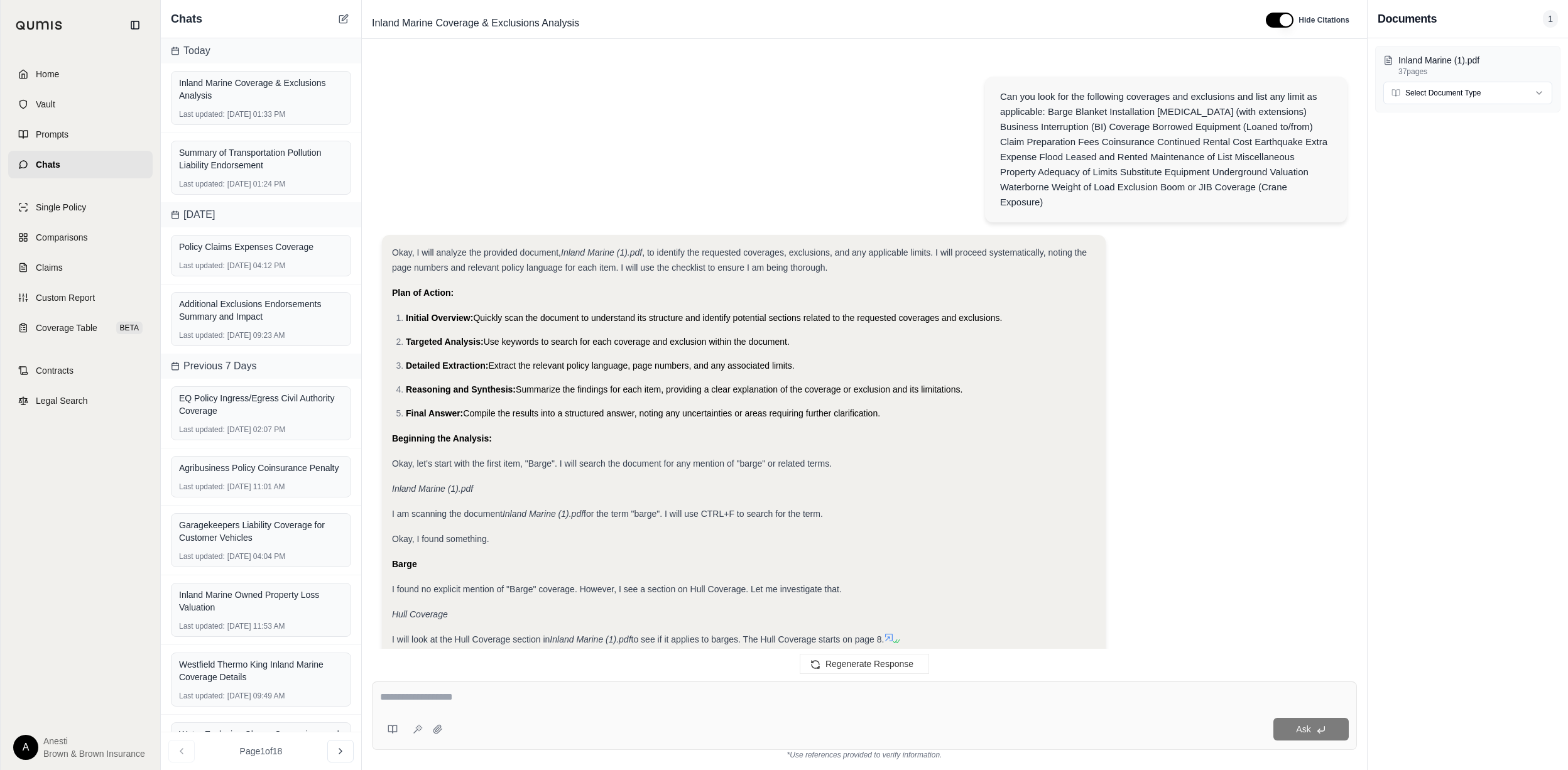
scroll to position [10232, 0]
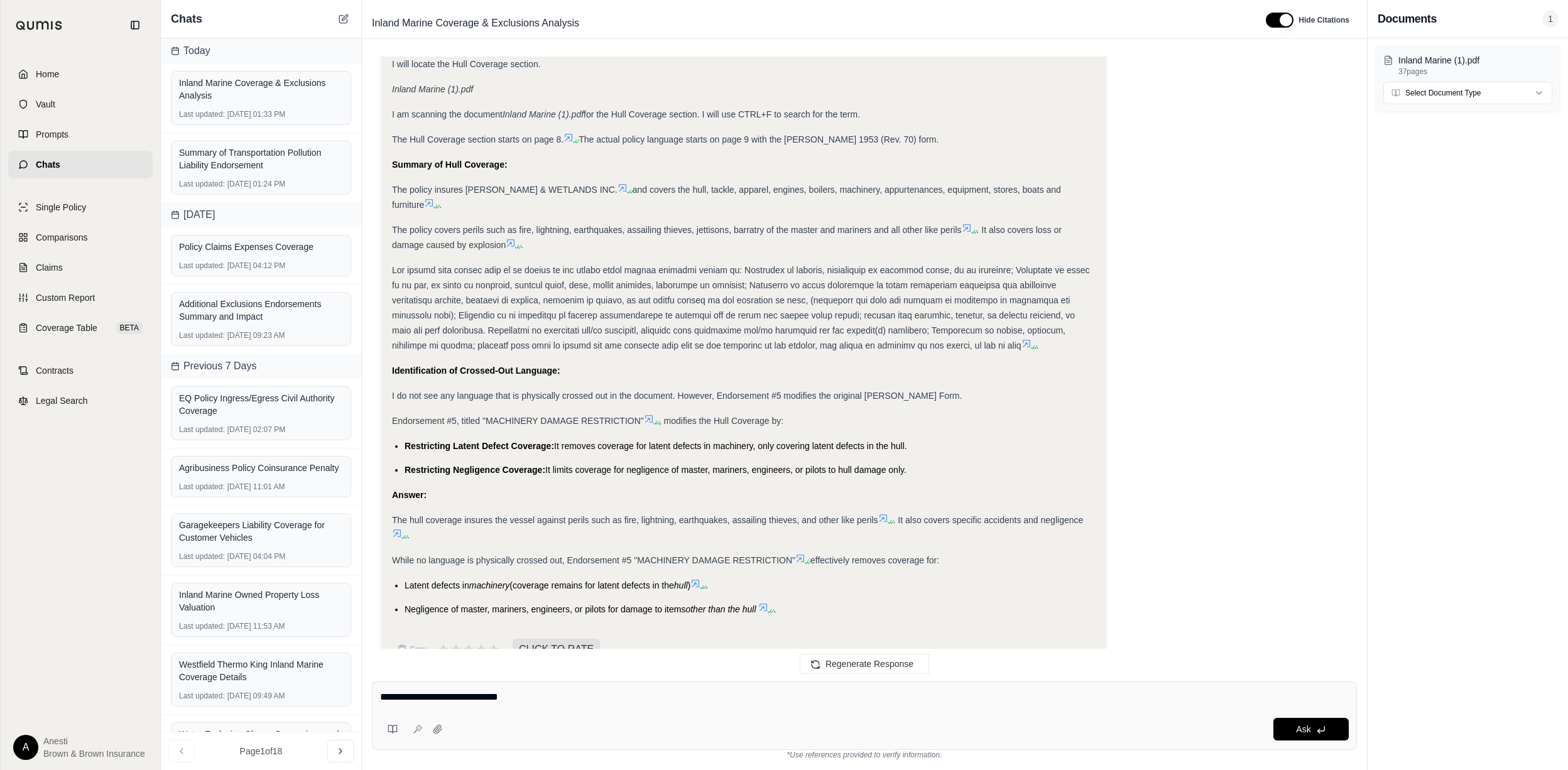
click at [621, 696] on textarea "**********" at bounding box center [864, 696] width 968 height 15
type textarea "**********"
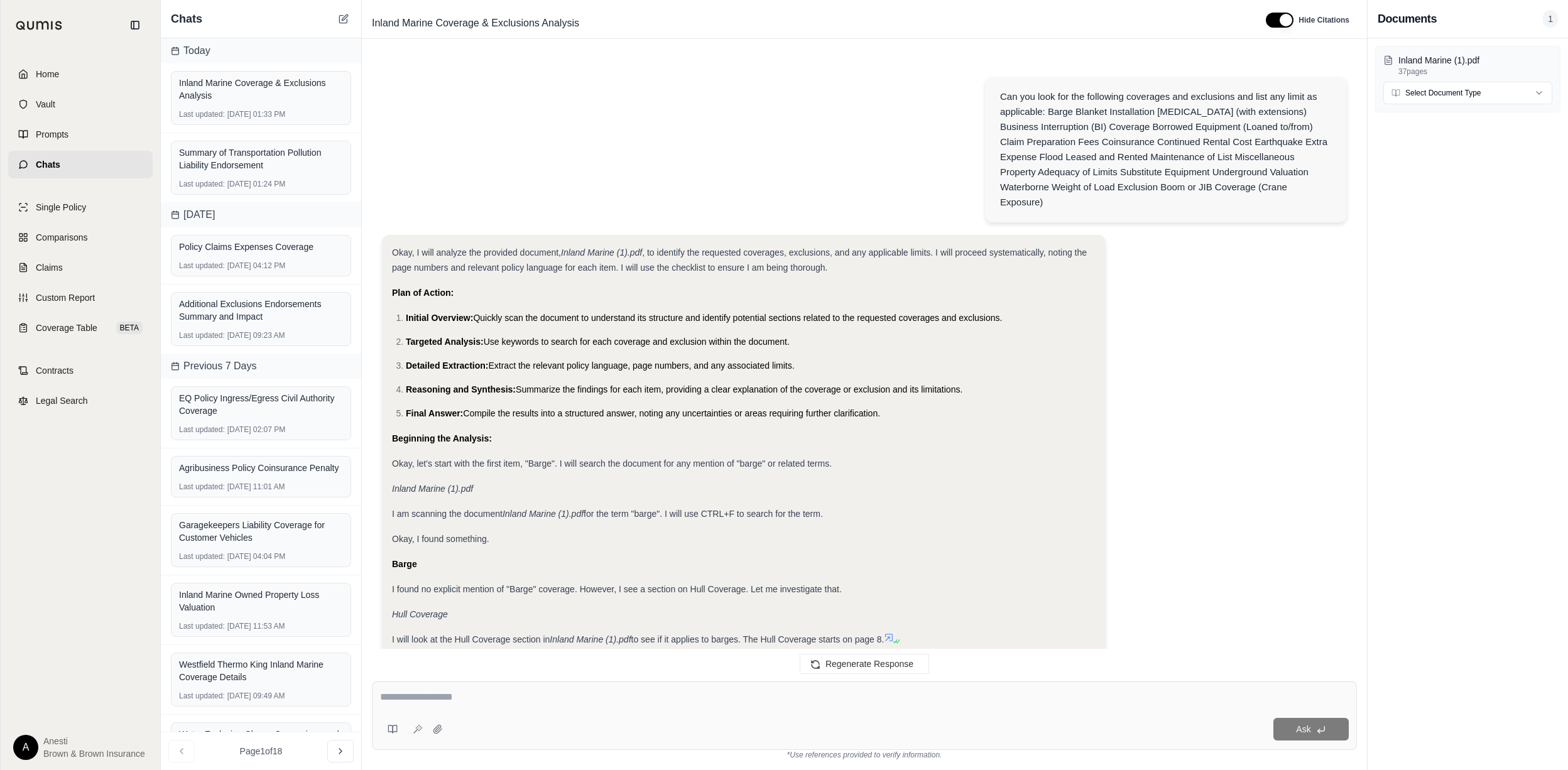
scroll to position [11218, 0]
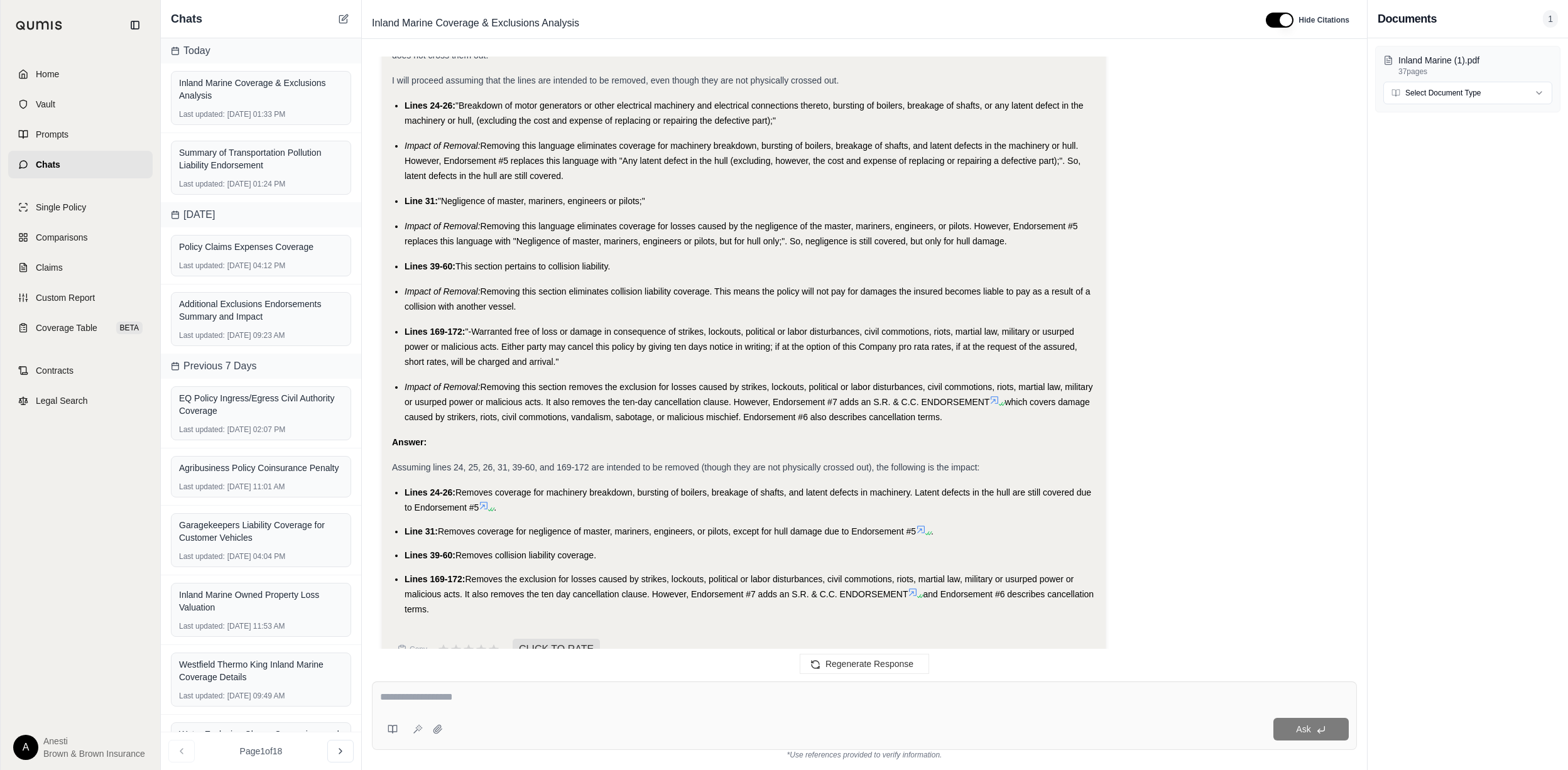
drag, startPoint x: 391, startPoint y: 435, endPoint x: 566, endPoint y: 587, distance: 231.8
click at [566, 587] on div "Okay, I will re-analyze the Inland Marine (1).pdf document, specifically the Hu…" at bounding box center [744, 215] width 724 height 913
click at [111, 80] on link "Home" at bounding box center [80, 74] width 145 height 28
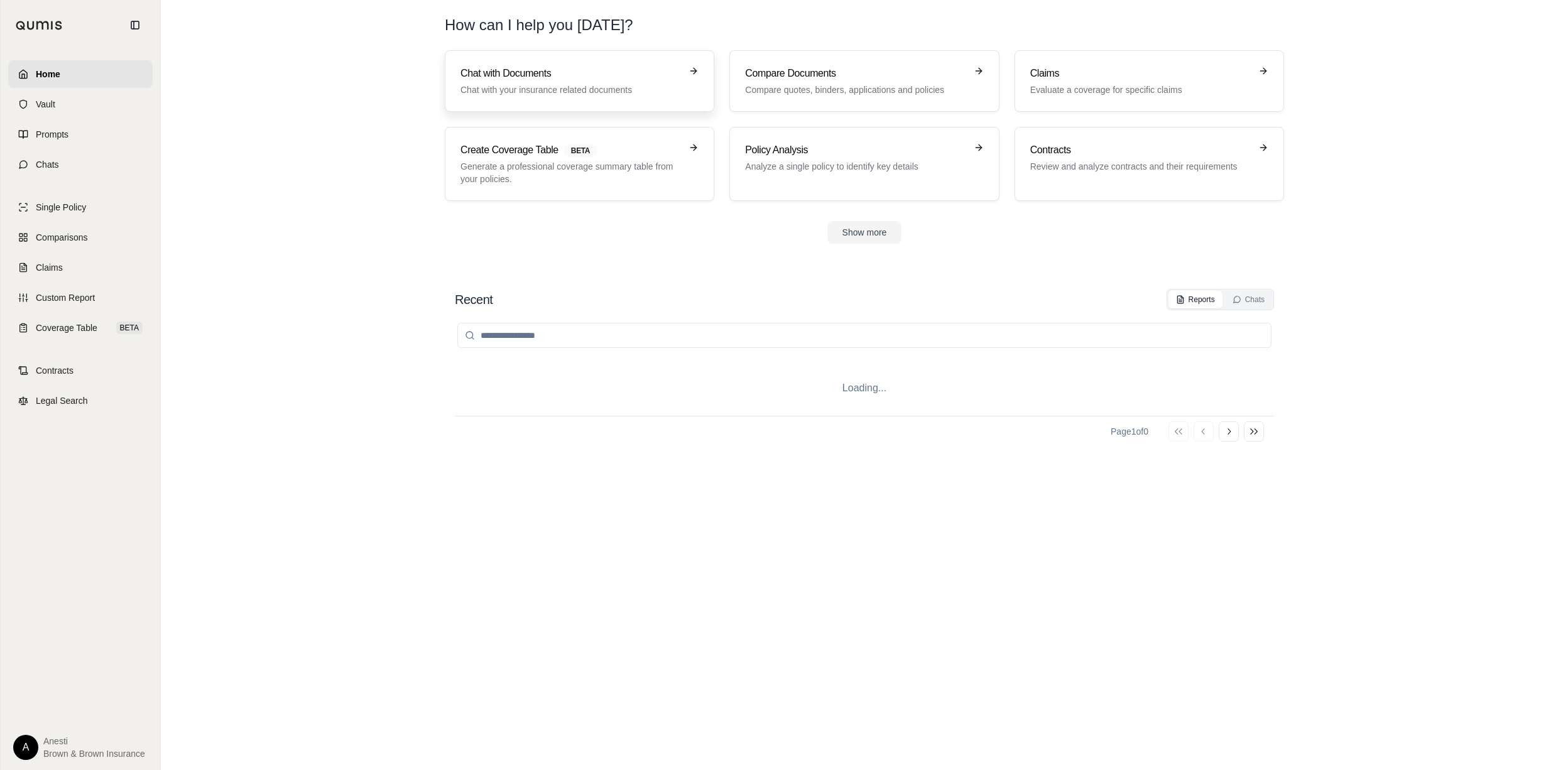
click at [487, 98] on link "Chat with Documents Chat with your insurance related documents" at bounding box center [580, 81] width 269 height 62
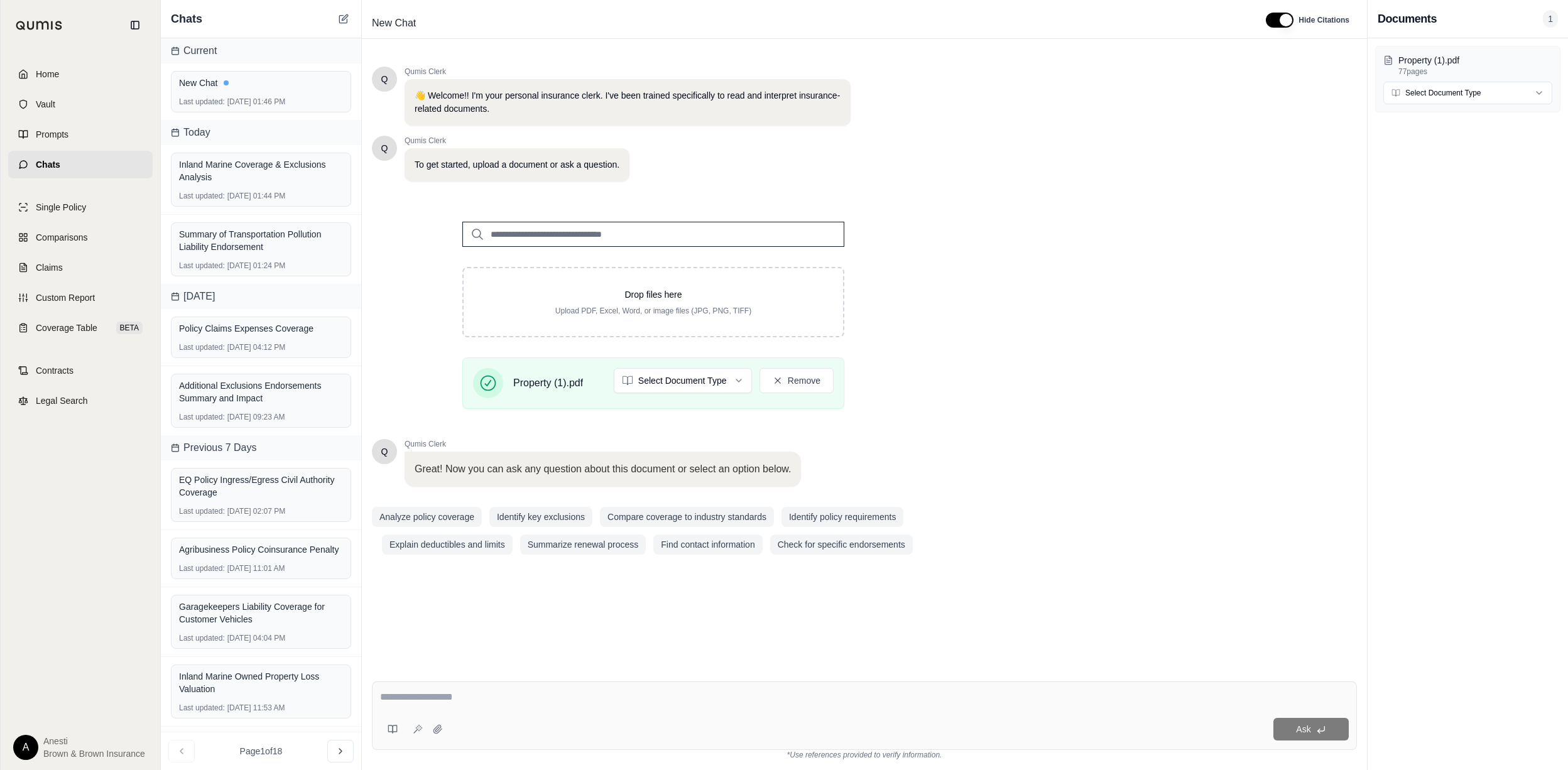
click at [562, 699] on textarea at bounding box center [864, 696] width 968 height 15
click at [408, 696] on textarea at bounding box center [864, 696] width 968 height 15
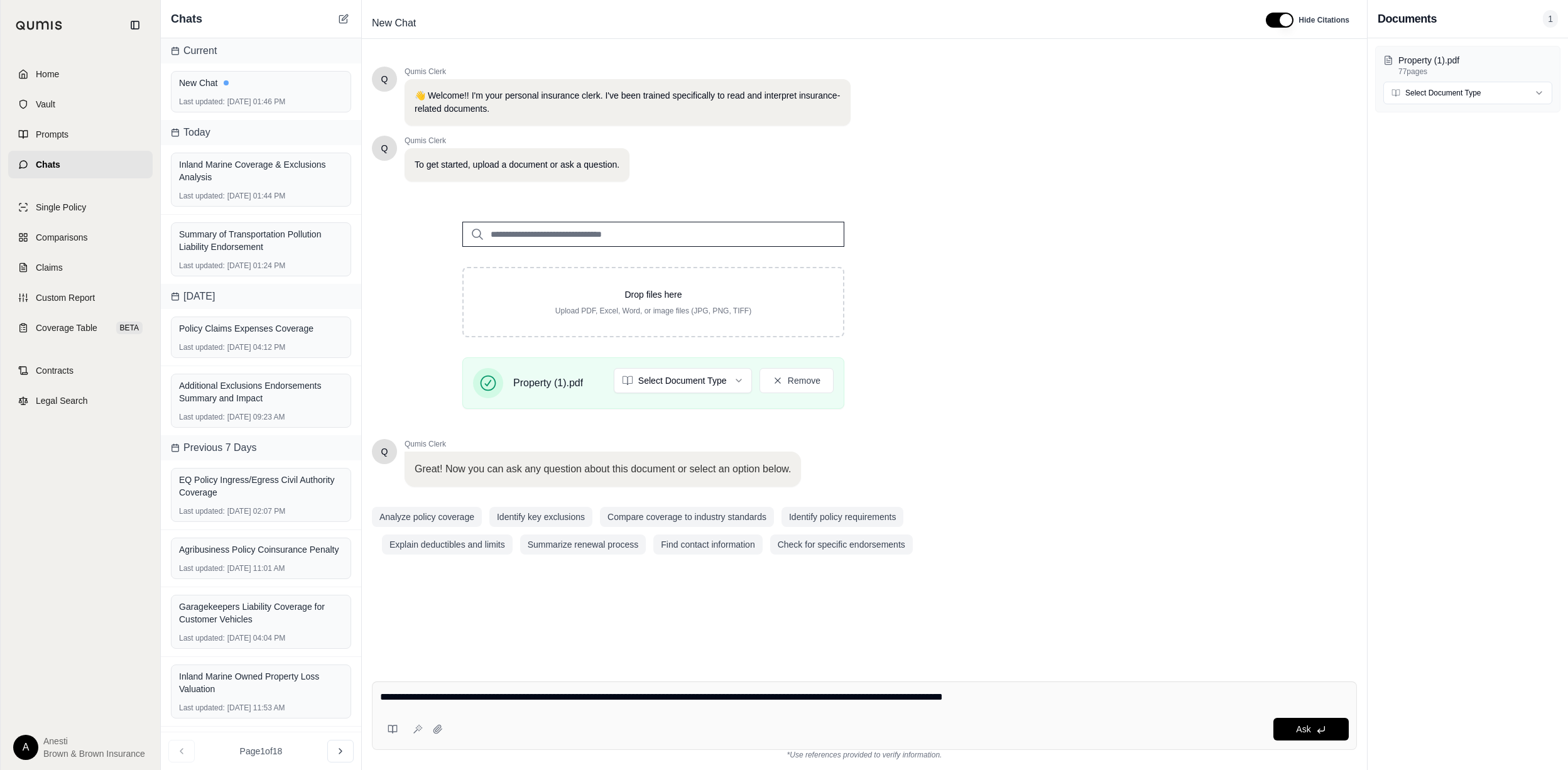
type textarea "**********"
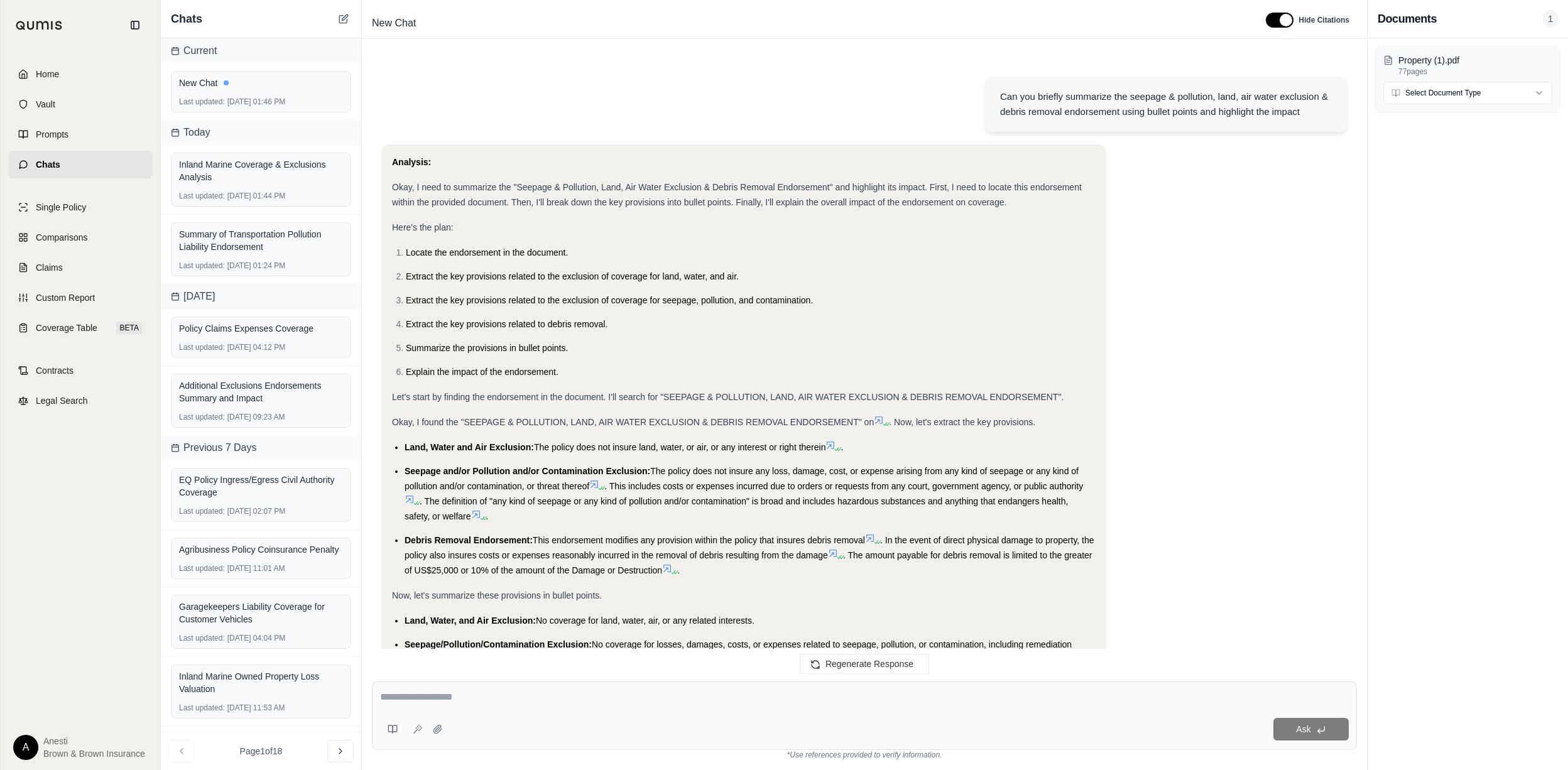
scroll to position [637, 0]
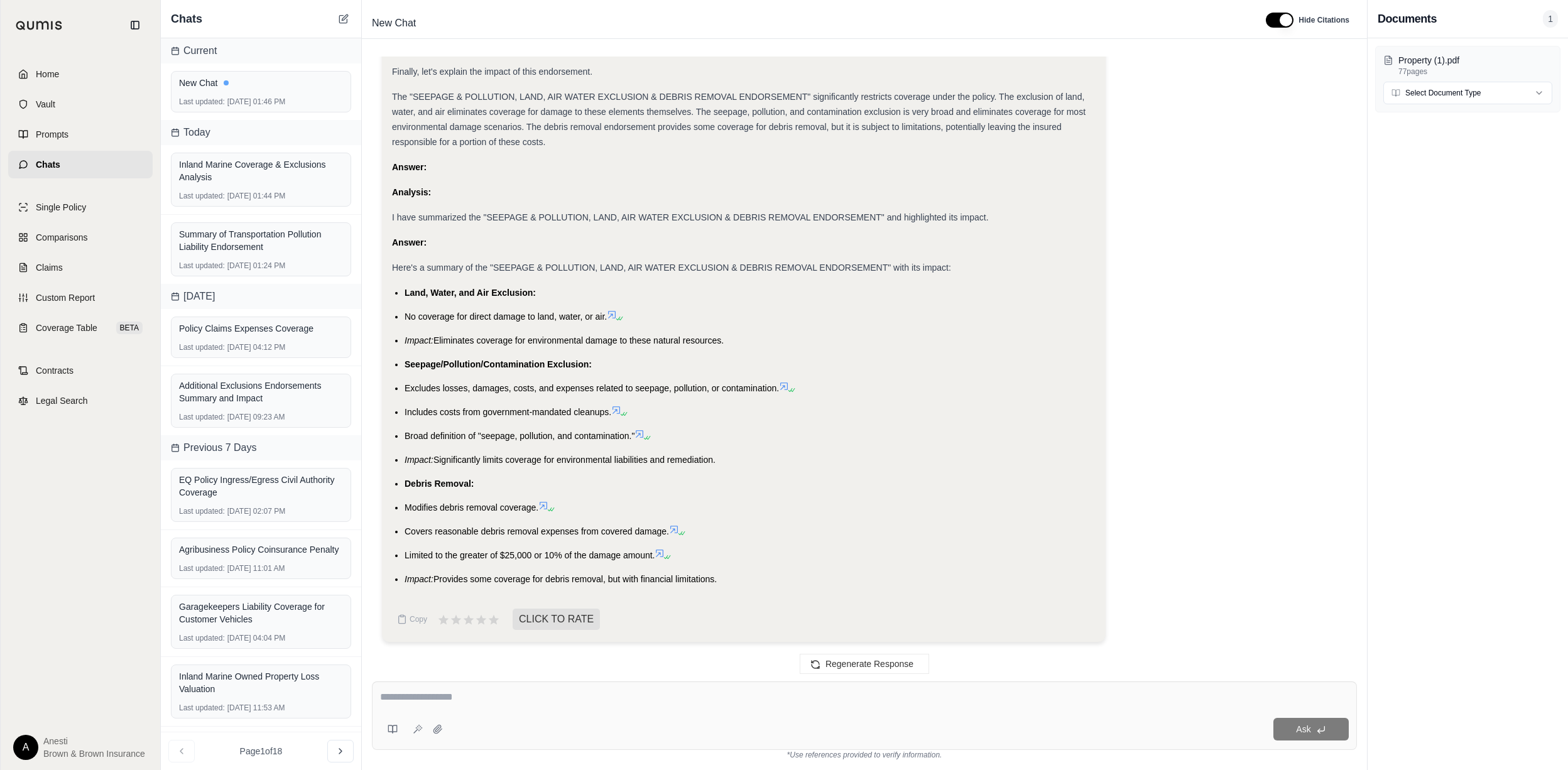
drag, startPoint x: 403, startPoint y: 289, endPoint x: 722, endPoint y: 588, distance: 437.2
click at [722, 588] on div "Analysis: Okay, I need to summarize the "Seepage & Pollution, Land, Air Water E…" at bounding box center [744, 57] width 704 height 1079
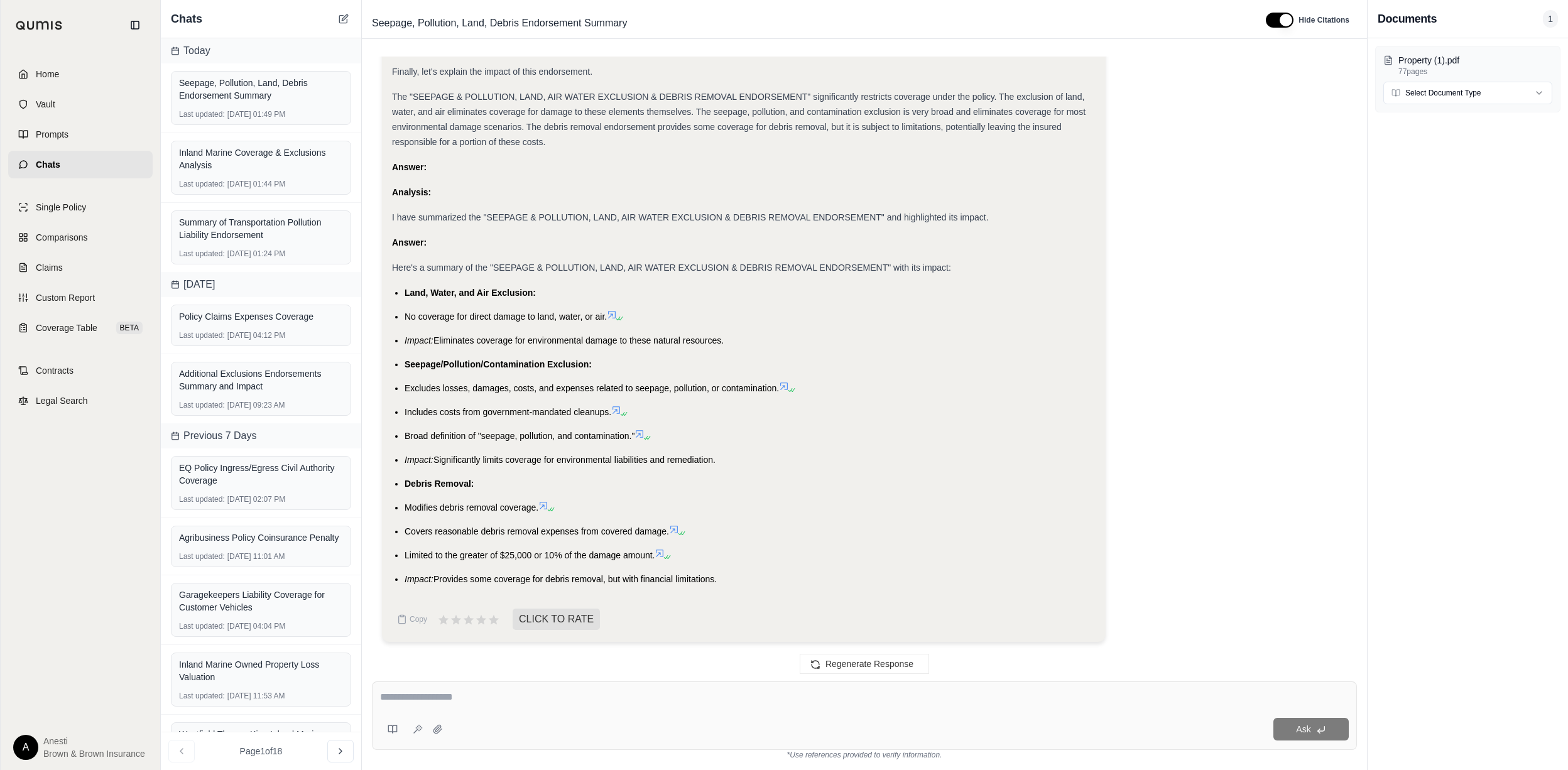
click at [431, 698] on textarea at bounding box center [864, 696] width 968 height 15
click at [1023, 688] on div "**********" at bounding box center [864, 716] width 985 height 69
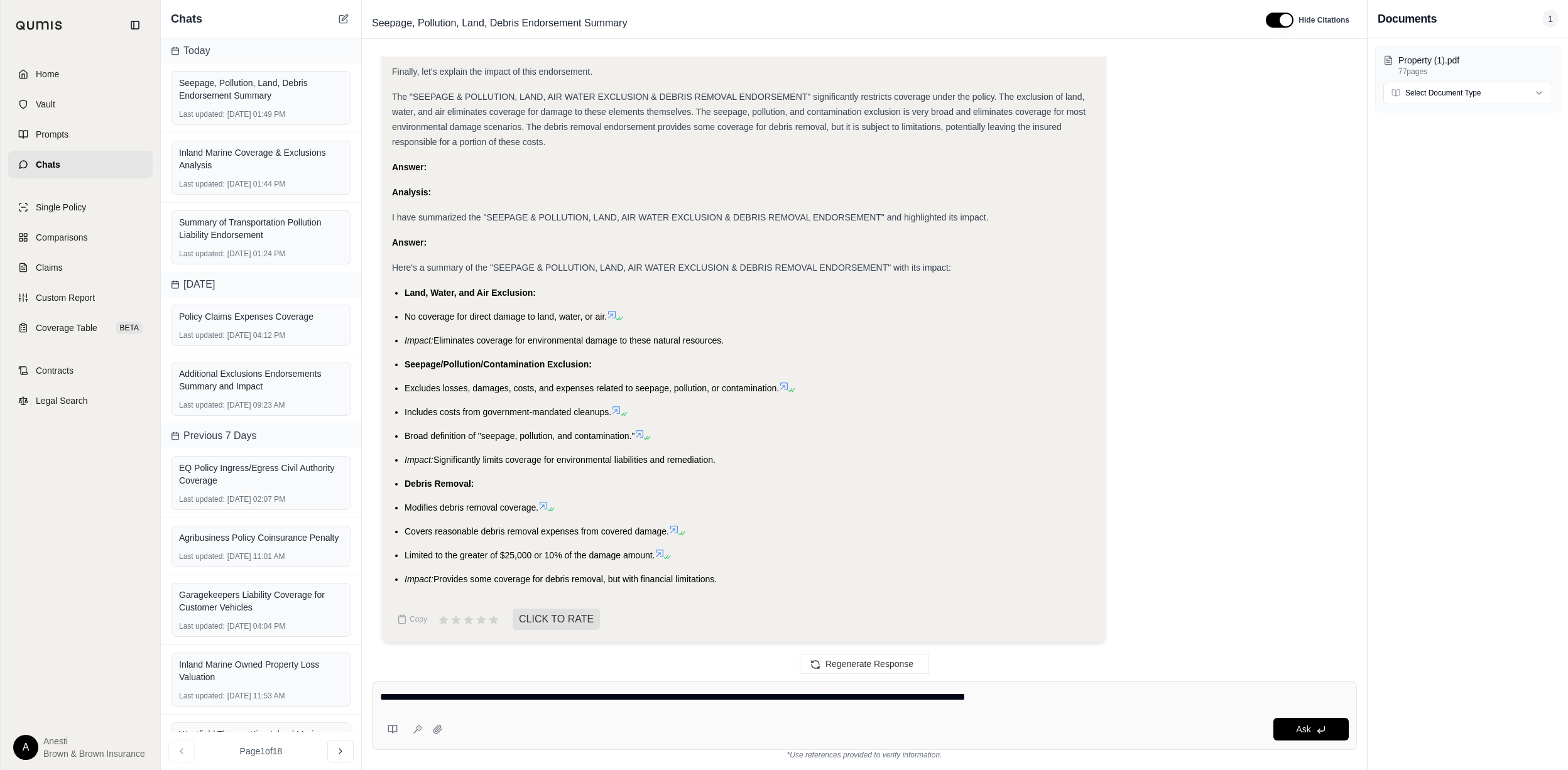
type textarea "**********"
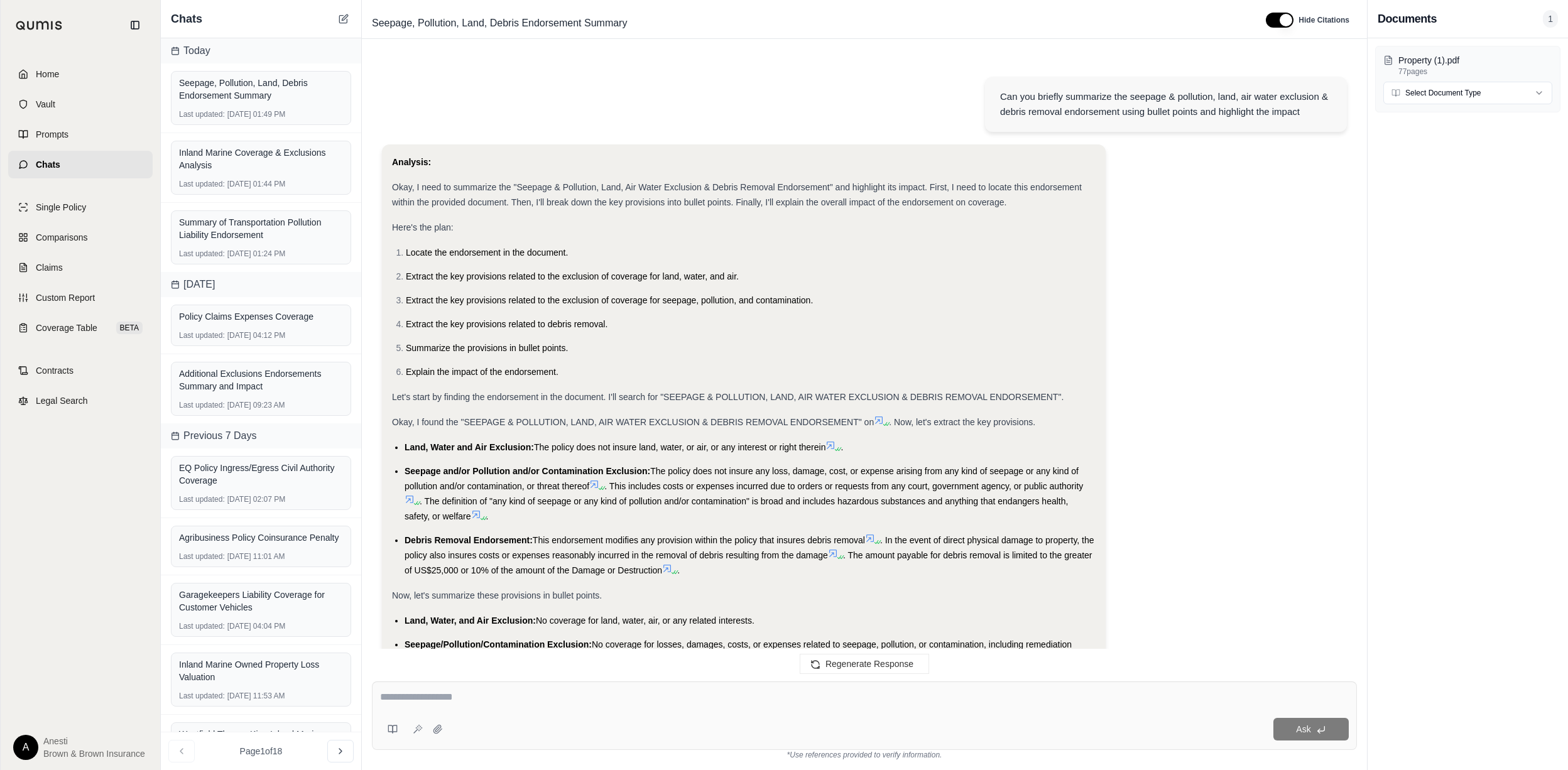
scroll to position [2004, 0]
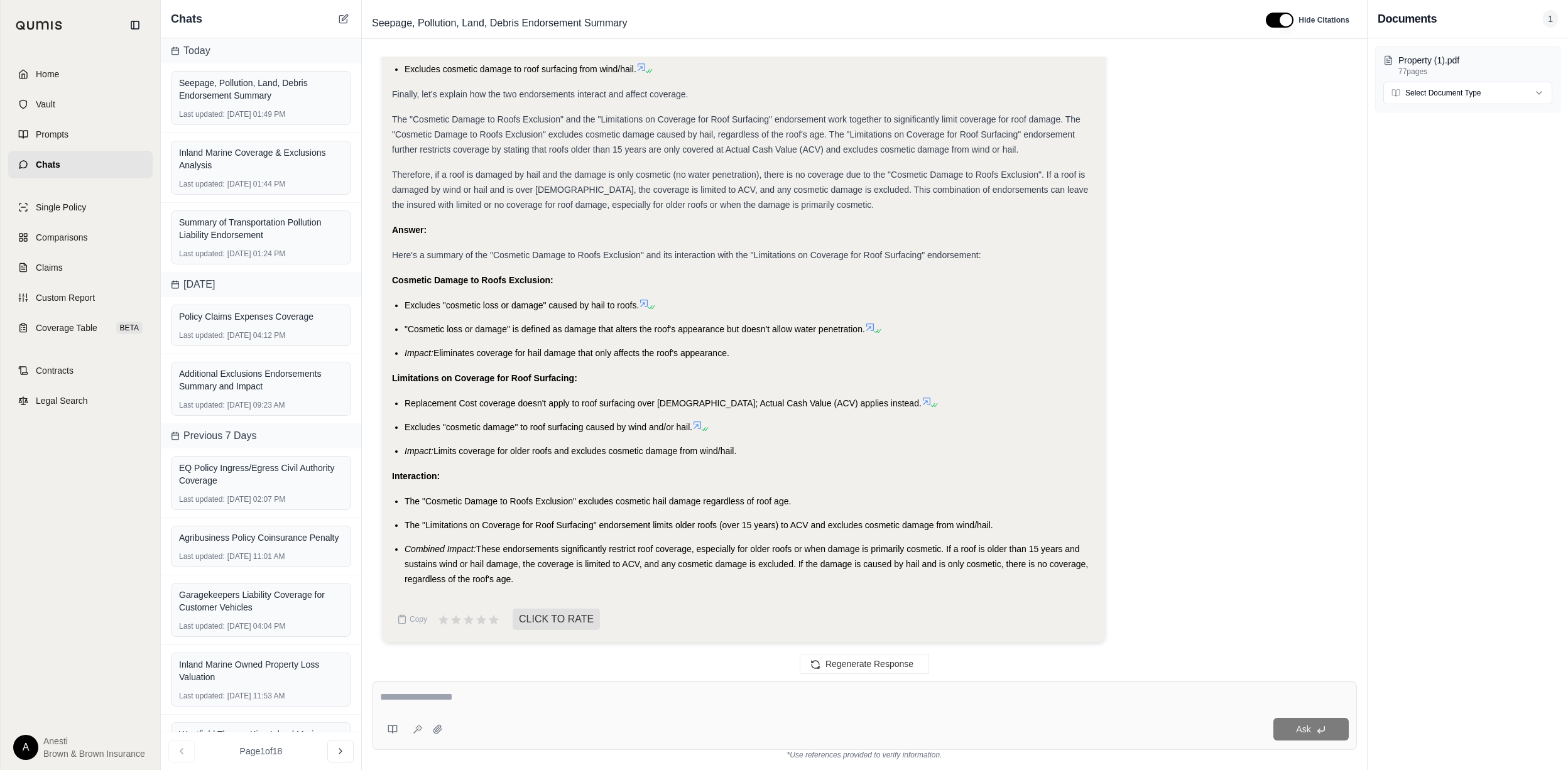
drag, startPoint x: 391, startPoint y: 379, endPoint x: 749, endPoint y: 455, distance: 366.0
click at [749, 455] on div "Analysis: Okay, I need to summarize the "Cosmetic Damage to Roofs Exclusion" an…" at bounding box center [744, 9] width 724 height 1264
drag, startPoint x: 405, startPoint y: 300, endPoint x: 759, endPoint y: 358, distance: 358.7
click at [759, 358] on ul "Excludes "cosmetic loss or damage" caused by hail to roofs. "Cosmetic loss or d…" at bounding box center [744, 329] width 704 height 63
